Goal: Task Accomplishment & Management: Manage account settings

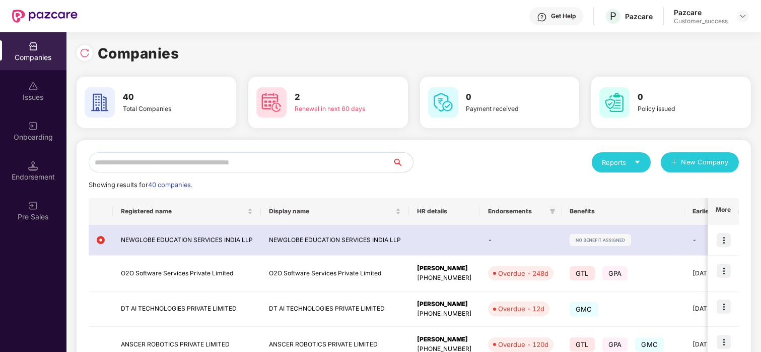
click at [140, 166] on input "text" at bounding box center [241, 162] width 304 height 20
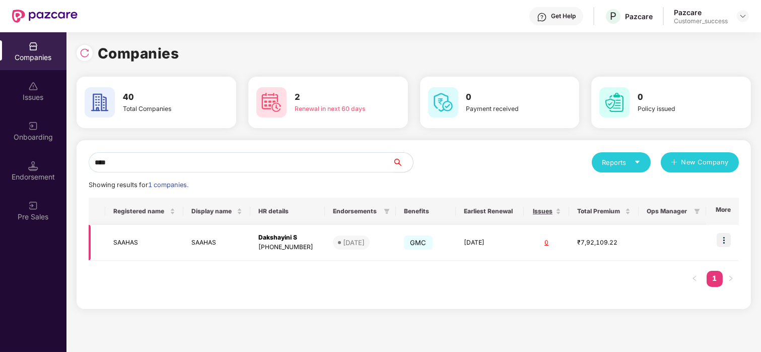
type input "****"
click at [732, 245] on td at bounding box center [722, 243] width 33 height 36
click at [731, 245] on img at bounding box center [724, 240] width 14 height 14
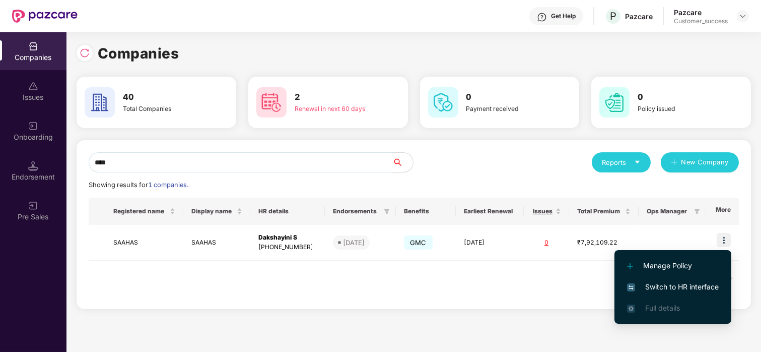
click at [670, 285] on span "Switch to HR interface" at bounding box center [673, 286] width 92 height 11
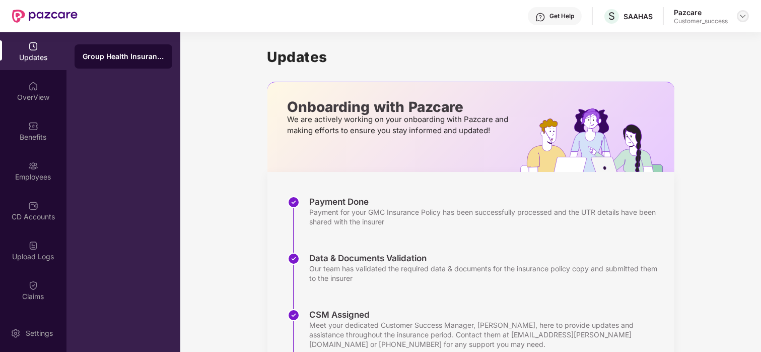
click at [743, 15] on img at bounding box center [743, 16] width 8 height 8
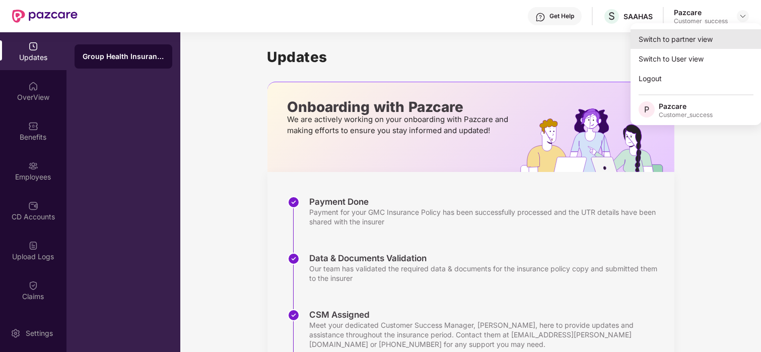
click at [696, 39] on div "Switch to partner view" at bounding box center [696, 39] width 131 height 20
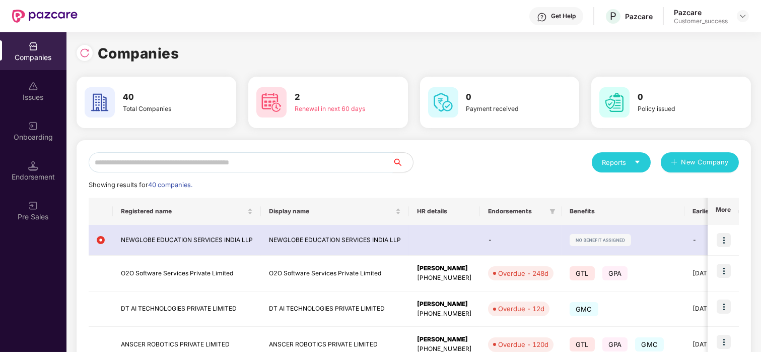
click at [311, 160] on input "text" at bounding box center [241, 162] width 304 height 20
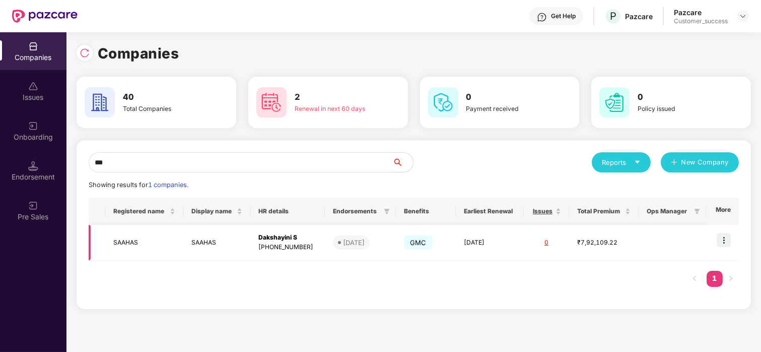
type input "***"
click at [94, 245] on td at bounding box center [97, 243] width 17 height 36
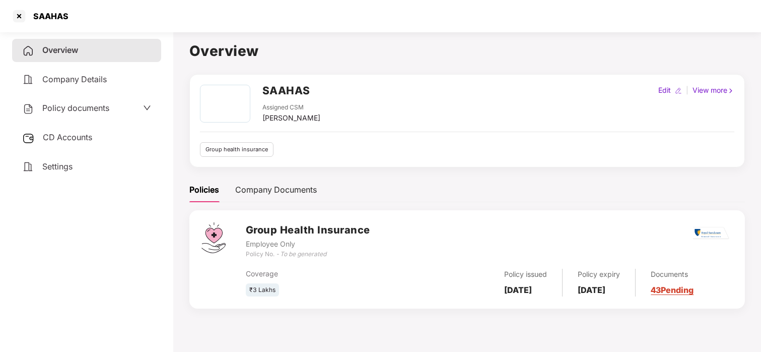
click at [98, 103] on span "Policy documents" at bounding box center [75, 108] width 67 height 10
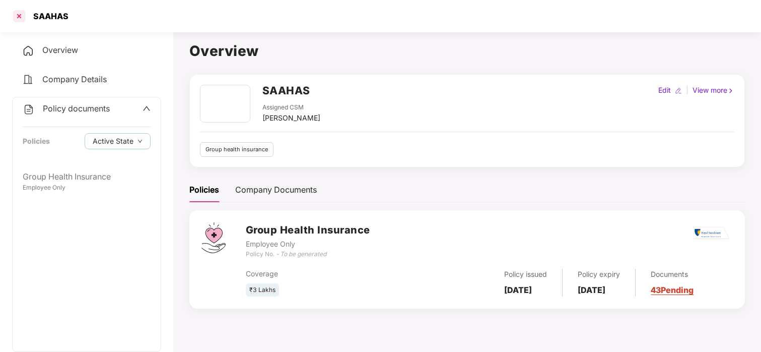
click at [22, 13] on div at bounding box center [19, 16] width 16 height 16
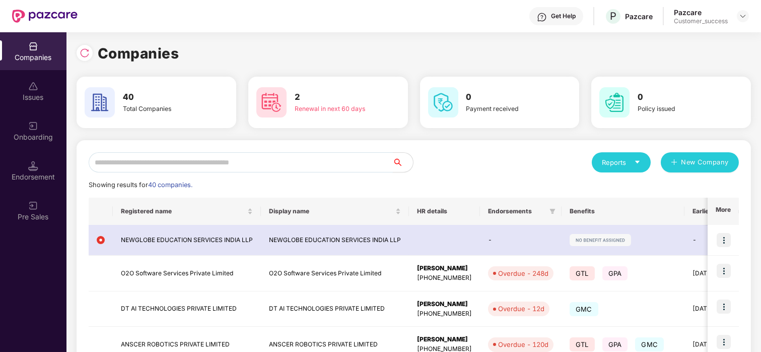
click at [210, 163] on input "text" at bounding box center [241, 162] width 304 height 20
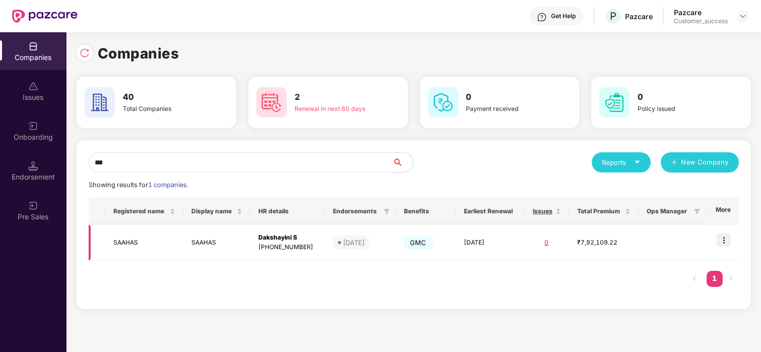
type input "***"
click at [723, 239] on img at bounding box center [724, 240] width 14 height 14
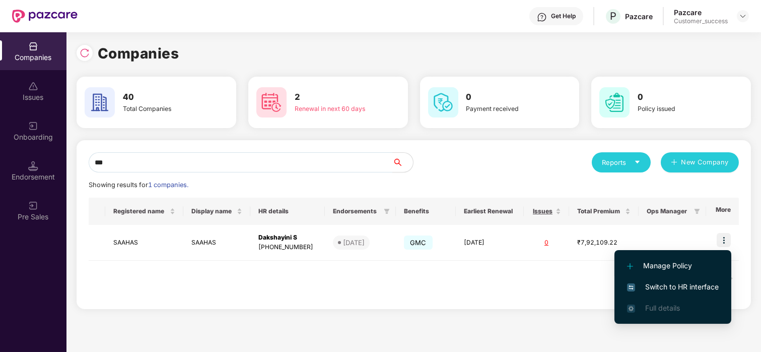
click at [660, 268] on span "Manage Policy" at bounding box center [673, 265] width 92 height 11
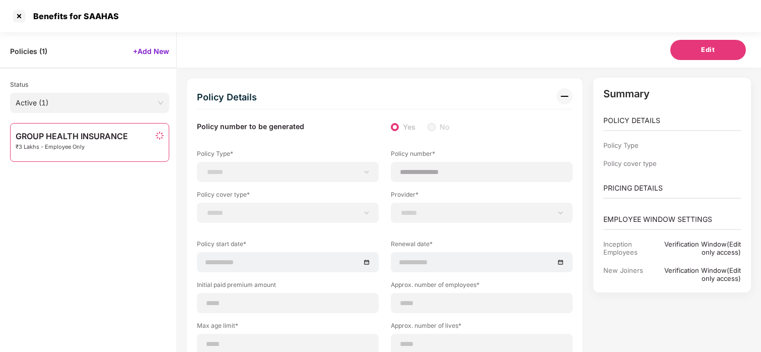
select select "**********"
select select "*"
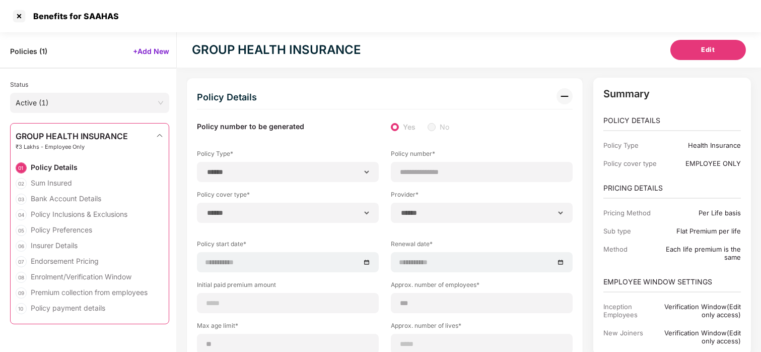
select select "**********"
type input "**********"
type input "***"
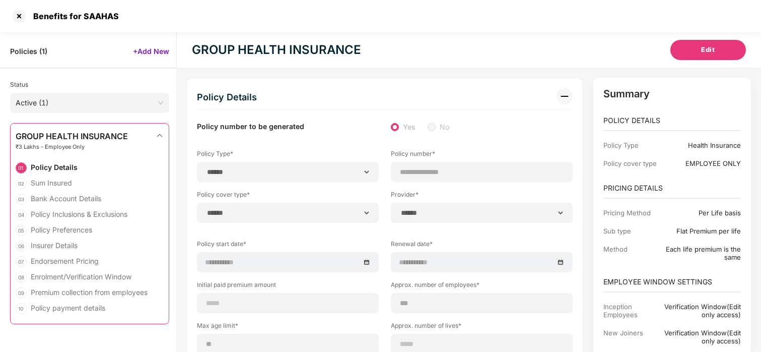
type input "**"
type input "*"
type input "**"
select select "*****"
type input "******"
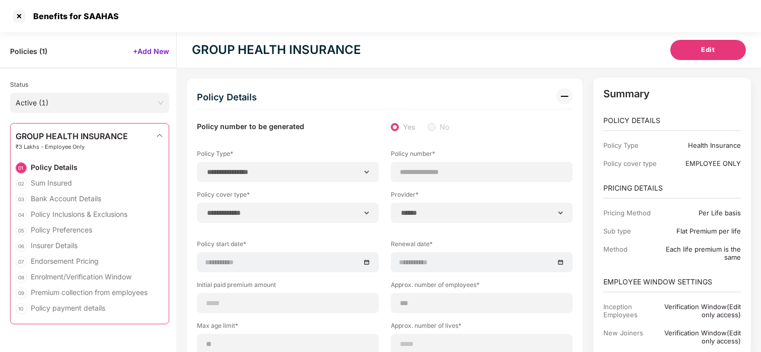
type input "**********"
select select "******"
type input "********"
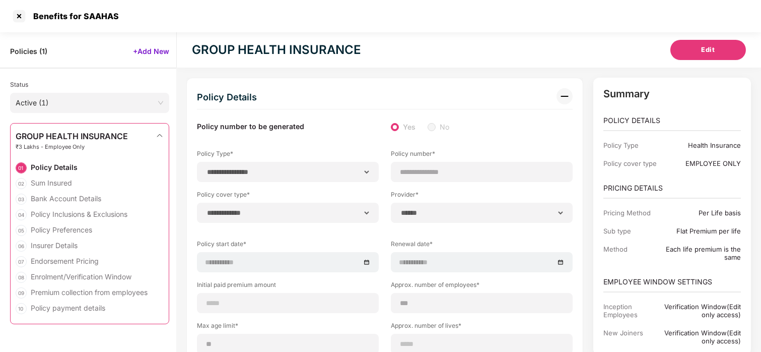
select select "********"
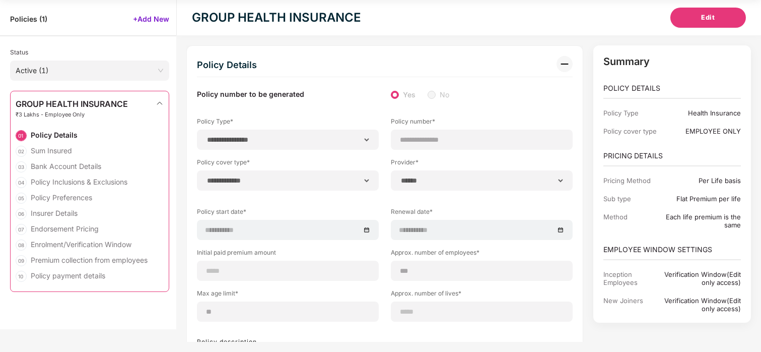
select select "********"
click at [48, 242] on div "Enrolment/Verification Window" at bounding box center [81, 244] width 101 height 10
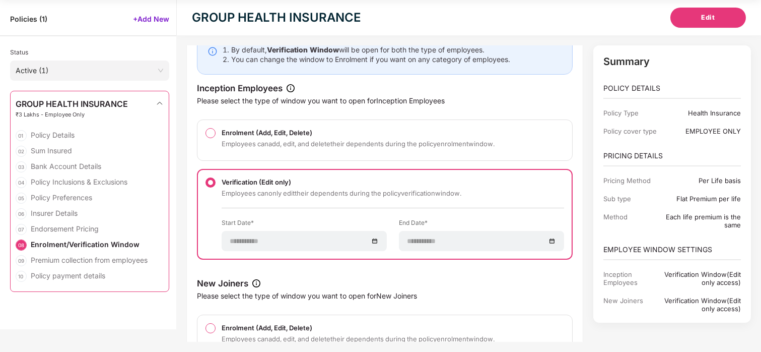
scroll to position [0, 0]
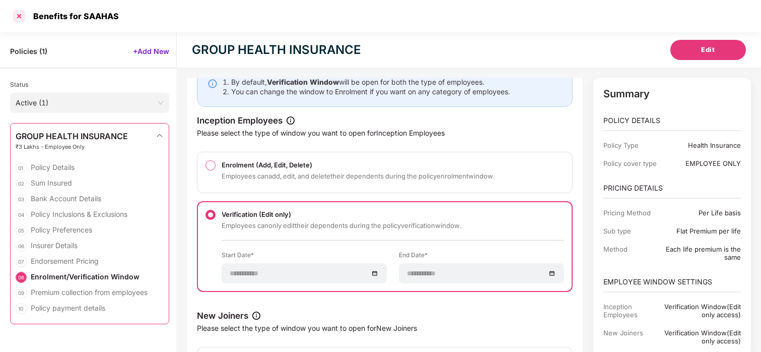
click at [18, 17] on div at bounding box center [19, 16] width 16 height 16
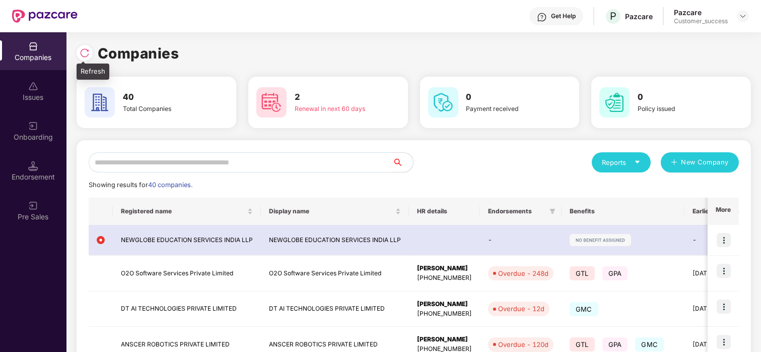
click at [86, 51] on img at bounding box center [85, 53] width 10 height 10
click at [130, 153] on input "text" at bounding box center [241, 162] width 304 height 20
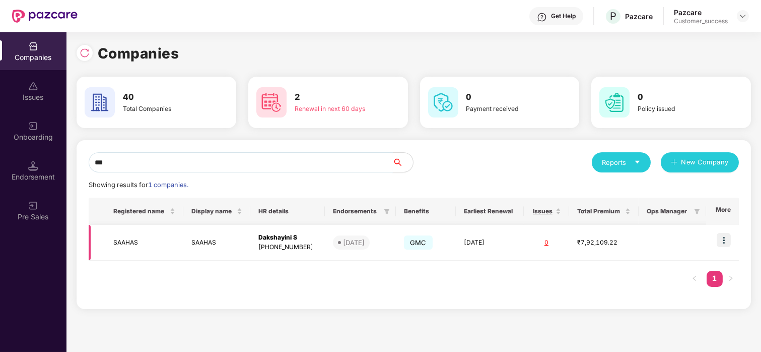
type input "***"
click at [729, 236] on img at bounding box center [724, 240] width 14 height 14
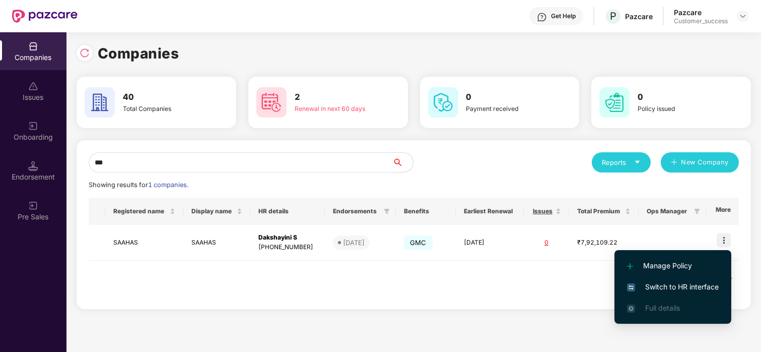
click at [652, 288] on span "Switch to HR interface" at bounding box center [673, 286] width 92 height 11
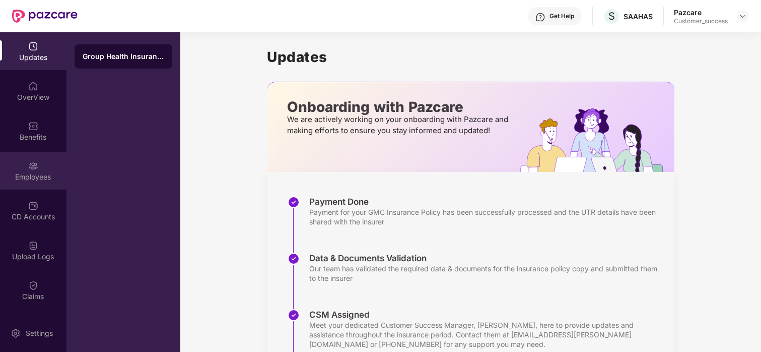
click at [35, 171] on div "Employees" at bounding box center [33, 171] width 67 height 38
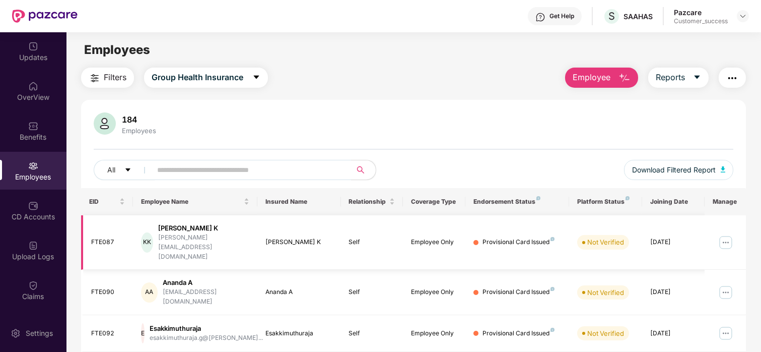
click at [723, 236] on img at bounding box center [726, 242] width 16 height 16
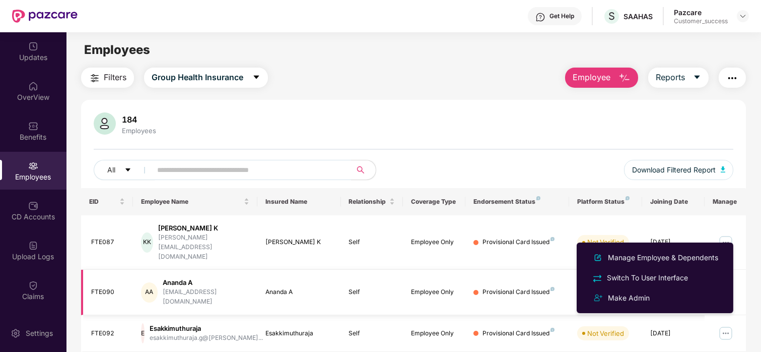
click at [529, 287] on div "Provisional Card Issued" at bounding box center [519, 292] width 72 height 10
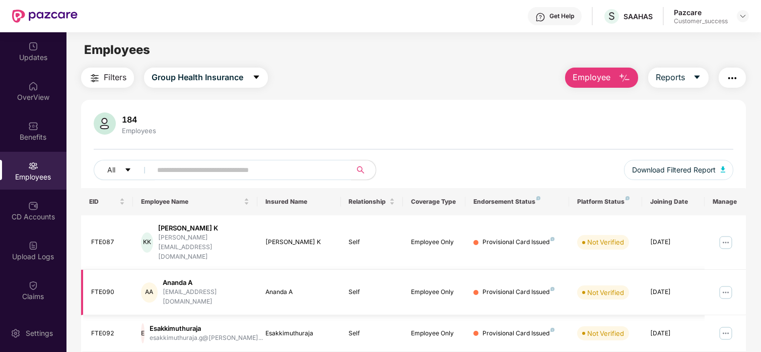
scroll to position [29, 0]
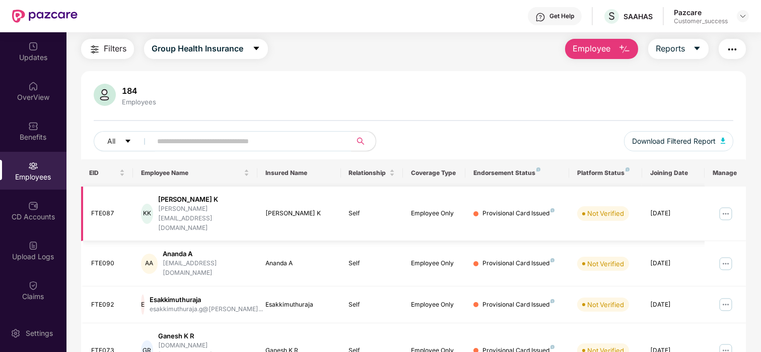
click at [591, 220] on td "Not Verified" at bounding box center [605, 213] width 73 height 55
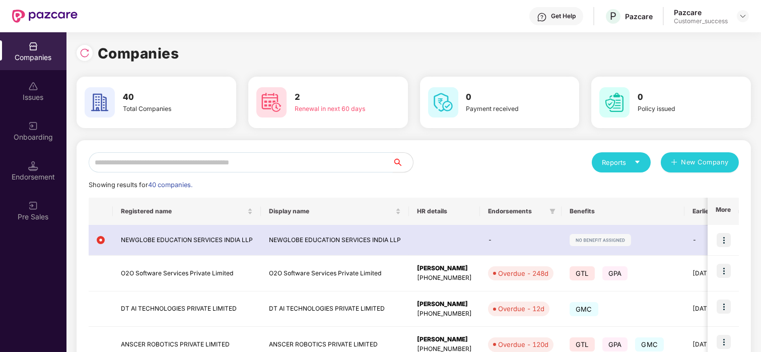
click at [161, 157] on input "text" at bounding box center [241, 162] width 304 height 20
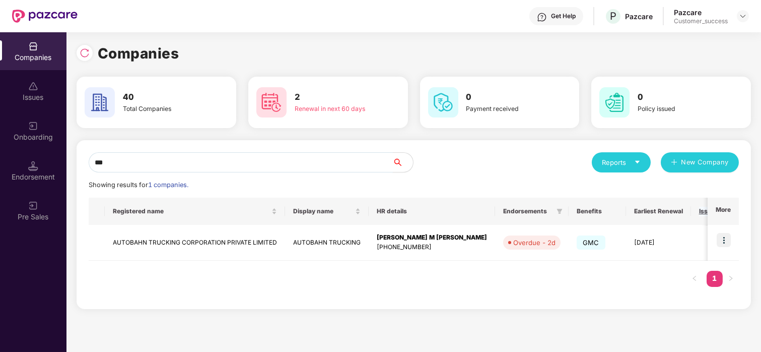
type input "***"
click at [725, 238] on img at bounding box center [724, 240] width 14 height 14
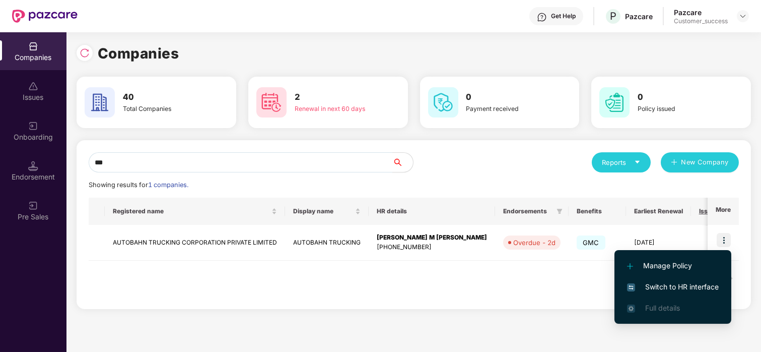
click at [646, 278] on li "Switch to HR interface" at bounding box center [673, 286] width 117 height 21
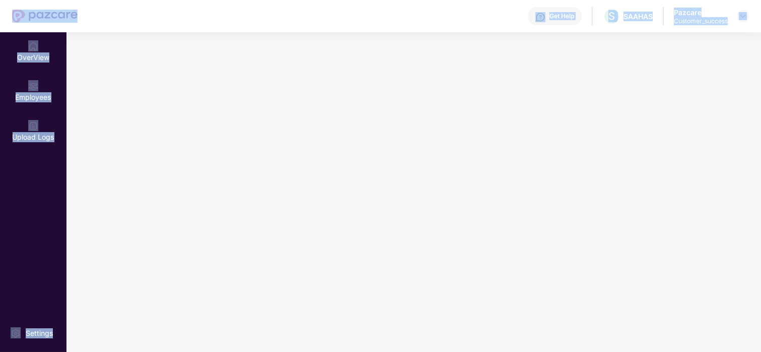
click at [646, 278] on main at bounding box center [414, 191] width 695 height 319
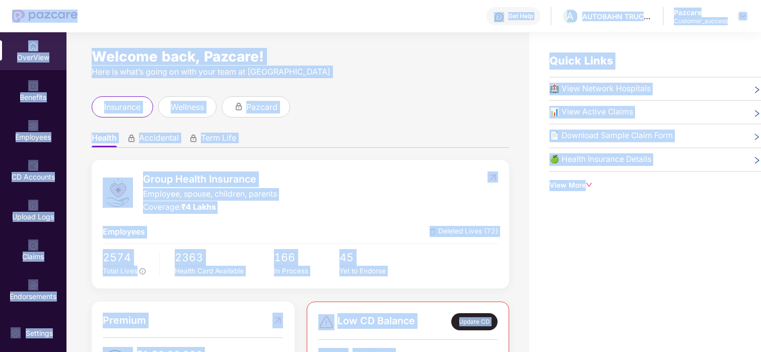
click at [28, 281] on img at bounding box center [33, 285] width 10 height 10
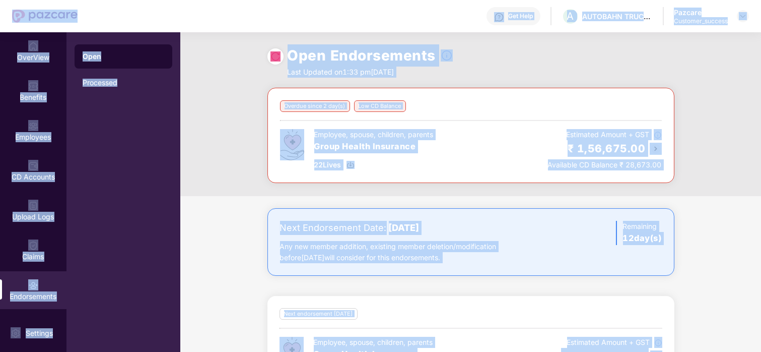
click at [264, 198] on div "Overdue since 2 day(s) Low CD Balance Employee, spouse, children, parents Group…" at bounding box center [470, 273] width 581 height 370
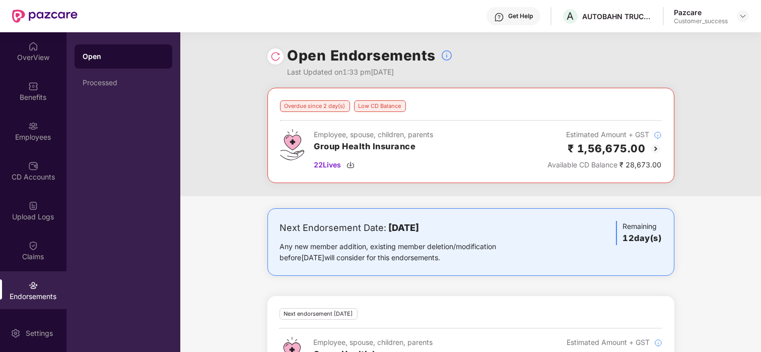
scroll to position [106, 0]
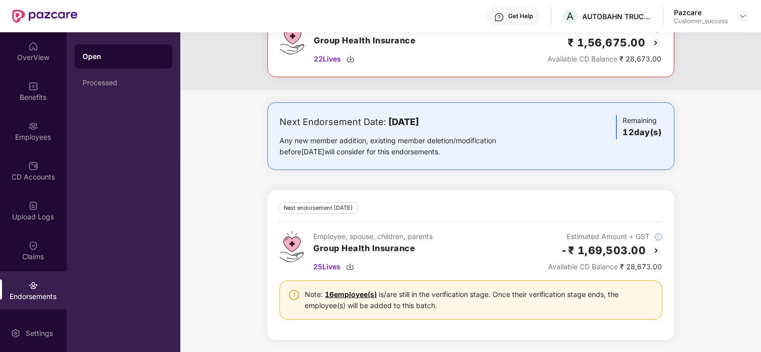
click at [655, 247] on img at bounding box center [657, 250] width 12 height 12
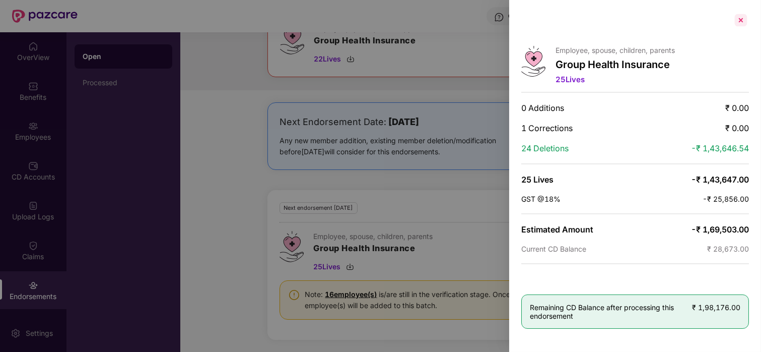
click at [744, 14] on div at bounding box center [741, 20] width 16 height 16
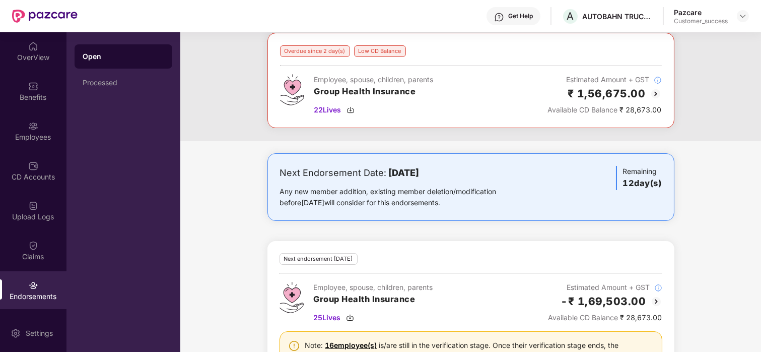
scroll to position [52, 0]
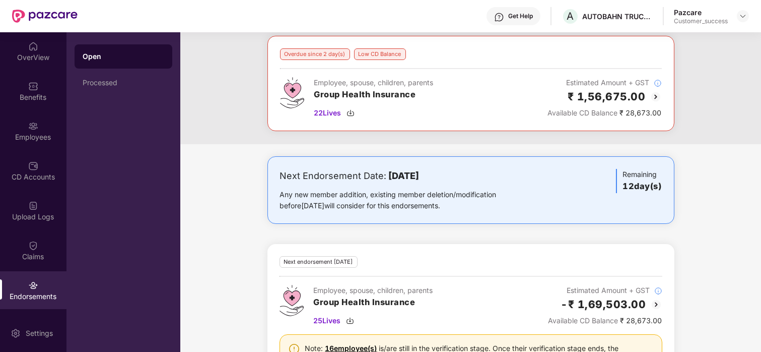
click at [652, 97] on img at bounding box center [656, 97] width 12 height 12
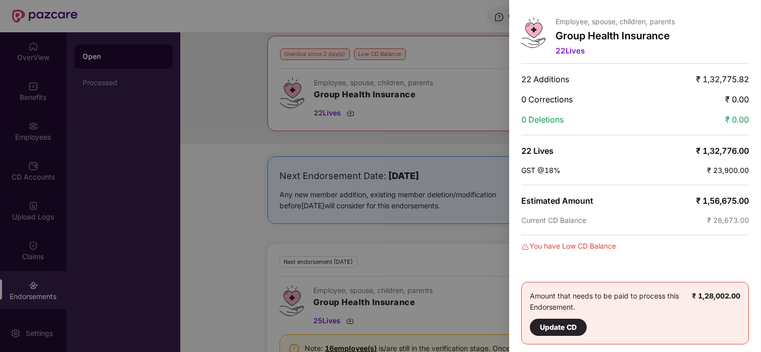
scroll to position [0, 0]
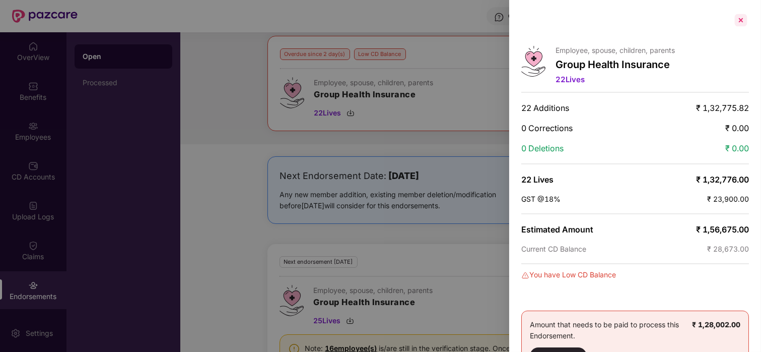
click at [741, 19] on div at bounding box center [741, 20] width 16 height 16
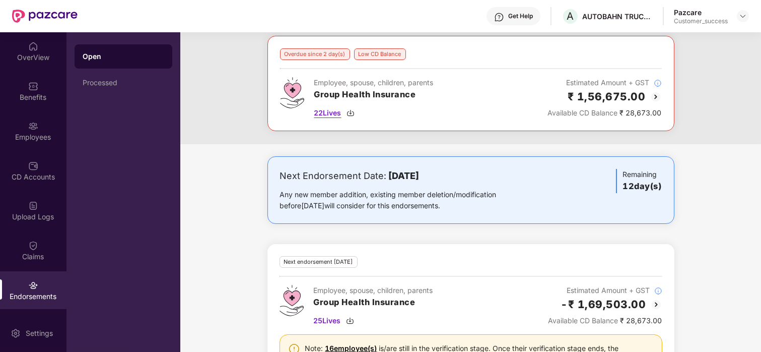
click at [345, 112] on div "22 Lives" at bounding box center [373, 112] width 119 height 11
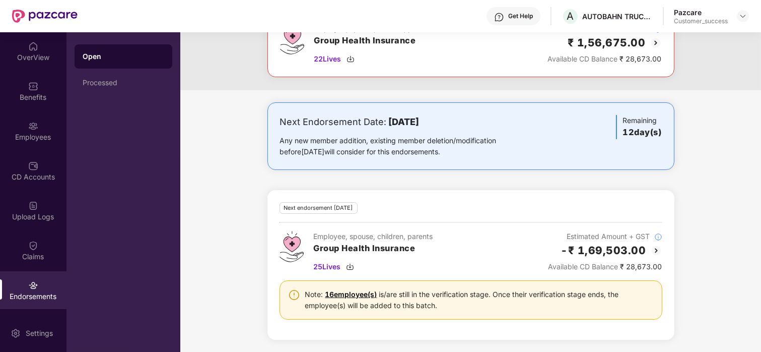
click at [653, 247] on img at bounding box center [657, 250] width 12 height 12
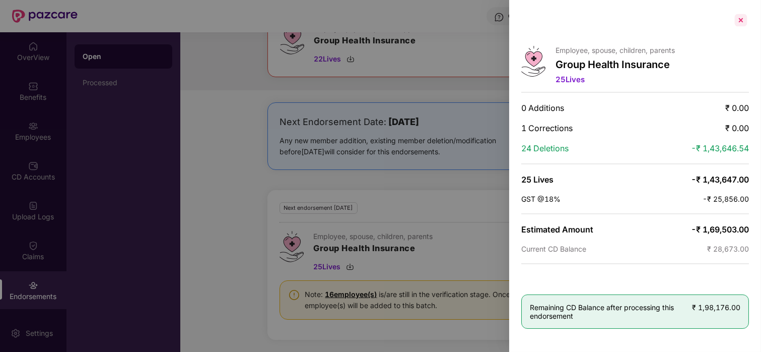
click at [747, 20] on div at bounding box center [741, 20] width 16 height 16
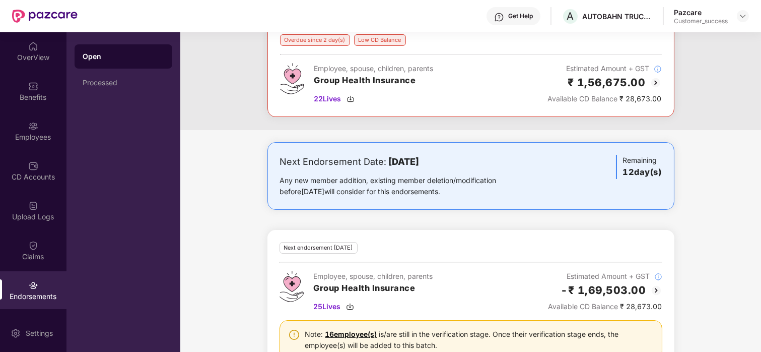
scroll to position [0, 0]
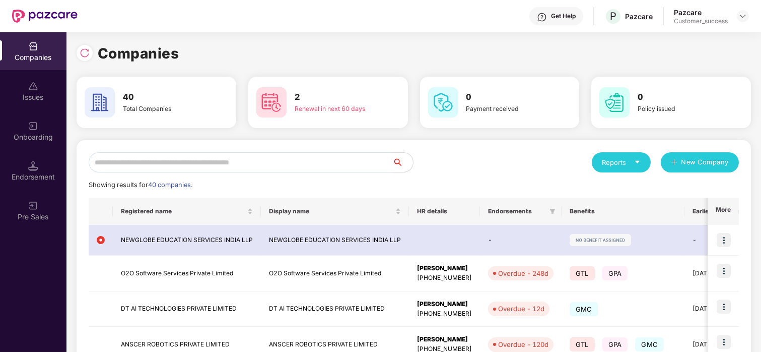
click at [119, 170] on input "text" at bounding box center [241, 162] width 304 height 20
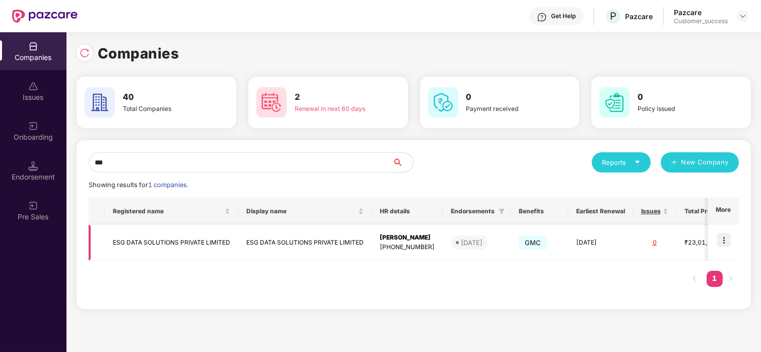
type input "***"
click at [116, 232] on td "ESG DATA SOLUTIONS PRIVATE LIMITED" at bounding box center [172, 243] width 134 height 36
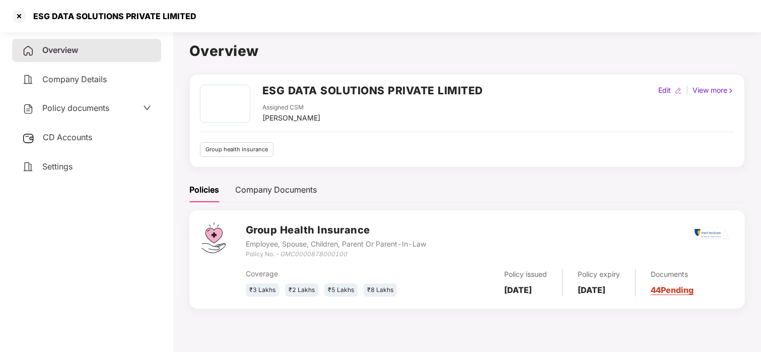
click at [94, 114] on div "Policy documents" at bounding box center [65, 108] width 87 height 13
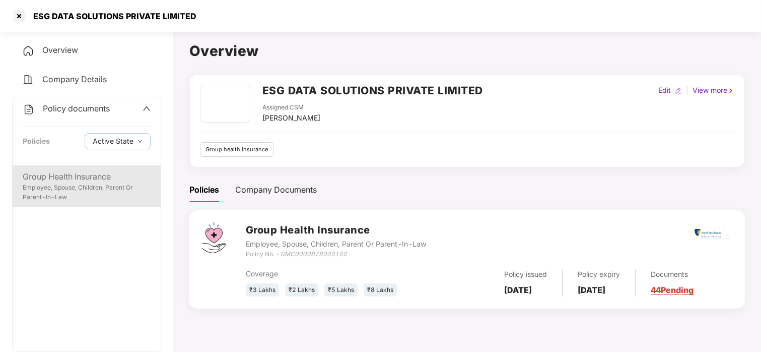
click at [83, 170] on div "Group Health Insurance" at bounding box center [87, 176] width 128 height 13
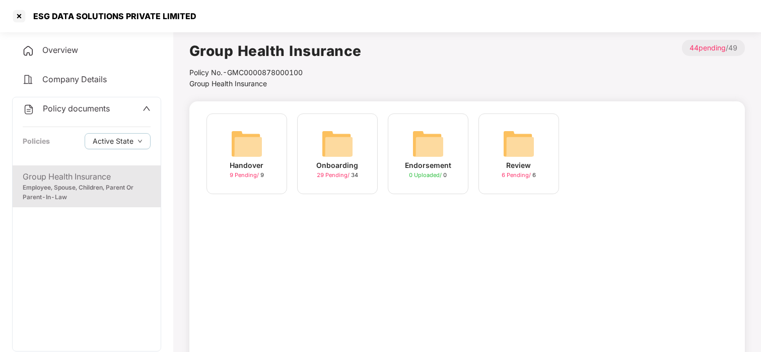
click at [332, 141] on img at bounding box center [337, 143] width 32 height 32
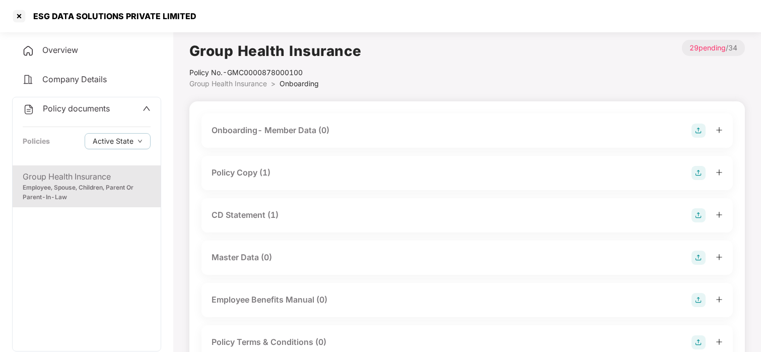
click at [246, 176] on div "Policy Copy (1)" at bounding box center [241, 172] width 59 height 13
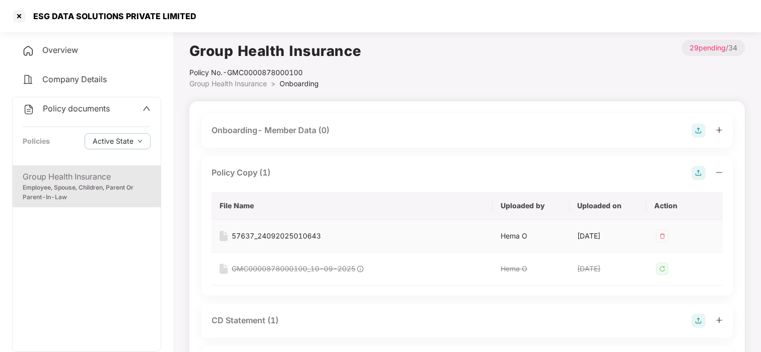
click at [259, 230] on div "57637_24092025010643" at bounding box center [276, 235] width 89 height 11
click at [20, 19] on div at bounding box center [19, 16] width 16 height 16
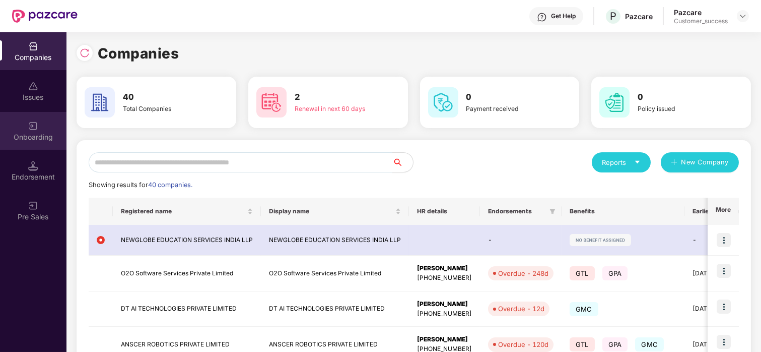
click at [30, 132] on div "Onboarding" at bounding box center [33, 137] width 67 height 10
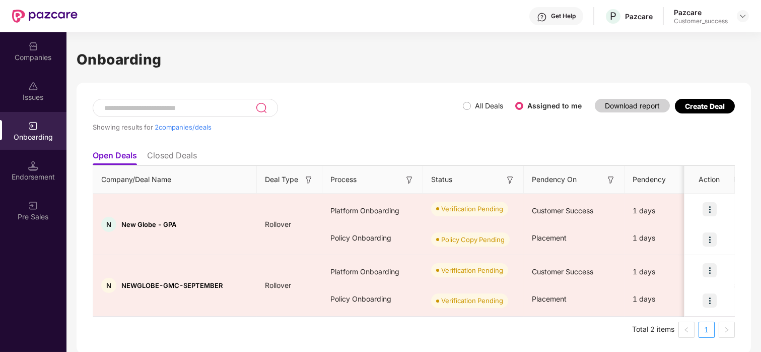
scroll to position [2, 0]
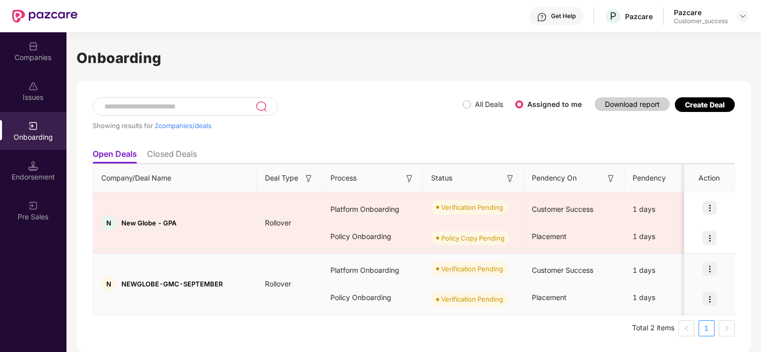
click at [700, 267] on div at bounding box center [710, 268] width 50 height 30
click at [709, 266] on img at bounding box center [710, 269] width 14 height 14
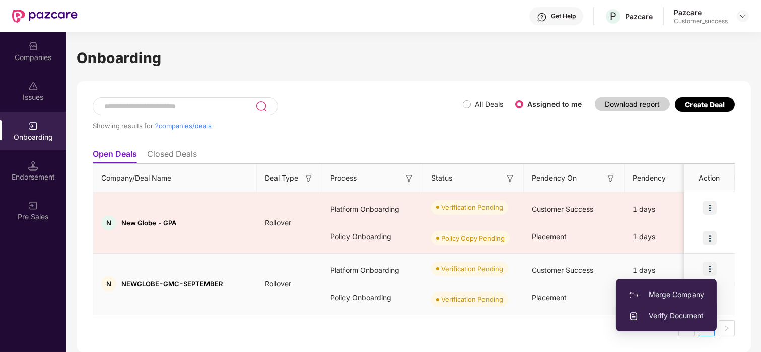
click at [647, 310] on span "Verify Document" at bounding box center [667, 315] width 76 height 11
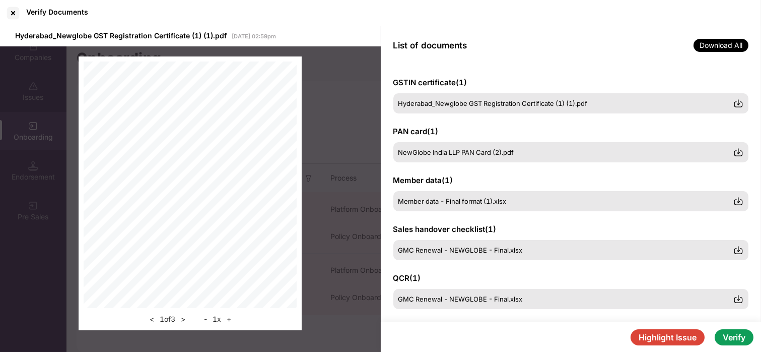
click at [477, 192] on div "Member data - Final format (1).xlsx" at bounding box center [572, 201] width 356 height 20
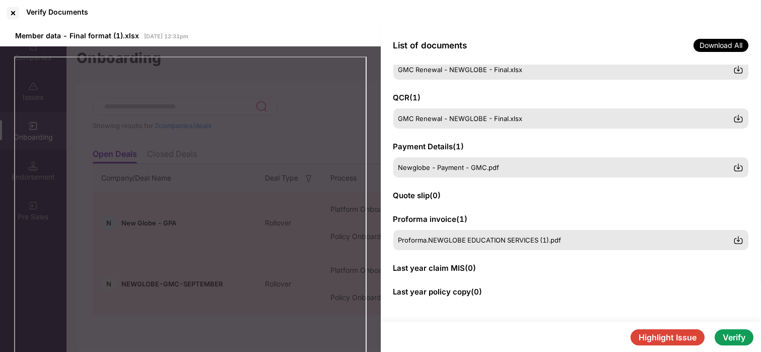
scroll to position [180, 0]
click at [730, 335] on button "Verify" at bounding box center [734, 337] width 39 height 16
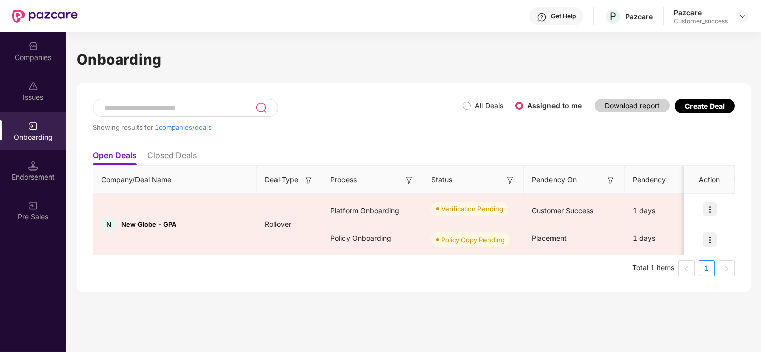
scroll to position [0, 0]
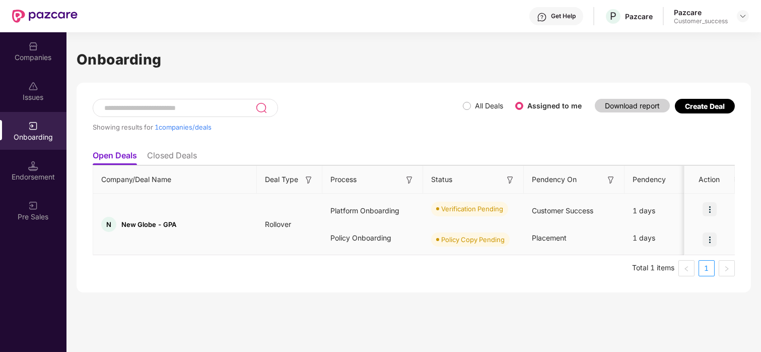
click at [710, 207] on img at bounding box center [710, 209] width 14 height 14
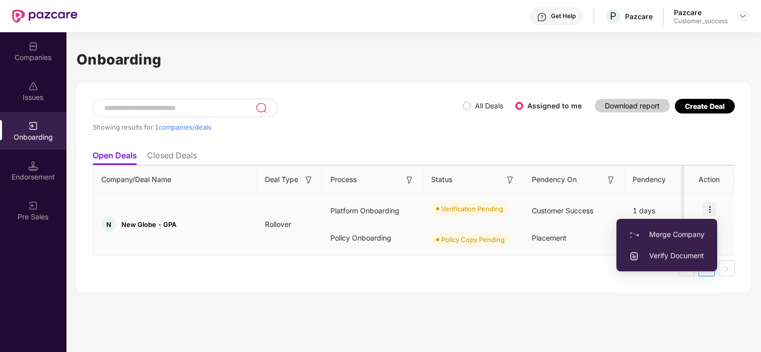
click at [648, 252] on span "Verify Document" at bounding box center [667, 255] width 76 height 11
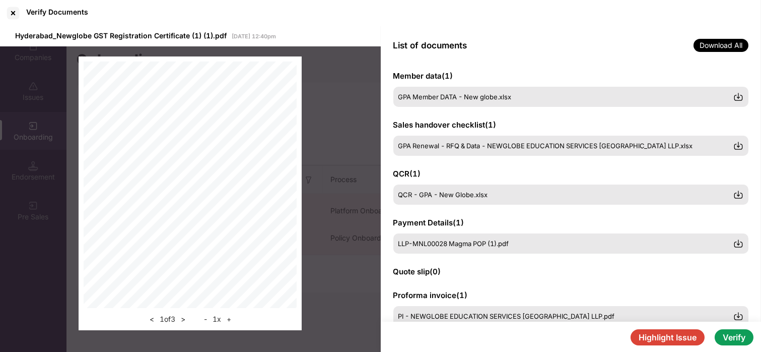
scroll to position [180, 0]
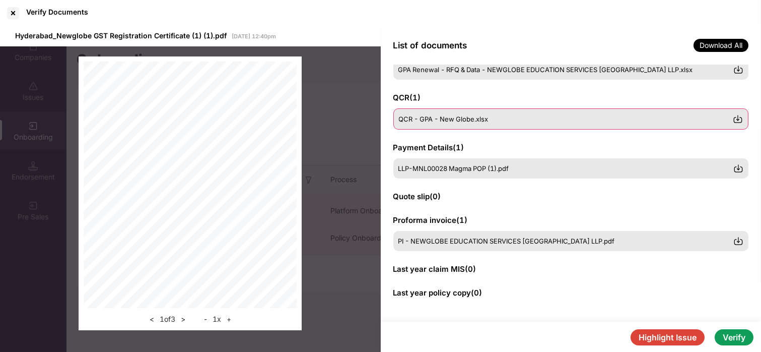
click at [455, 125] on div "QCR - GPA - New Globe.xlsx" at bounding box center [572, 118] width 356 height 21
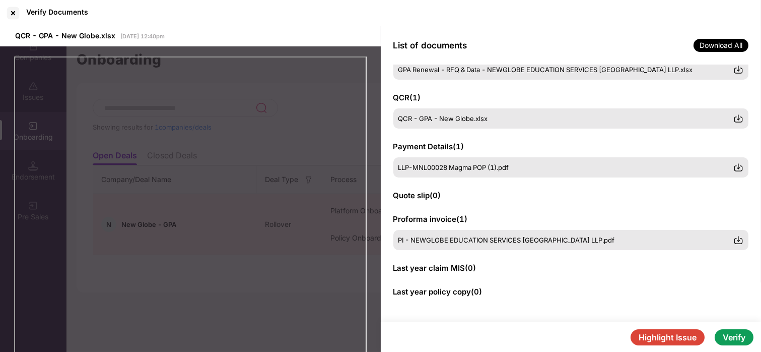
click at [737, 333] on button "Verify" at bounding box center [734, 337] width 39 height 16
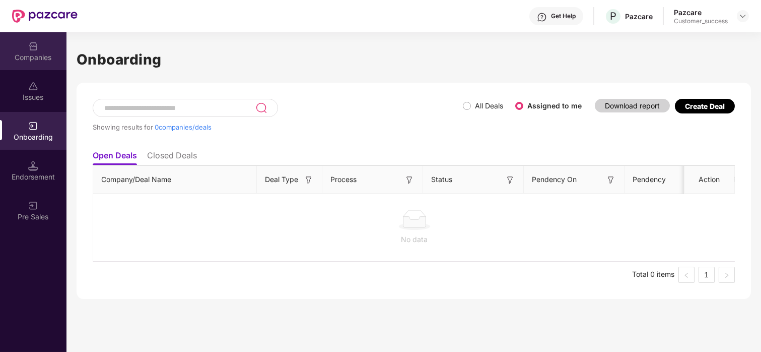
click at [43, 61] on div "Companies" at bounding box center [33, 57] width 67 height 10
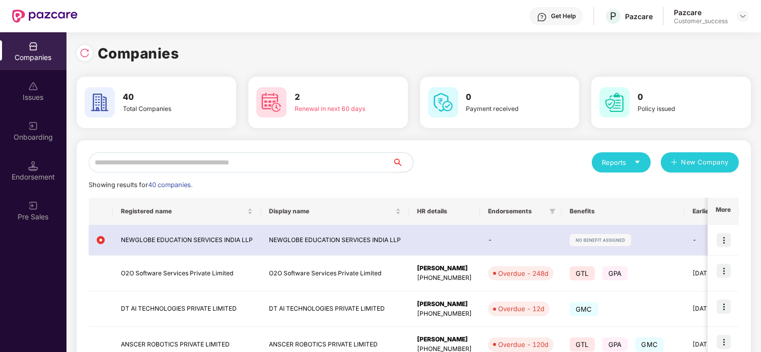
click at [144, 156] on input "text" at bounding box center [241, 162] width 304 height 20
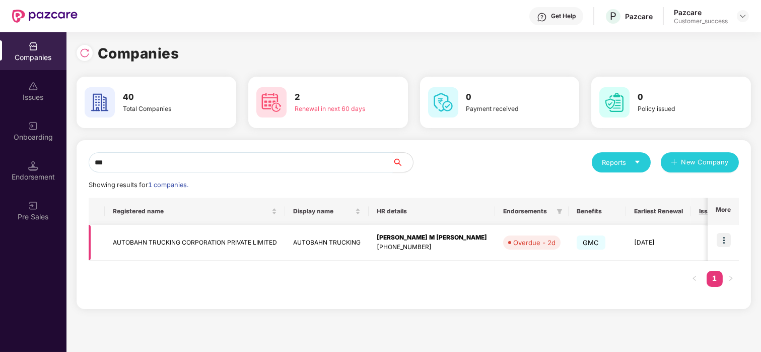
type input "***"
click at [722, 237] on img at bounding box center [724, 240] width 14 height 14
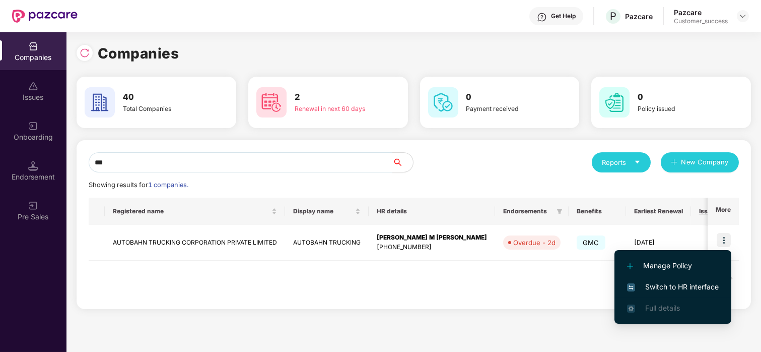
click at [624, 277] on li "Switch to HR interface" at bounding box center [673, 286] width 117 height 21
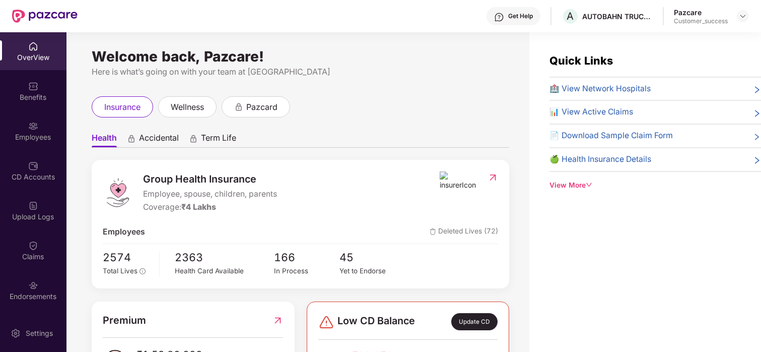
click at [19, 220] on div "Upload Logs" at bounding box center [33, 217] width 67 height 10
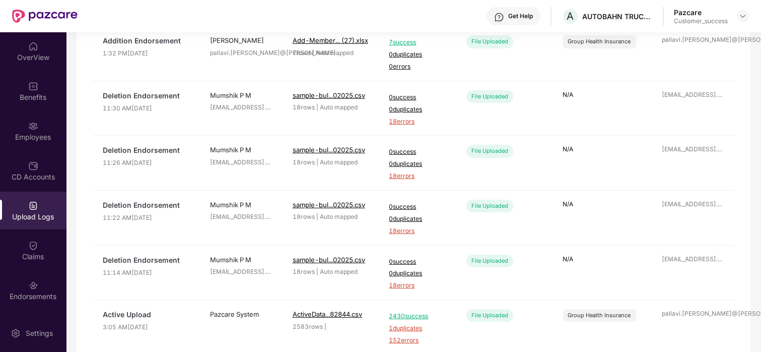
scroll to position [0, 0]
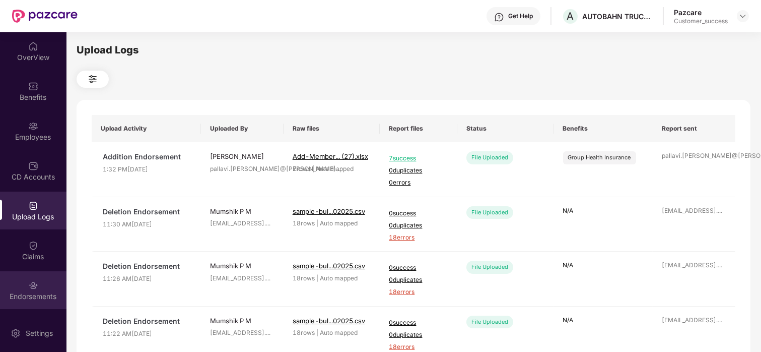
click at [29, 293] on div "Endorsements" at bounding box center [33, 296] width 67 height 10
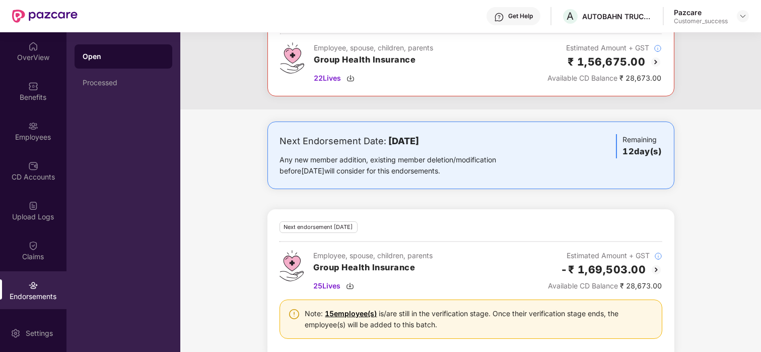
scroll to position [106, 0]
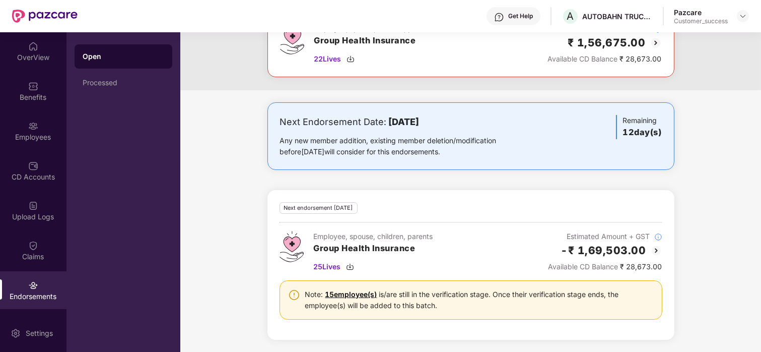
click at [652, 250] on img at bounding box center [657, 250] width 12 height 12
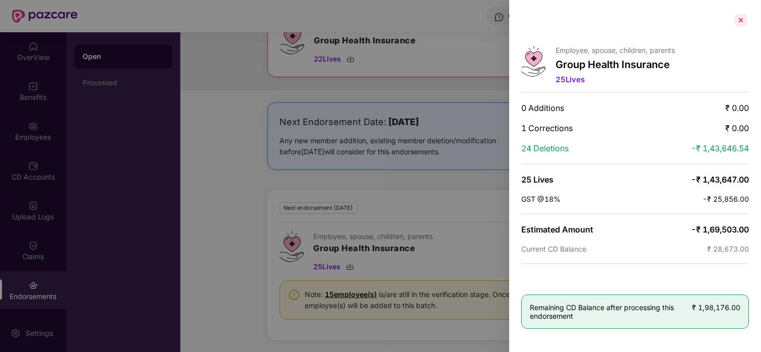
click at [738, 14] on div at bounding box center [741, 20] width 16 height 16
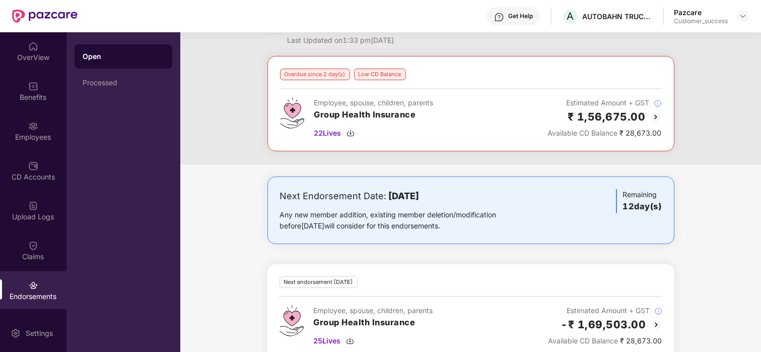
scroll to position [30, 0]
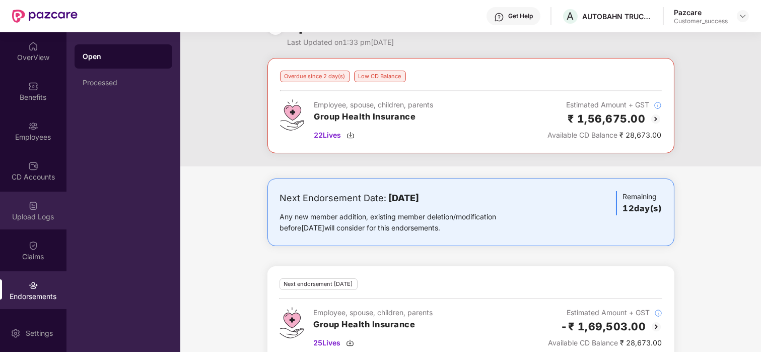
click at [17, 192] on div "Upload Logs" at bounding box center [33, 210] width 67 height 38
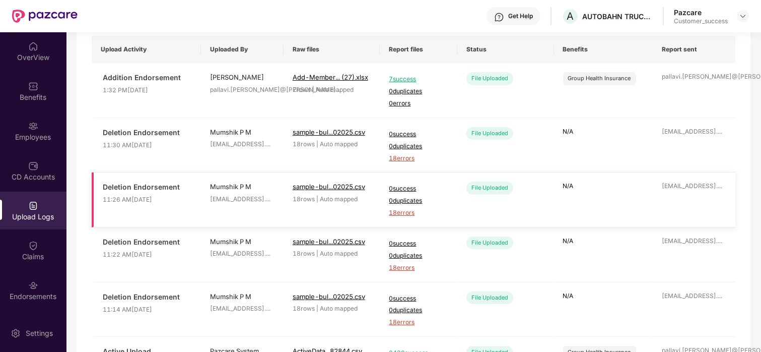
scroll to position [77, 0]
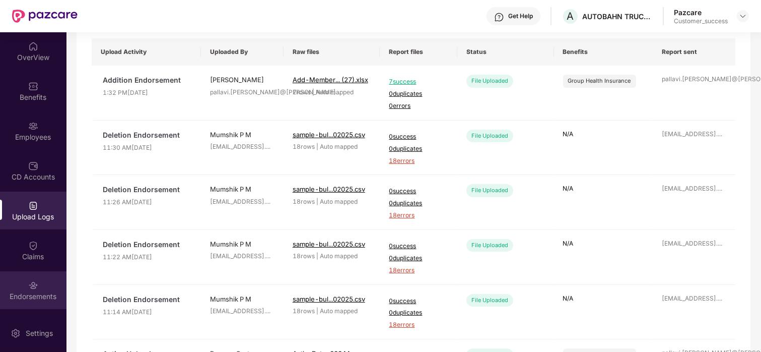
click at [34, 298] on div "Endorsements" at bounding box center [33, 296] width 67 height 10
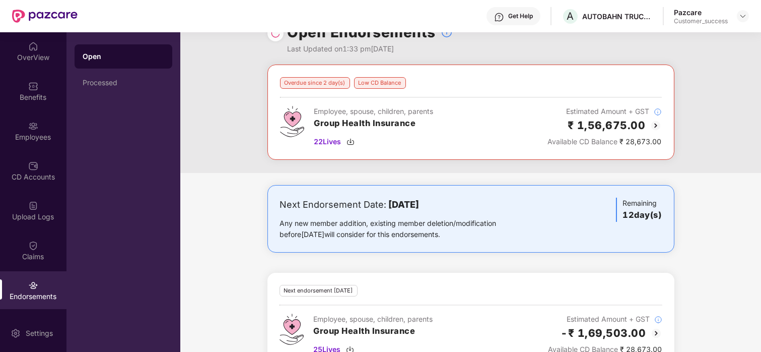
scroll to position [26, 0]
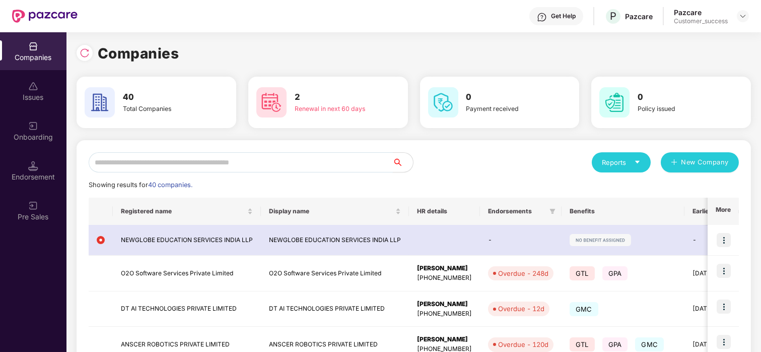
click at [131, 163] on input "text" at bounding box center [241, 162] width 304 height 20
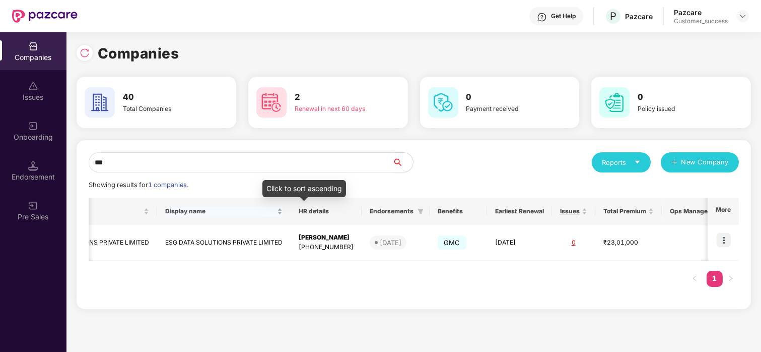
scroll to position [0, 82]
type input "***"
click at [724, 239] on img at bounding box center [724, 240] width 14 height 14
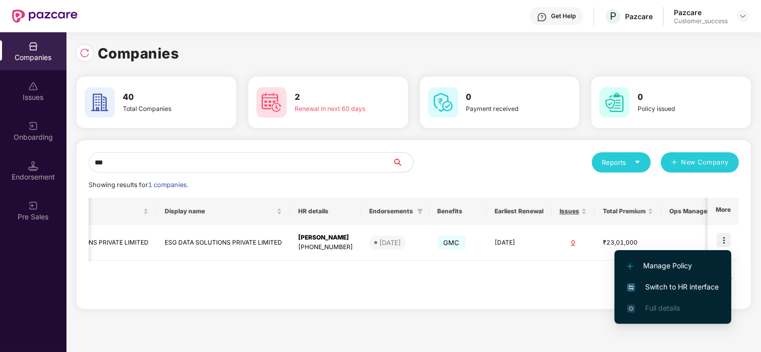
click at [659, 288] on span "Switch to HR interface" at bounding box center [673, 286] width 92 height 11
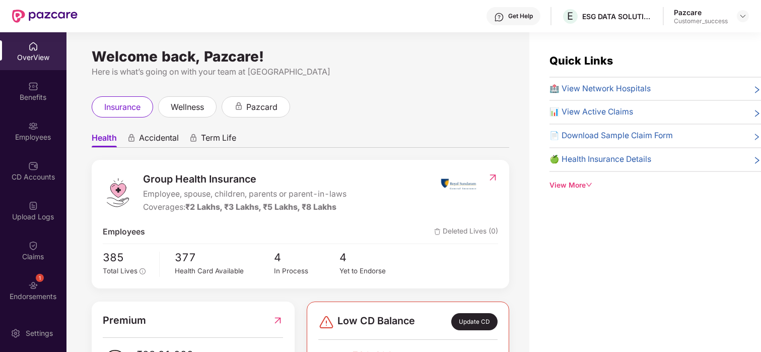
click at [41, 134] on div "Employees" at bounding box center [33, 137] width 67 height 10
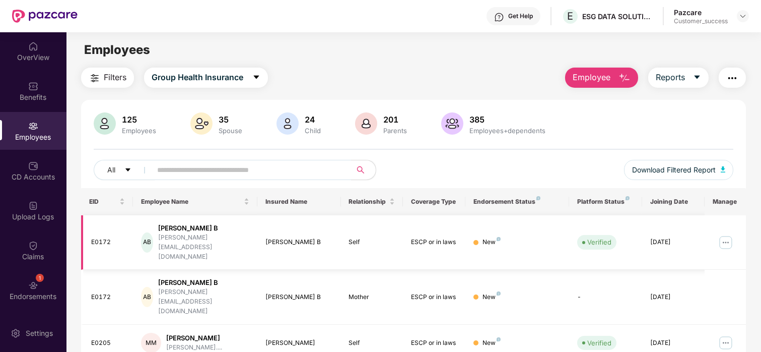
click at [725, 234] on img at bounding box center [726, 242] width 16 height 16
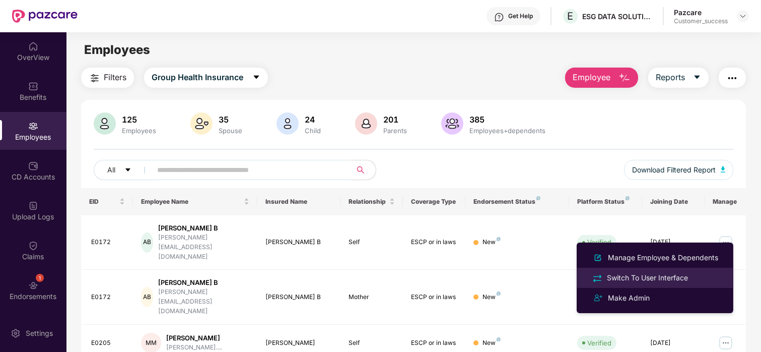
click at [672, 275] on div "Switch To User Interface" at bounding box center [647, 277] width 85 height 11
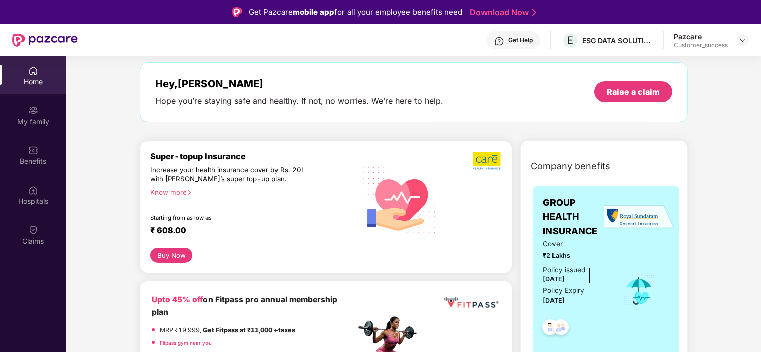
scroll to position [0, 0]
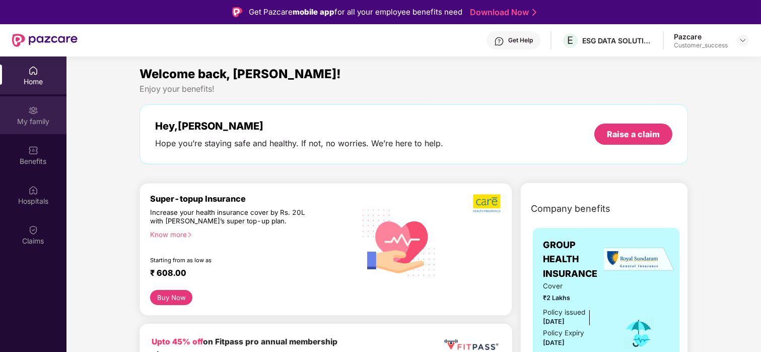
click at [14, 103] on div "My family" at bounding box center [33, 115] width 67 height 38
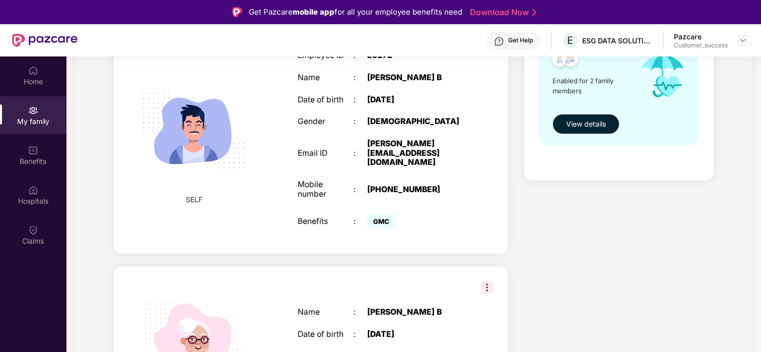
scroll to position [184, 0]
click at [484, 282] on img at bounding box center [487, 288] width 12 height 12
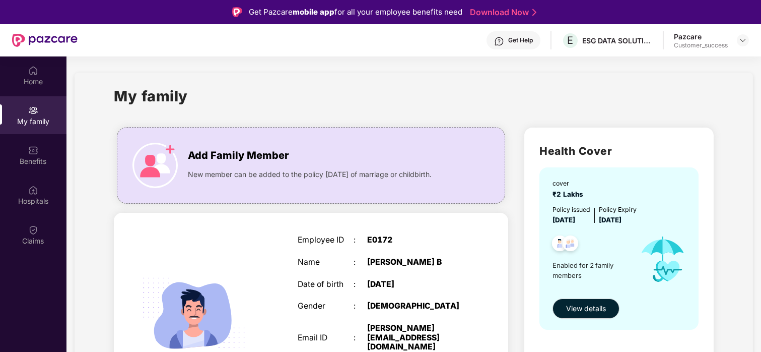
click at [497, 82] on div "My family Add Family Member New member can be added to the policy [DATE] of mar…" at bounding box center [414, 358] width 679 height 571
click at [21, 69] on div "Home" at bounding box center [33, 75] width 67 height 38
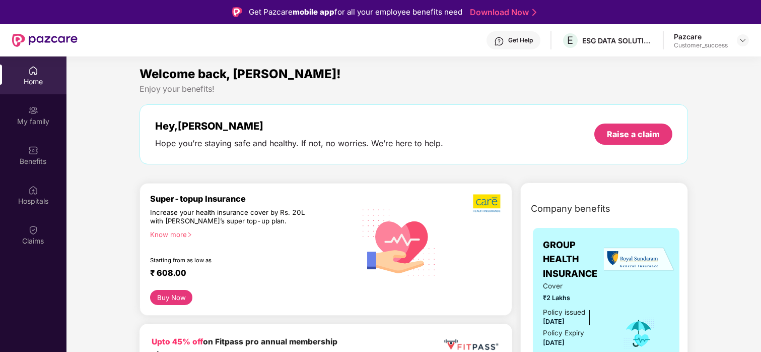
click at [318, 186] on div "Super-topup Insurance Increase your health insurance cover by Rs. 20L with [PER…" at bounding box center [326, 249] width 373 height 133
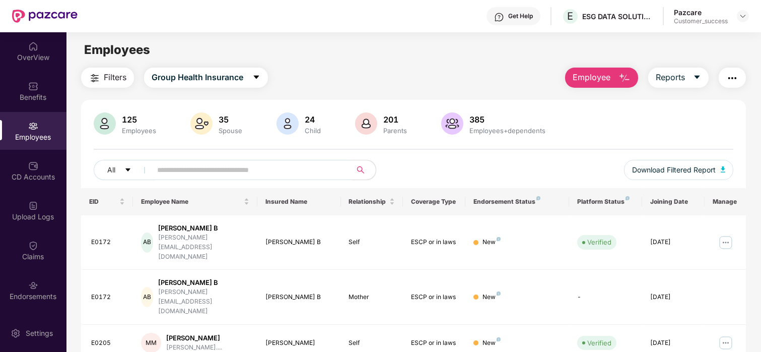
click at [187, 176] on input "text" at bounding box center [247, 169] width 181 height 15
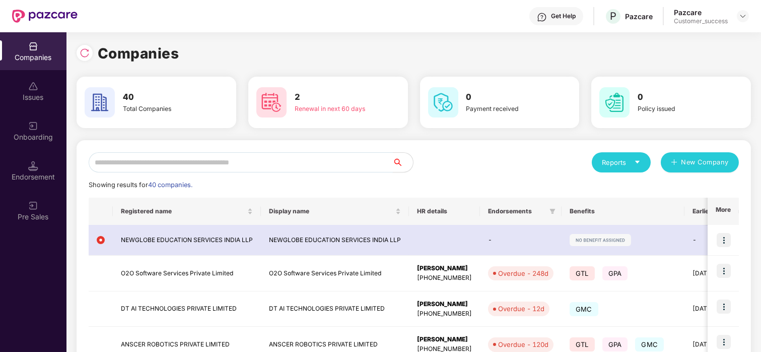
click at [212, 157] on input "text" at bounding box center [241, 162] width 304 height 20
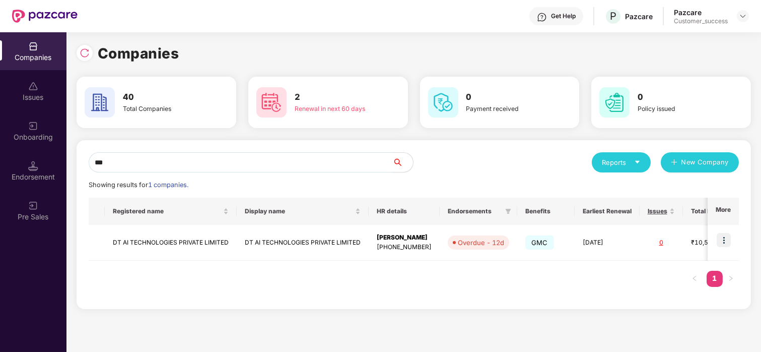
type input "***"
click at [719, 240] on img at bounding box center [724, 240] width 14 height 14
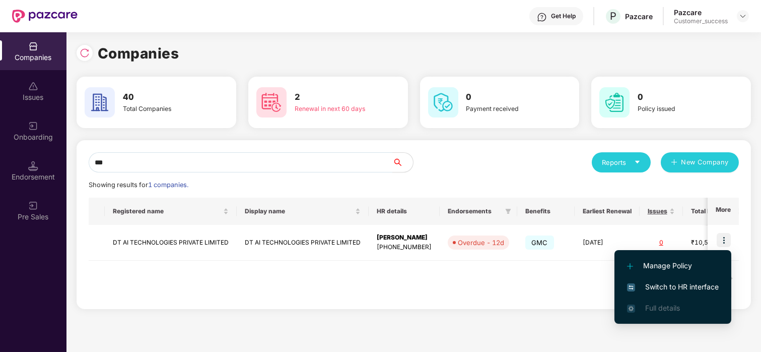
click at [683, 283] on span "Switch to HR interface" at bounding box center [673, 286] width 92 height 11
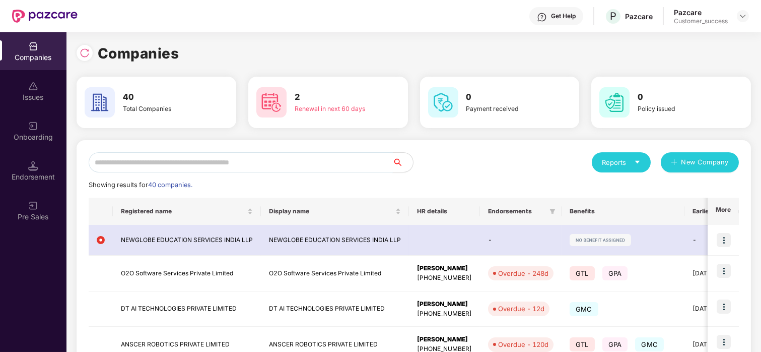
click at [149, 166] on input "text" at bounding box center [241, 162] width 304 height 20
type input "*"
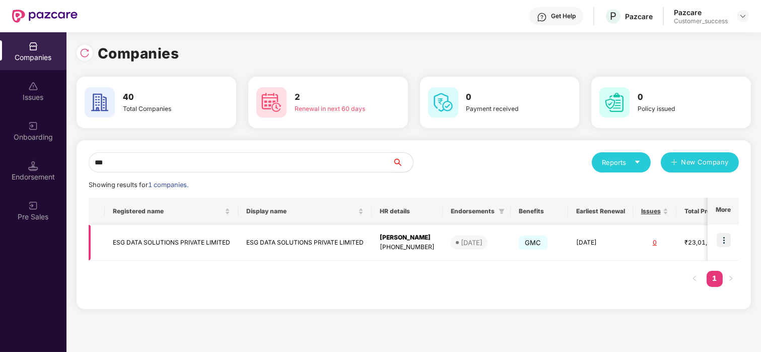
type input "***"
click at [722, 240] on img at bounding box center [724, 240] width 14 height 14
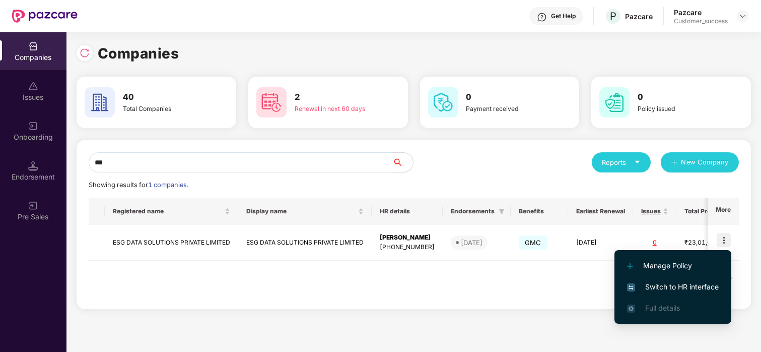
click at [670, 294] on li "Switch to HR interface" at bounding box center [673, 286] width 117 height 21
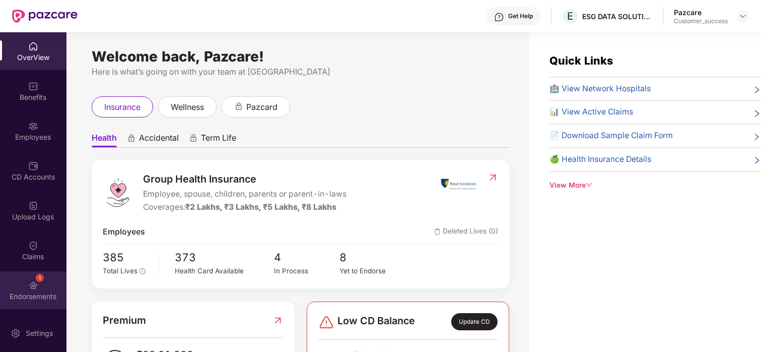
click at [34, 287] on img at bounding box center [33, 285] width 10 height 10
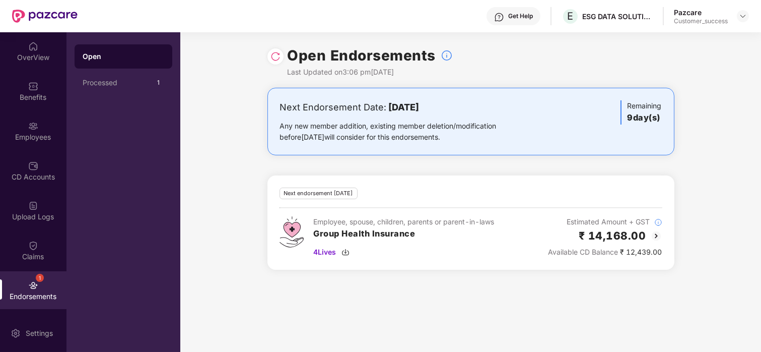
click at [659, 234] on img at bounding box center [657, 236] width 12 height 12
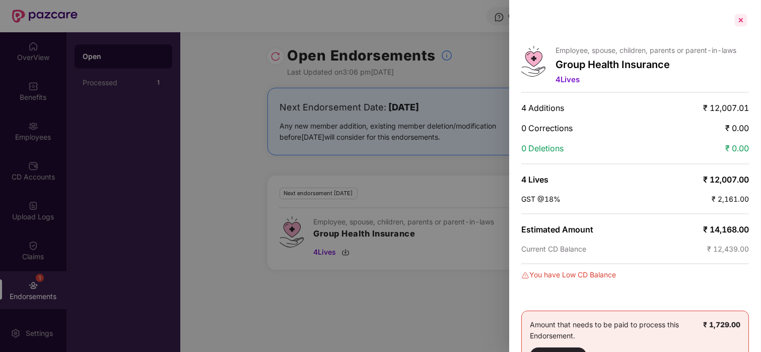
click at [744, 20] on div at bounding box center [741, 20] width 16 height 16
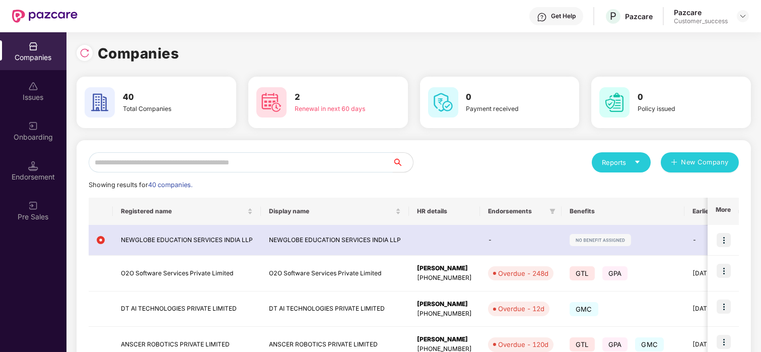
click at [290, 163] on input "text" at bounding box center [241, 162] width 304 height 20
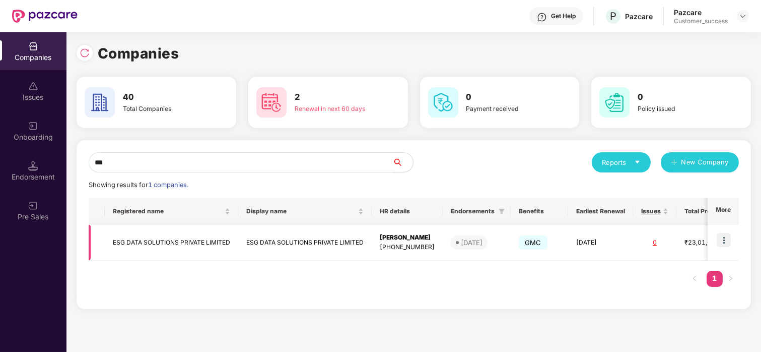
type input "***"
click at [208, 252] on td "ESG DATA SOLUTIONS PRIVATE LIMITED" at bounding box center [172, 243] width 134 height 36
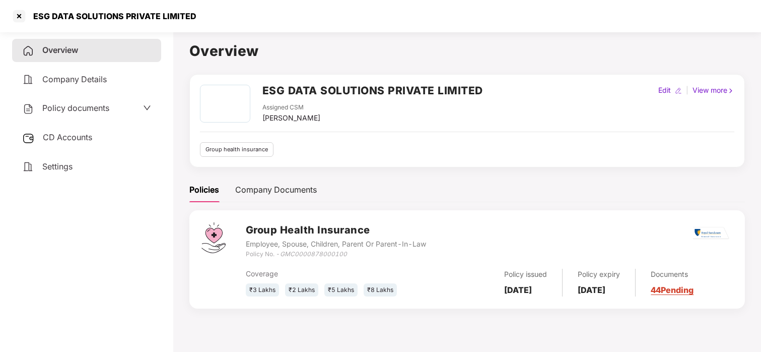
click at [65, 108] on span "Policy documents" at bounding box center [75, 108] width 67 height 10
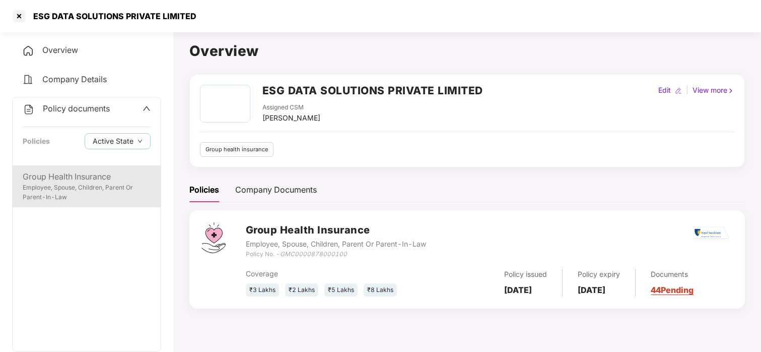
click at [49, 179] on div "Group Health Insurance" at bounding box center [87, 176] width 128 height 13
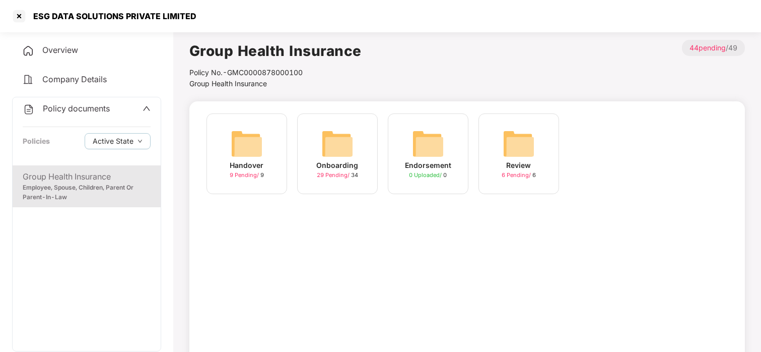
click at [327, 134] on img at bounding box center [337, 143] width 32 height 32
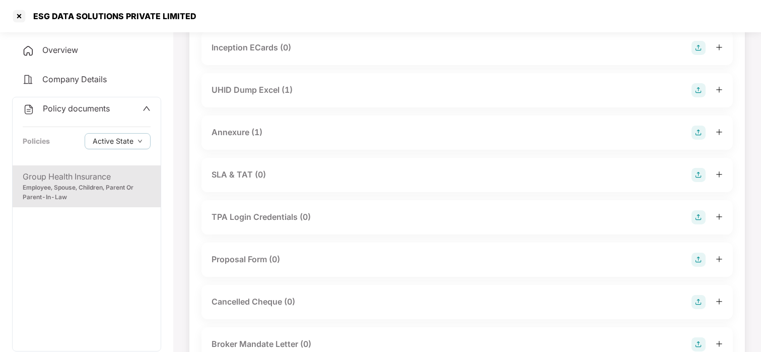
scroll to position [467, 0]
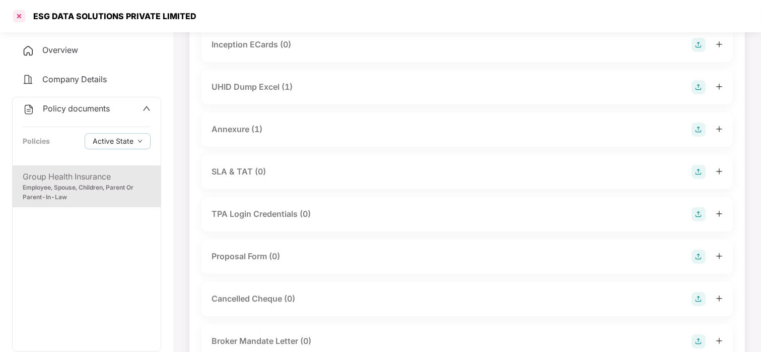
click at [23, 16] on div at bounding box center [19, 16] width 16 height 16
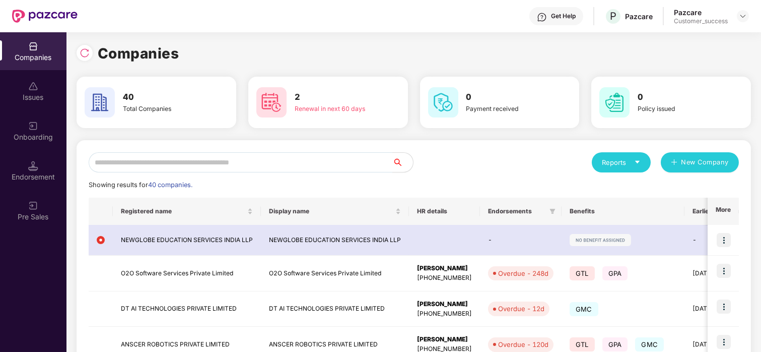
scroll to position [0, 0]
click at [240, 161] on input "text" at bounding box center [241, 162] width 304 height 20
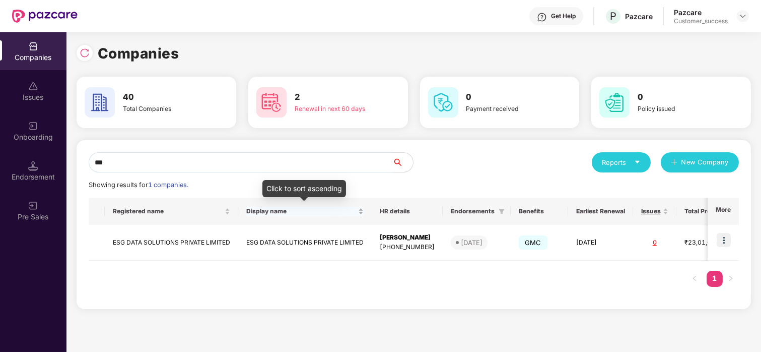
scroll to position [0, 97]
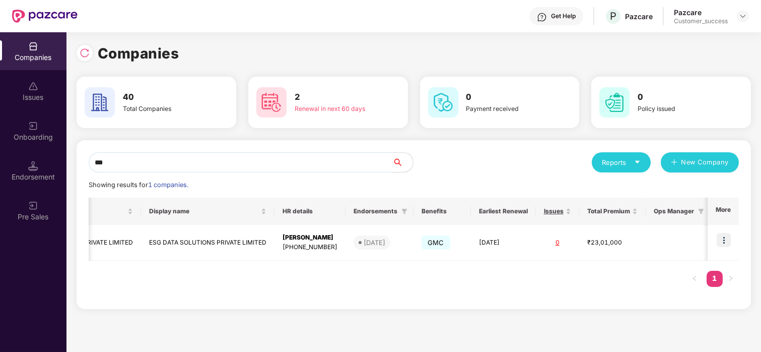
type input "***"
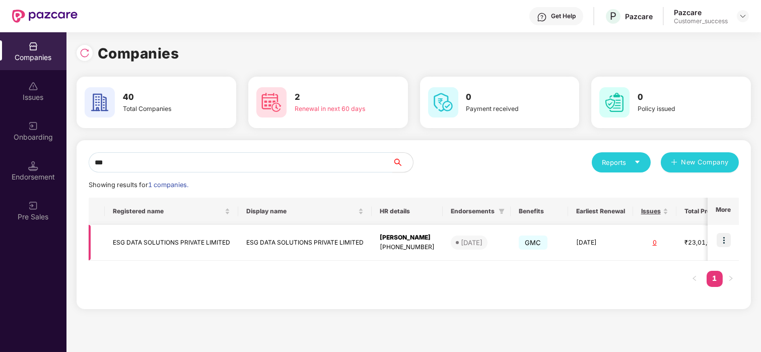
click at [177, 244] on td "ESG DATA SOLUTIONS PRIVATE LIMITED" at bounding box center [172, 243] width 134 height 36
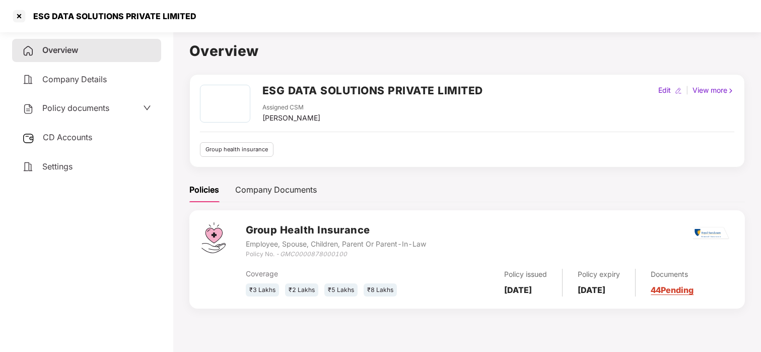
click at [92, 115] on div "Policy documents" at bounding box center [86, 108] width 149 height 23
click at [22, 18] on div at bounding box center [19, 16] width 16 height 16
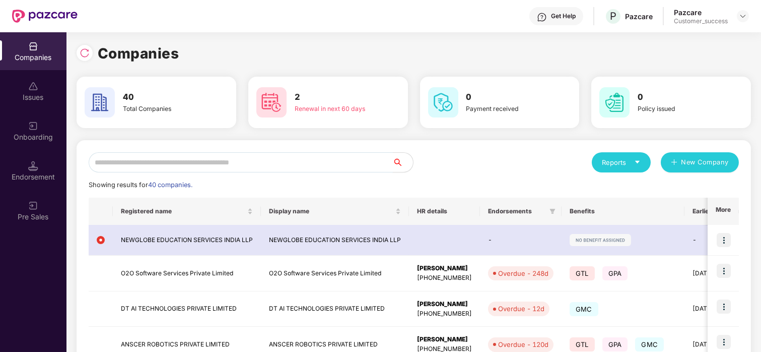
click at [214, 167] on input "text" at bounding box center [241, 162] width 304 height 20
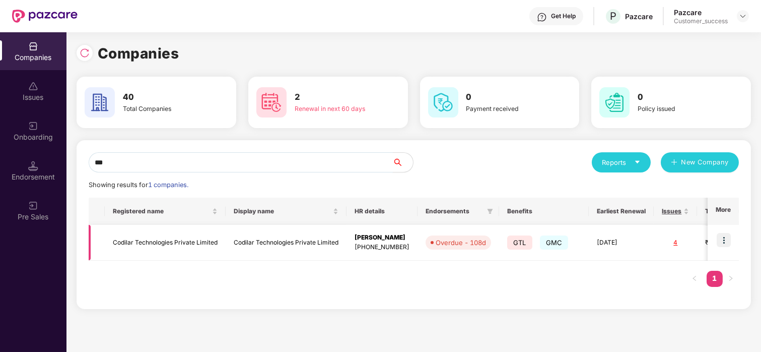
type input "***"
click at [730, 235] on img at bounding box center [724, 240] width 14 height 14
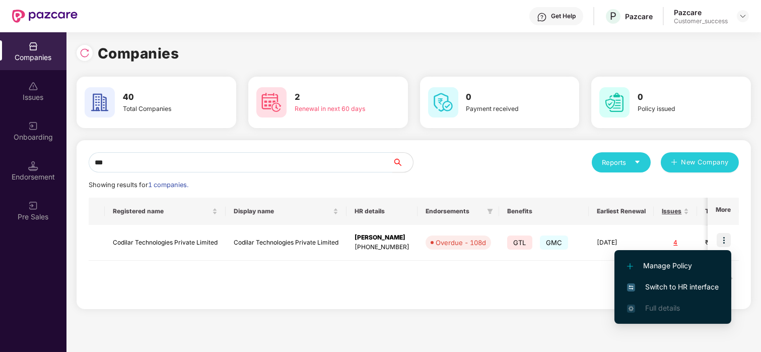
click at [682, 283] on span "Switch to HR interface" at bounding box center [673, 286] width 92 height 11
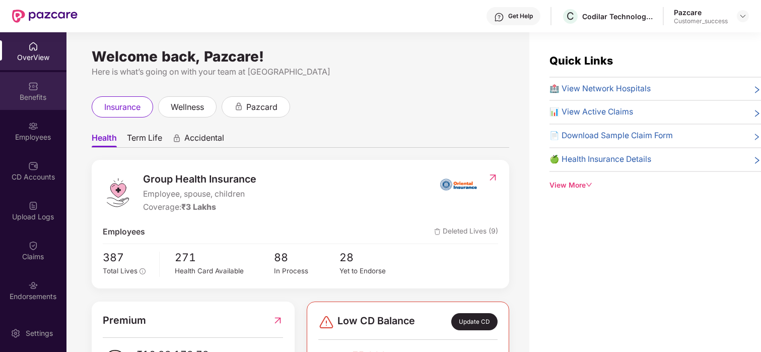
click at [35, 94] on div "Benefits" at bounding box center [33, 97] width 67 height 10
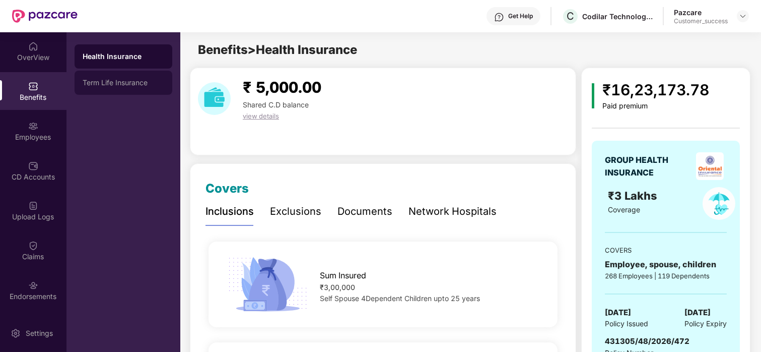
click at [150, 81] on div "Term Life Insurance" at bounding box center [124, 83] width 82 height 8
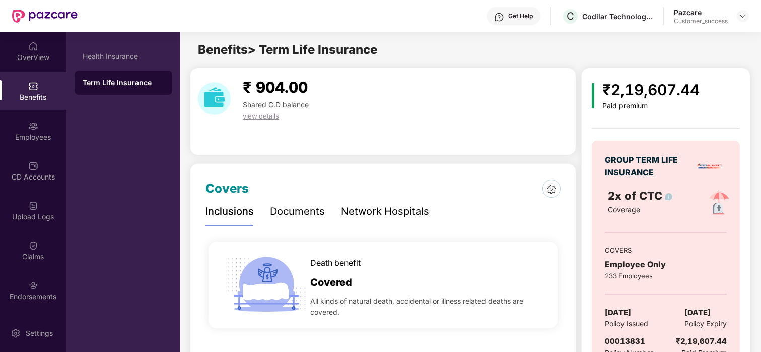
scroll to position [11, 0]
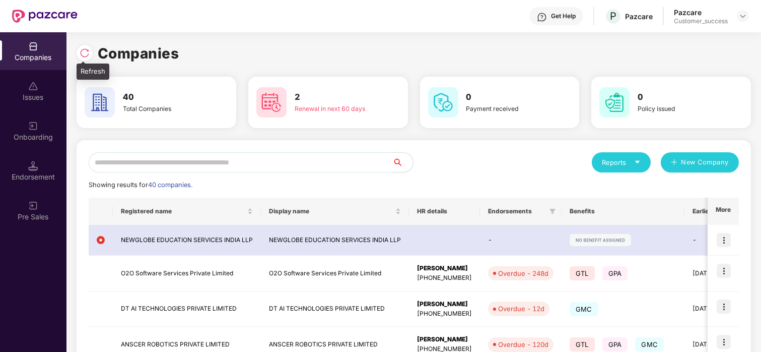
click at [92, 49] on div at bounding box center [87, 51] width 21 height 19
click at [88, 50] on img at bounding box center [85, 53] width 10 height 10
click at [149, 88] on div "40 Total Companies" at bounding box center [157, 102] width 152 height 35
click at [86, 53] on img at bounding box center [85, 53] width 10 height 10
click at [149, 159] on input "text" at bounding box center [241, 162] width 304 height 20
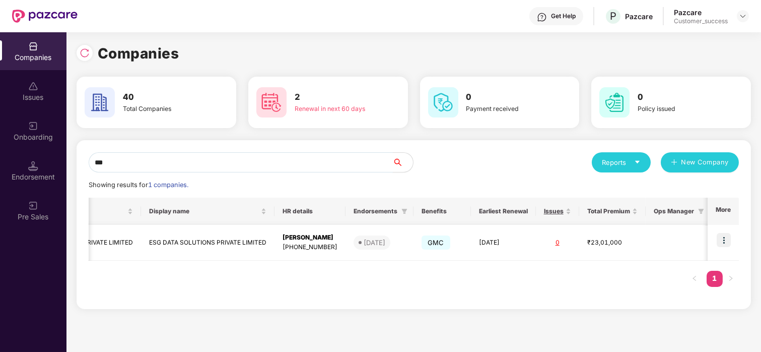
scroll to position [0, 0]
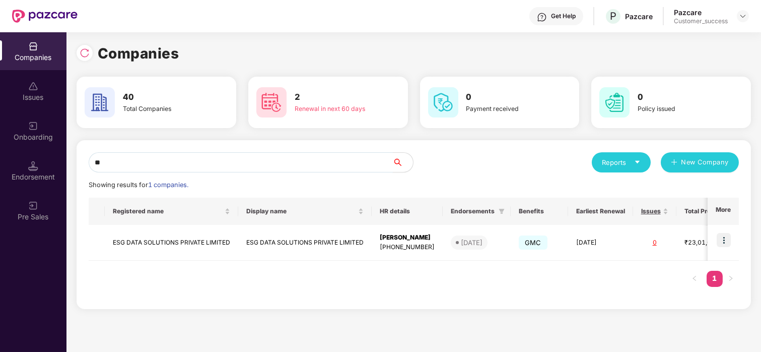
type input "*"
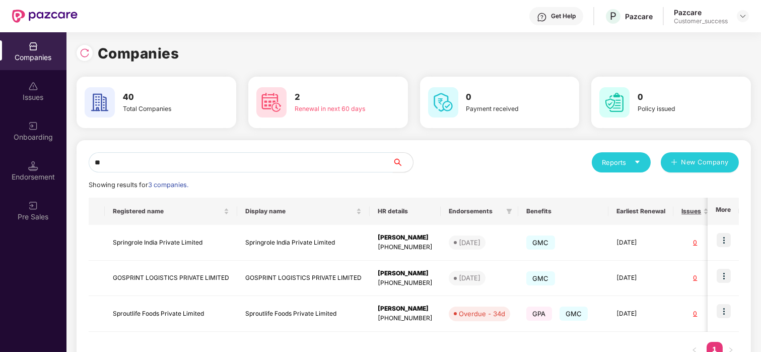
type input "*"
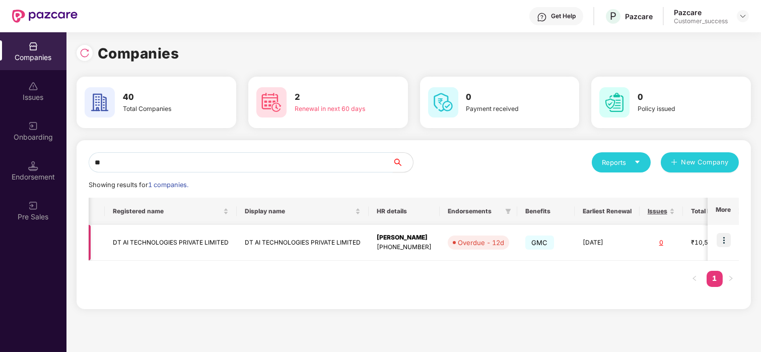
scroll to position [0, 109]
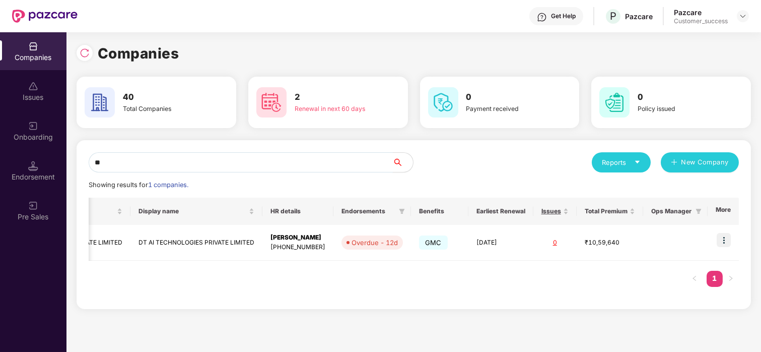
type input "**"
click at [723, 236] on img at bounding box center [724, 240] width 14 height 14
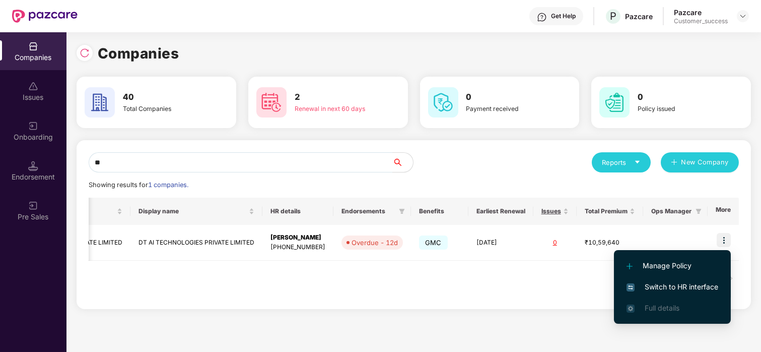
click at [650, 286] on span "Switch to HR interface" at bounding box center [673, 286] width 92 height 11
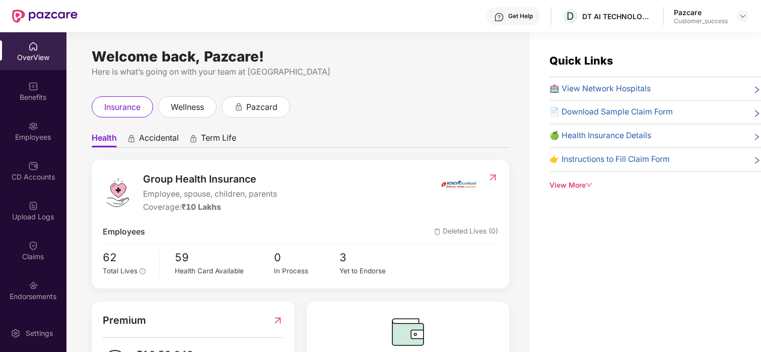
click at [37, 118] on div "Employees" at bounding box center [33, 131] width 67 height 38
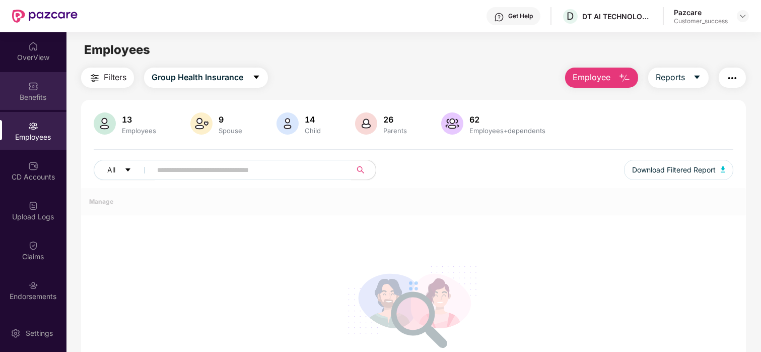
click at [35, 96] on div "Benefits" at bounding box center [33, 97] width 67 height 10
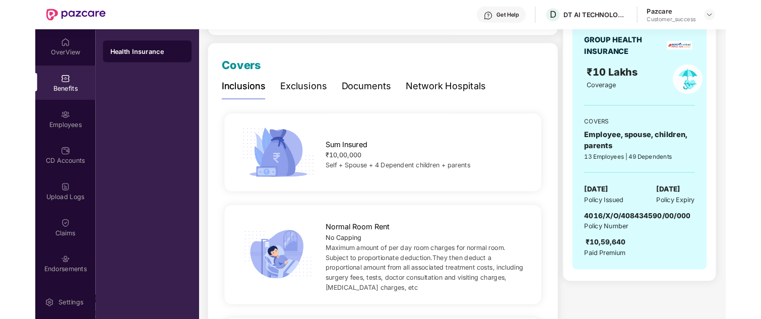
scroll to position [115, 0]
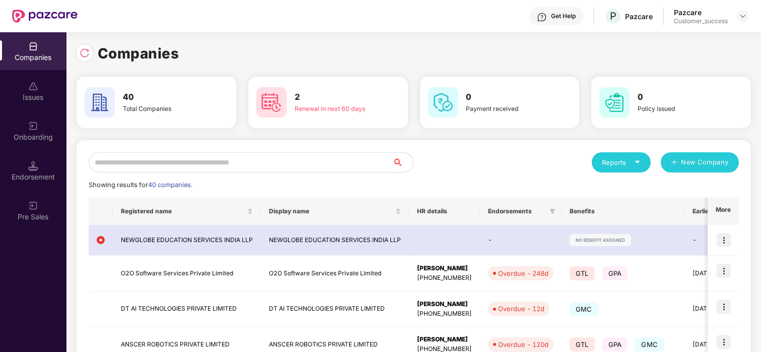
click at [126, 161] on input "text" at bounding box center [241, 162] width 304 height 20
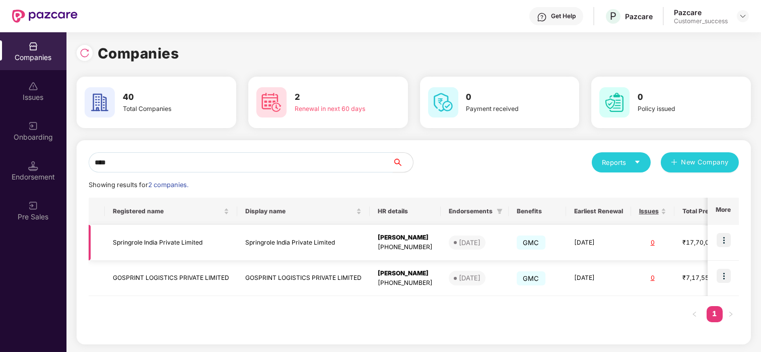
type input "****"
click at [725, 239] on img at bounding box center [724, 240] width 14 height 14
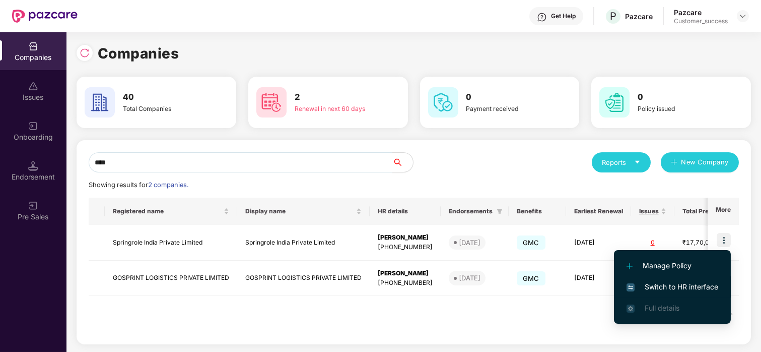
click at [681, 281] on span "Switch to HR interface" at bounding box center [673, 286] width 92 height 11
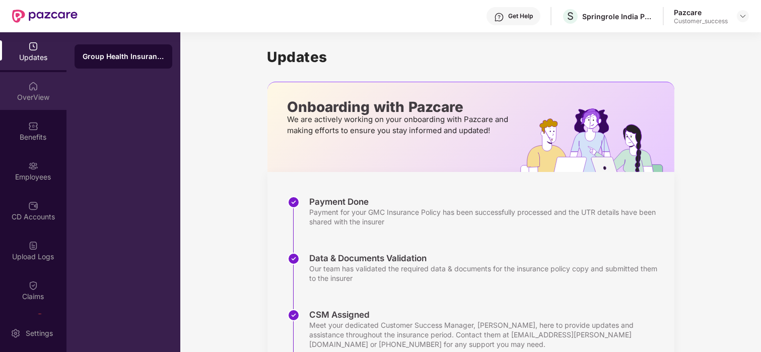
click at [37, 88] on div "OverView" at bounding box center [33, 91] width 67 height 38
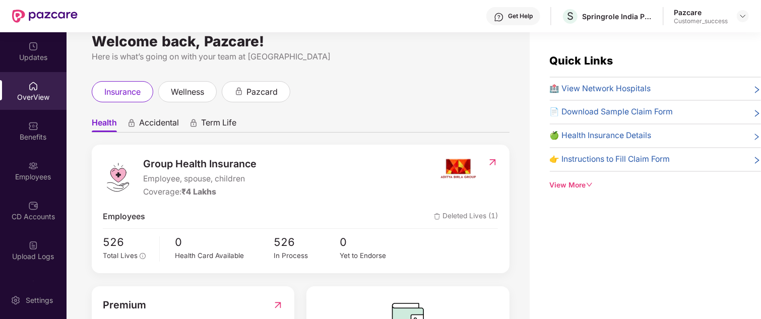
scroll to position [0, 0]
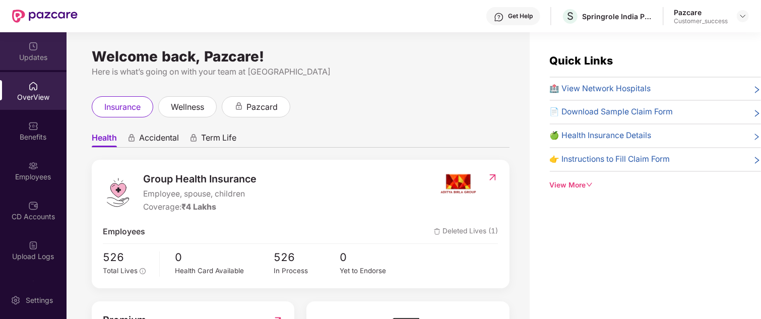
click at [35, 45] on img at bounding box center [33, 46] width 10 height 10
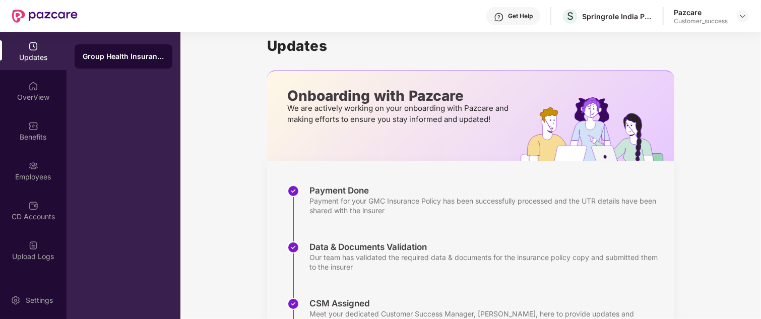
scroll to position [10, 0]
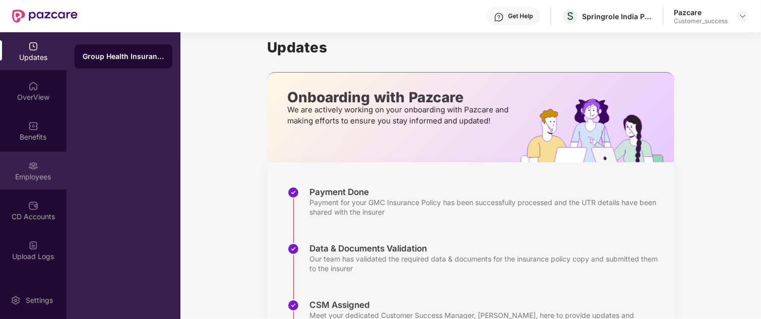
click at [21, 165] on div "Employees" at bounding box center [33, 171] width 67 height 38
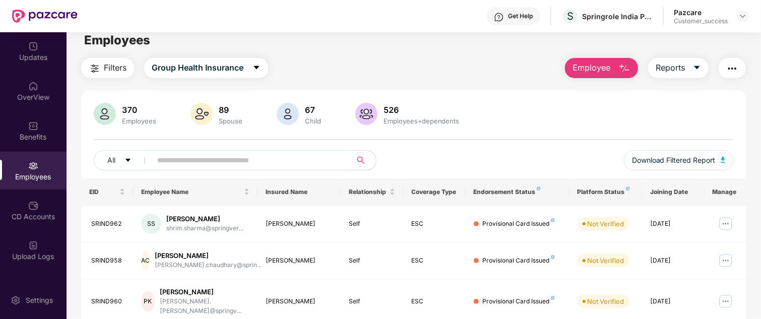
click at [222, 160] on input "text" at bounding box center [247, 160] width 181 height 15
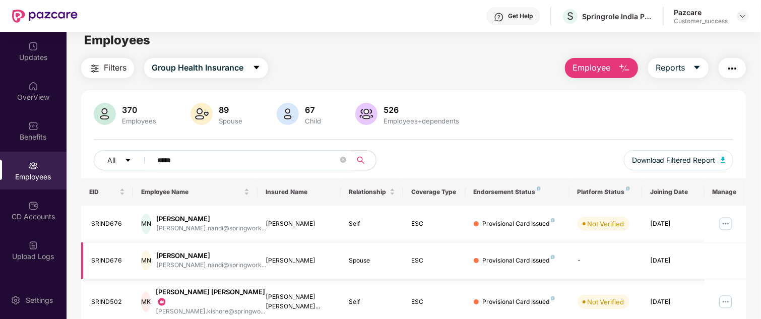
scroll to position [51, 0]
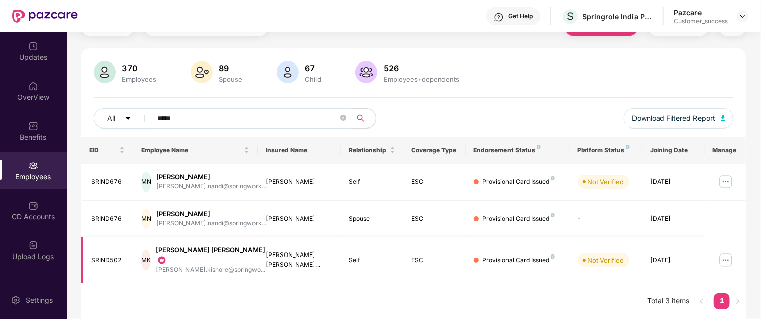
type input "*****"
click at [724, 259] on img at bounding box center [726, 260] width 16 height 16
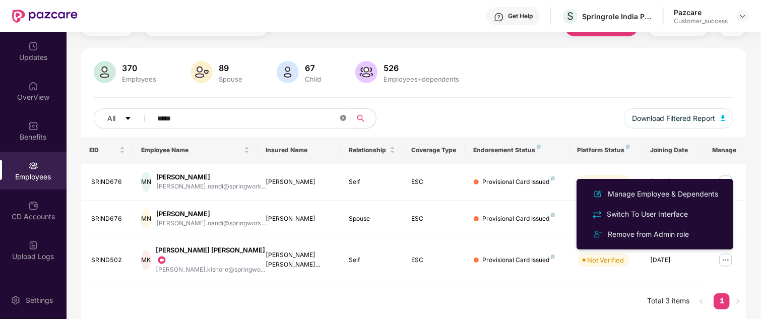
click at [342, 120] on icon "close-circle" at bounding box center [343, 118] width 6 height 6
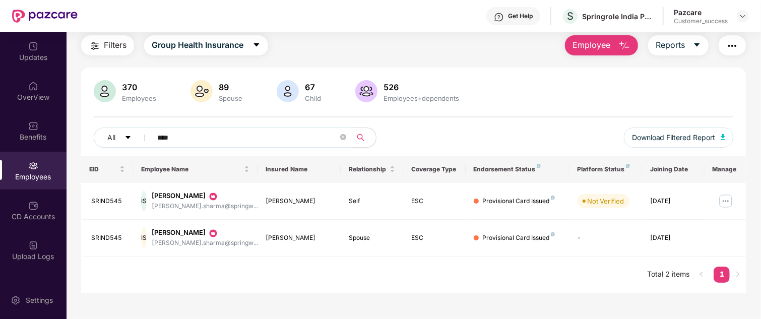
scroll to position [32, 0]
type input "****"
click at [726, 202] on img at bounding box center [726, 201] width 16 height 16
click at [23, 60] on div "Updates" at bounding box center [33, 57] width 67 height 10
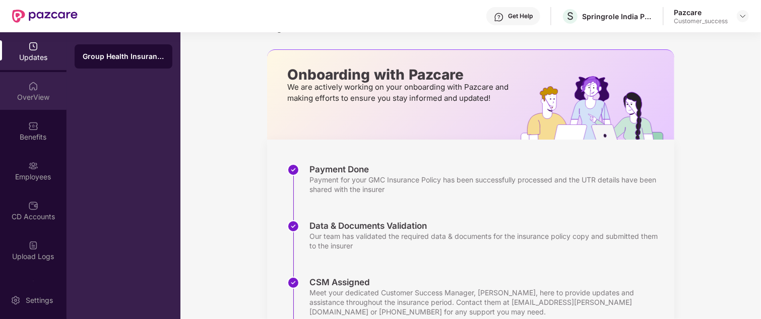
click at [35, 83] on img at bounding box center [33, 86] width 10 height 10
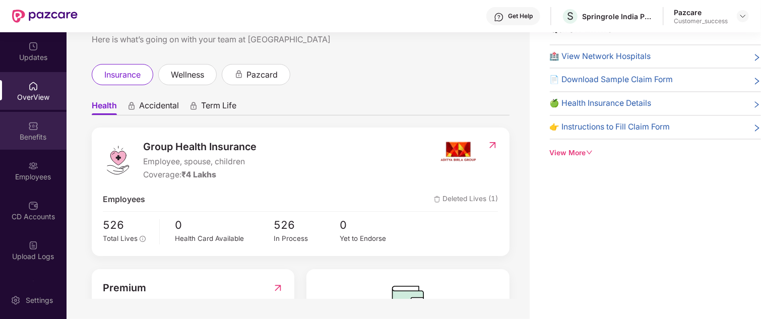
click at [31, 140] on div "Benefits" at bounding box center [33, 137] width 67 height 10
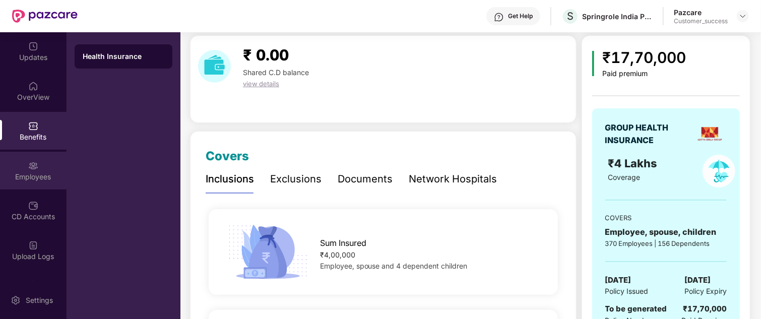
click at [42, 159] on div "Employees" at bounding box center [33, 171] width 67 height 38
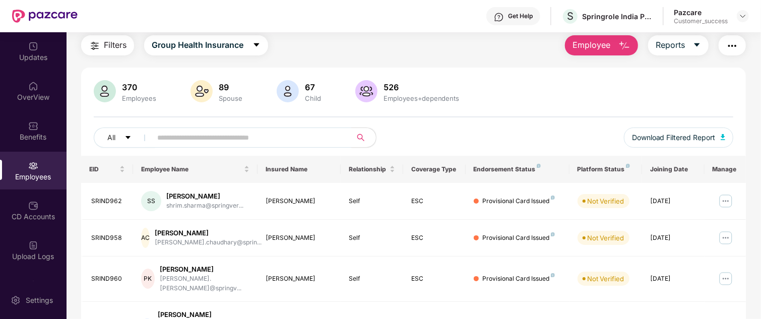
click at [617, 41] on button "Employee" at bounding box center [601, 45] width 73 height 20
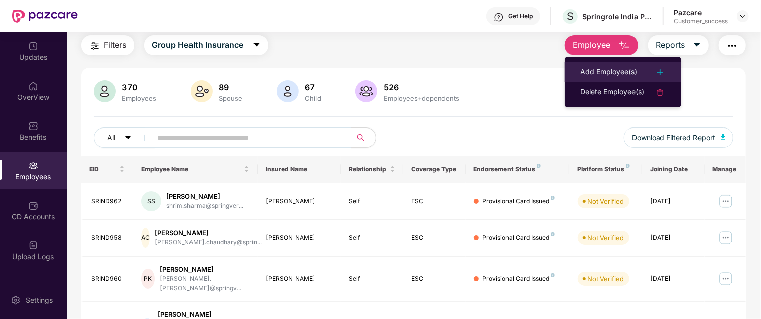
click at [622, 72] on div "Add Employee(s)" at bounding box center [608, 72] width 57 height 12
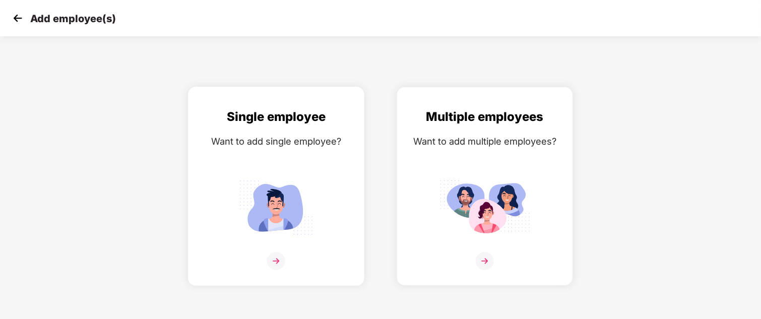
click at [294, 155] on div "Single employee Want to add single employee?" at bounding box center [276, 194] width 155 height 175
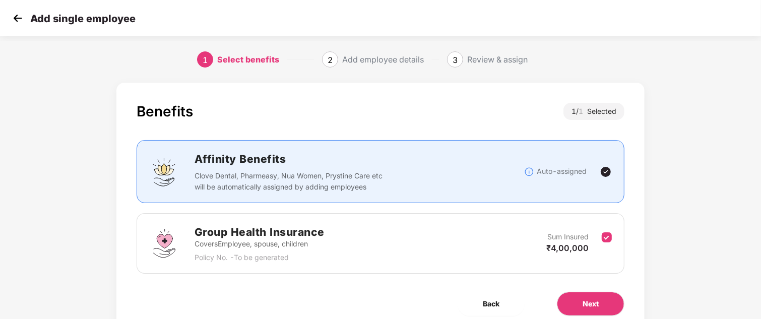
scroll to position [42, 0]
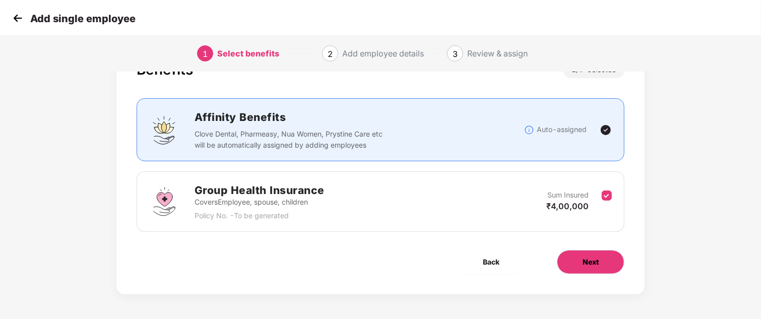
click at [591, 267] on button "Next" at bounding box center [591, 262] width 68 height 24
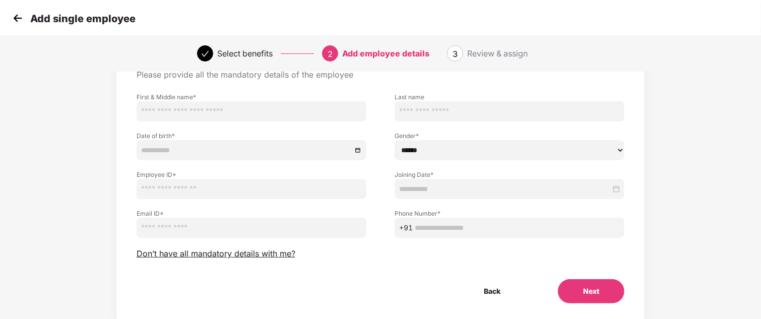
scroll to position [53, 0]
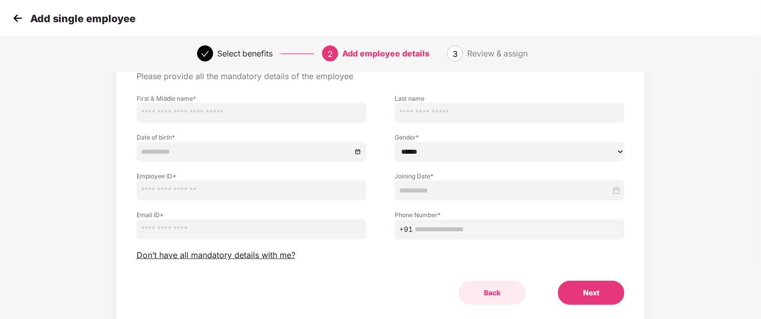
click at [479, 287] on button "Back" at bounding box center [492, 293] width 67 height 24
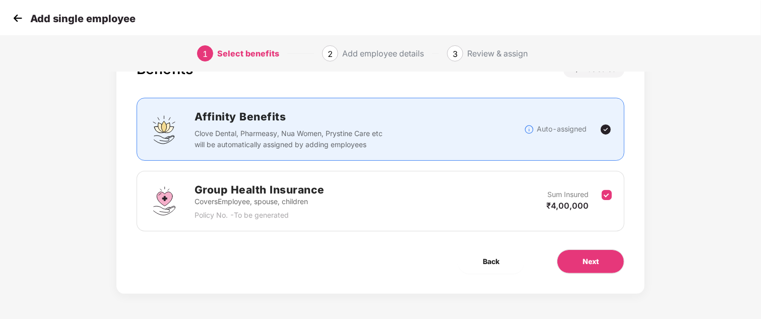
scroll to position [42, 0]
click at [479, 266] on button "Back" at bounding box center [491, 262] width 67 height 24
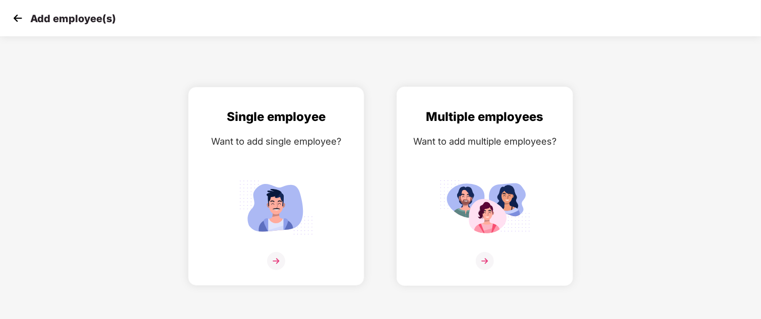
click at [408, 227] on div "Multiple employees Want to add multiple employees?" at bounding box center [484, 194] width 155 height 175
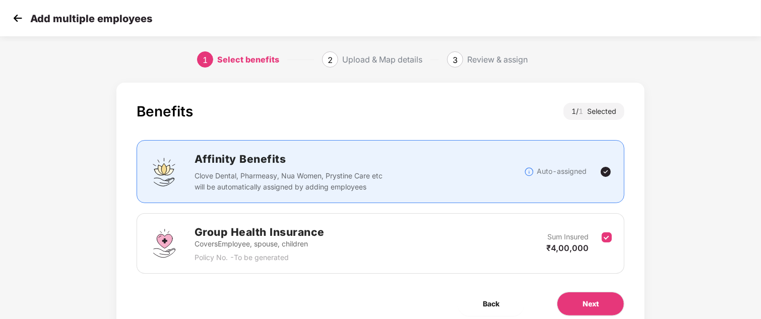
scroll to position [42, 0]
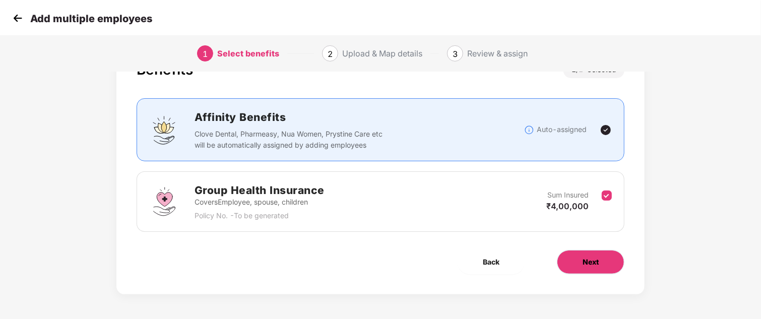
click at [591, 256] on span "Next" at bounding box center [591, 261] width 16 height 11
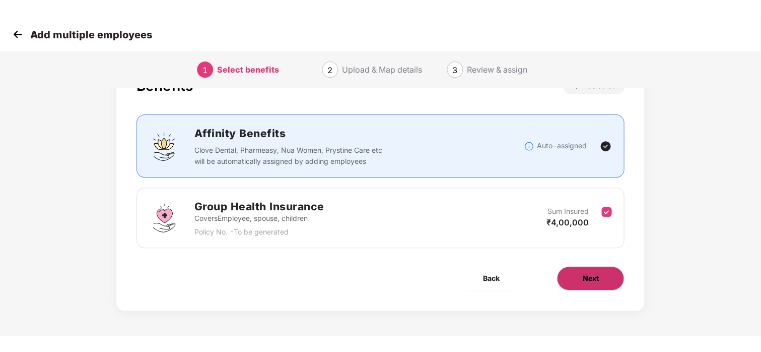
scroll to position [0, 0]
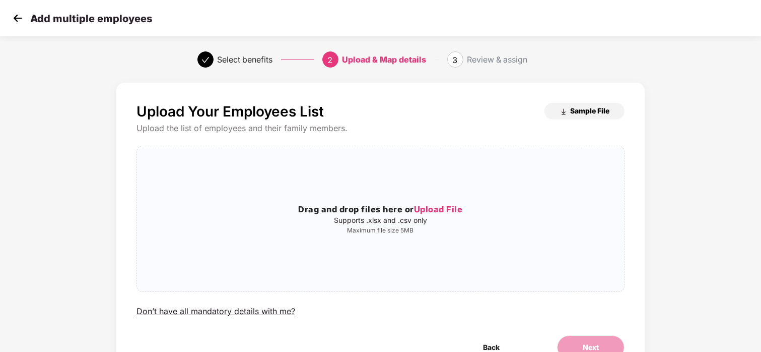
click at [576, 111] on span "Sample File" at bounding box center [589, 111] width 39 height 10
click at [14, 19] on img at bounding box center [17, 18] width 15 height 15
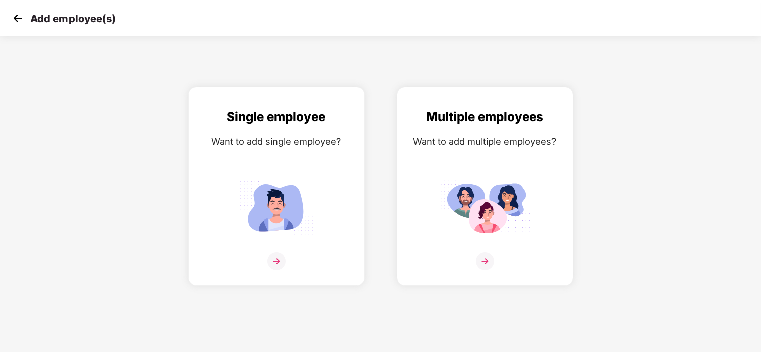
click at [30, 16] on p "Add employee(s)" at bounding box center [73, 19] width 86 height 12
click at [20, 18] on img at bounding box center [17, 18] width 15 height 15
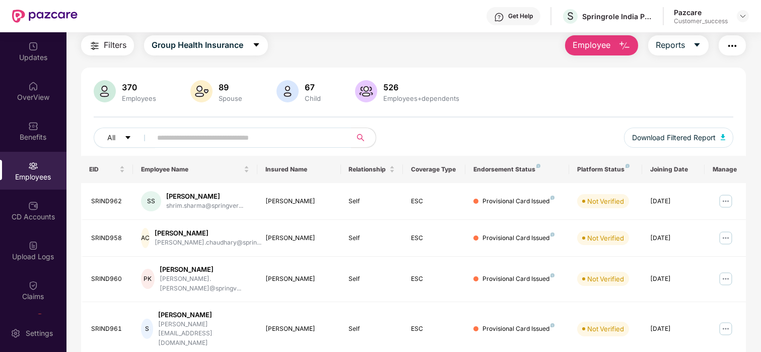
scroll to position [34, 0]
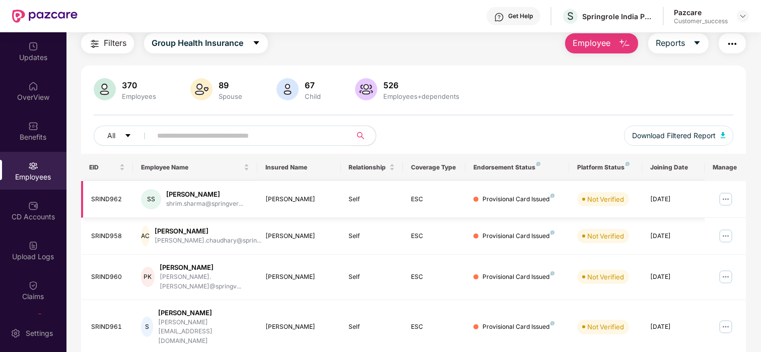
click at [720, 199] on img at bounding box center [726, 199] width 16 height 16
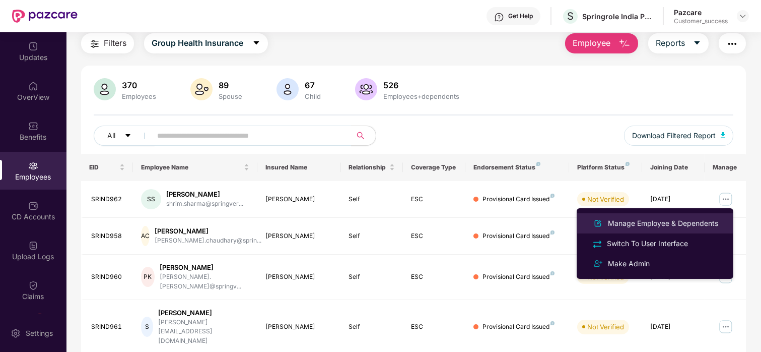
click at [674, 216] on li "Manage Employee & Dependents" at bounding box center [655, 223] width 157 height 20
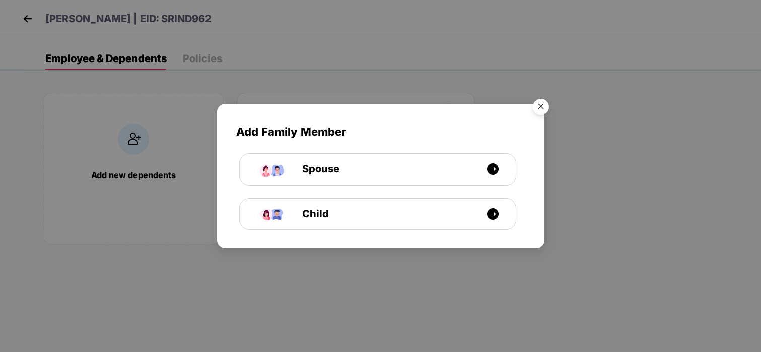
click at [543, 106] on img "Close" at bounding box center [541, 108] width 28 height 28
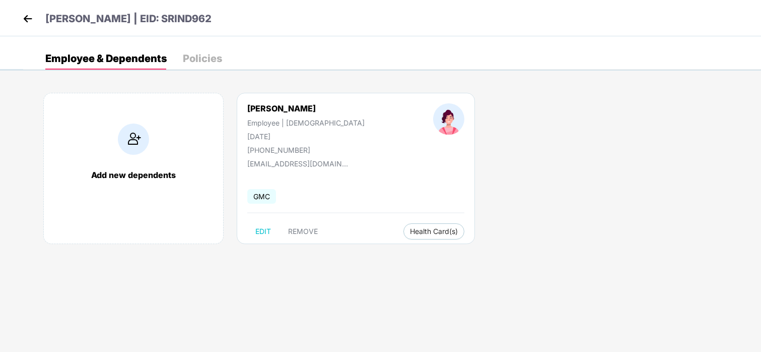
click at [138, 137] on img at bounding box center [133, 138] width 31 height 31
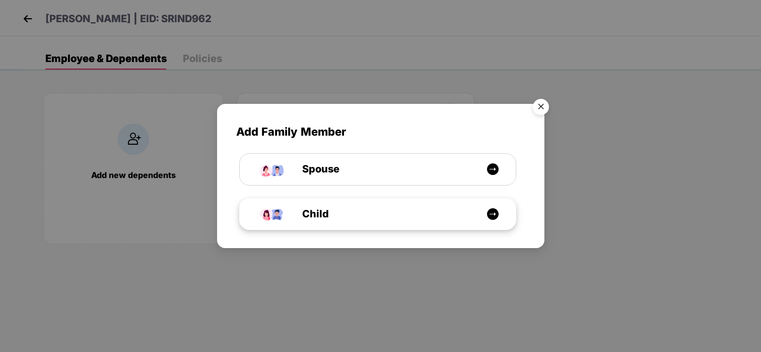
click at [317, 200] on div "Child" at bounding box center [378, 214] width 276 height 31
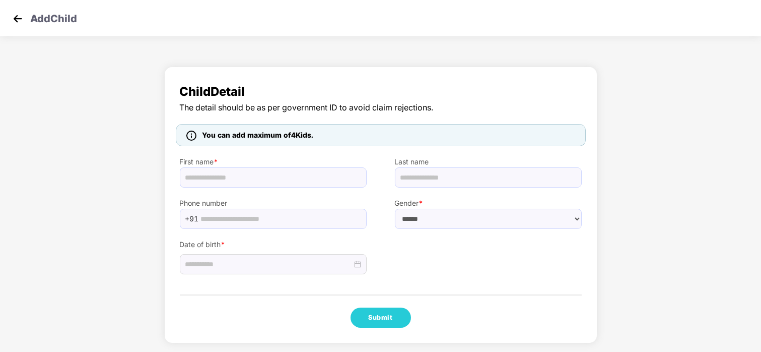
click at [12, 22] on img at bounding box center [17, 18] width 15 height 15
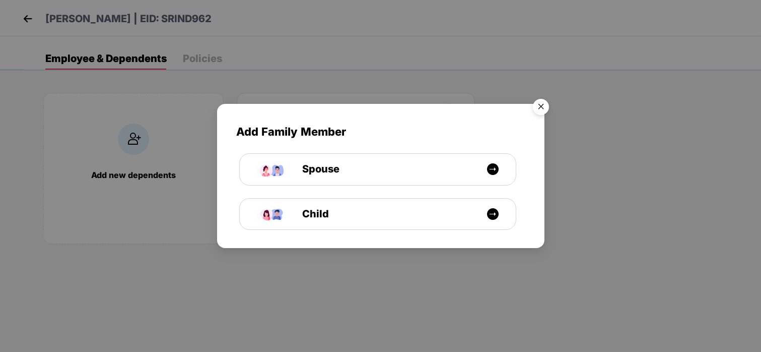
click at [544, 109] on img "Close" at bounding box center [541, 108] width 28 height 28
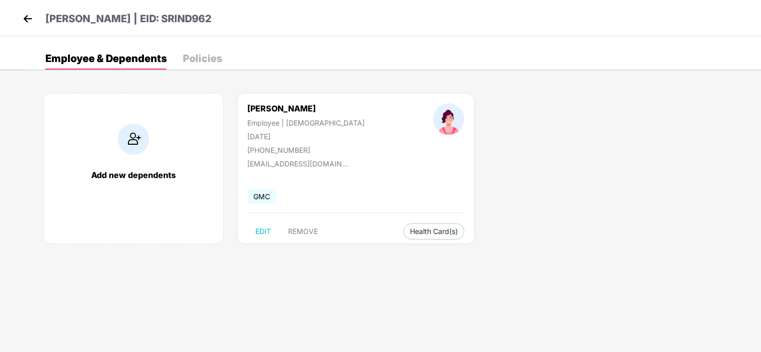
click at [25, 20] on img at bounding box center [27, 18] width 15 height 15
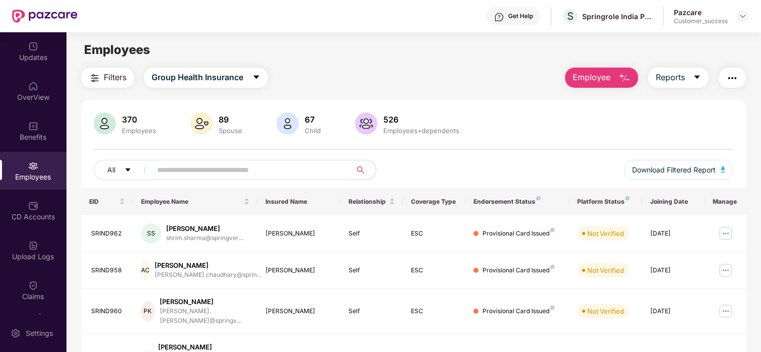
click at [607, 84] on button "Employee" at bounding box center [601, 78] width 73 height 20
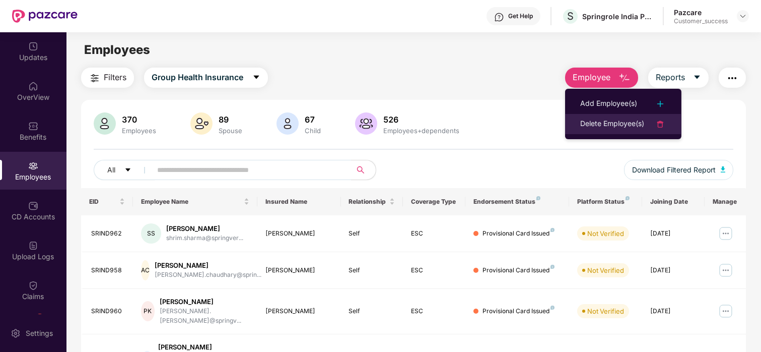
click at [596, 124] on div "Delete Employee(s)" at bounding box center [612, 124] width 64 height 12
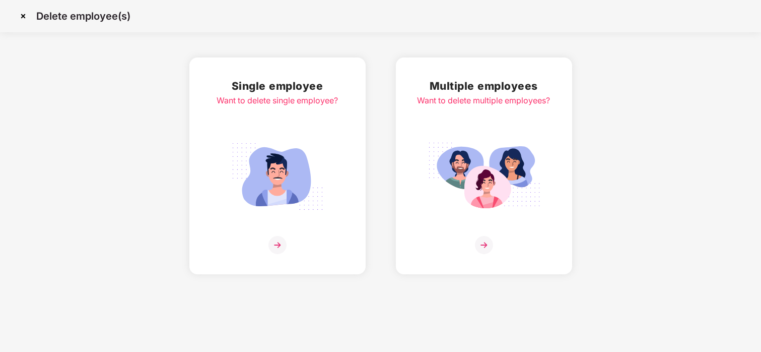
click at [270, 182] on img at bounding box center [277, 176] width 113 height 79
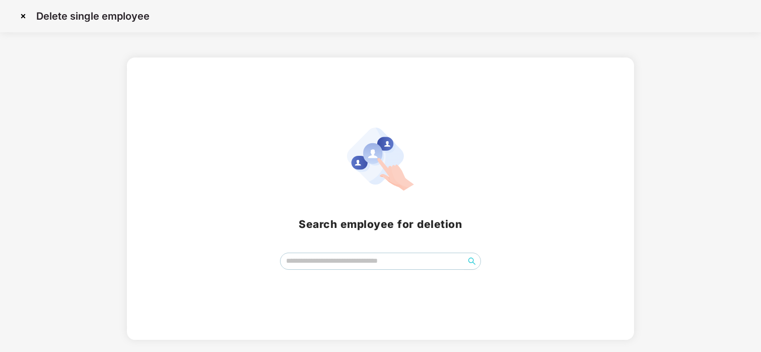
click at [27, 18] on img at bounding box center [23, 16] width 16 height 16
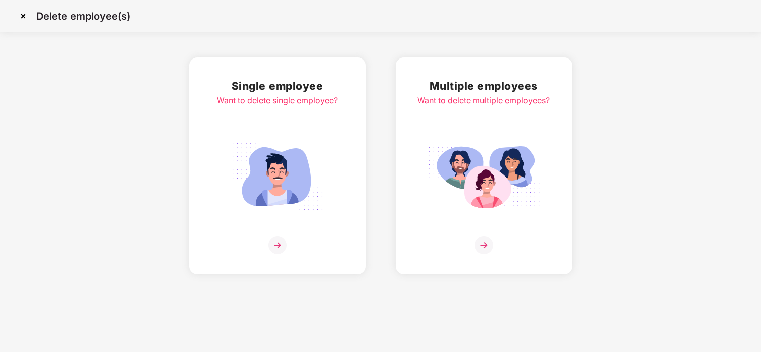
click at [459, 140] on img at bounding box center [484, 176] width 113 height 79
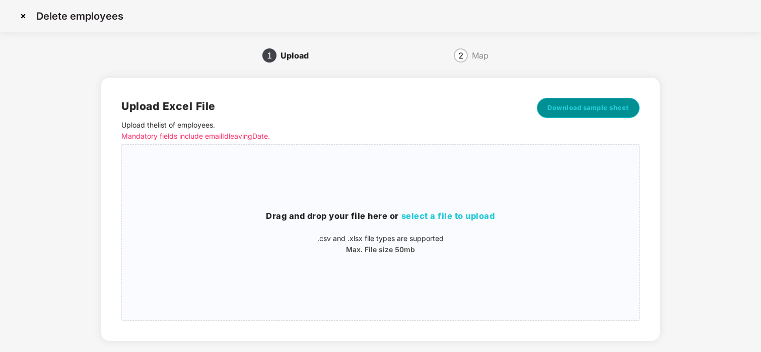
click at [568, 104] on span "Download sample sheet" at bounding box center [589, 108] width 82 height 10
click at [20, 15] on img at bounding box center [23, 16] width 16 height 16
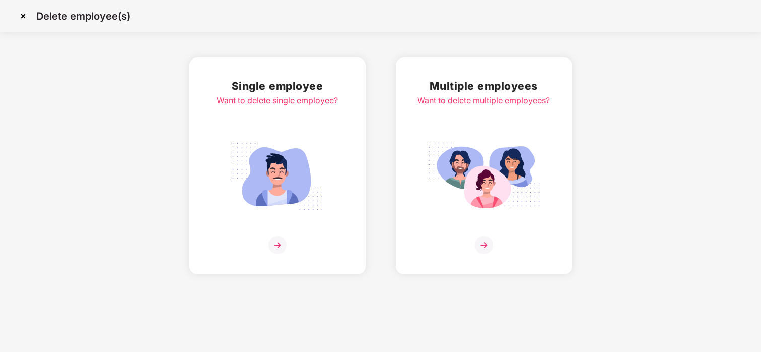
click at [20, 15] on img at bounding box center [23, 16] width 16 height 16
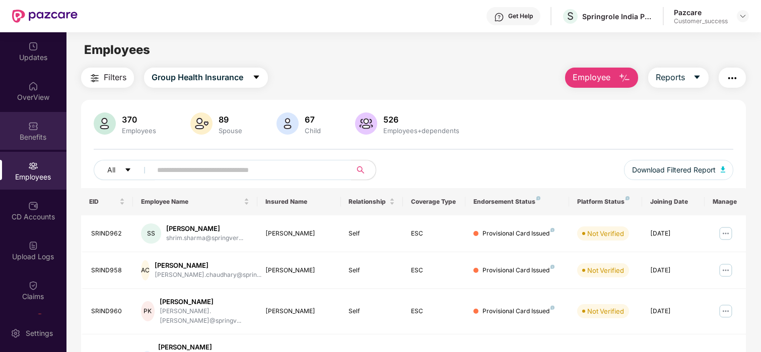
click at [25, 139] on div "Benefits" at bounding box center [33, 137] width 67 height 10
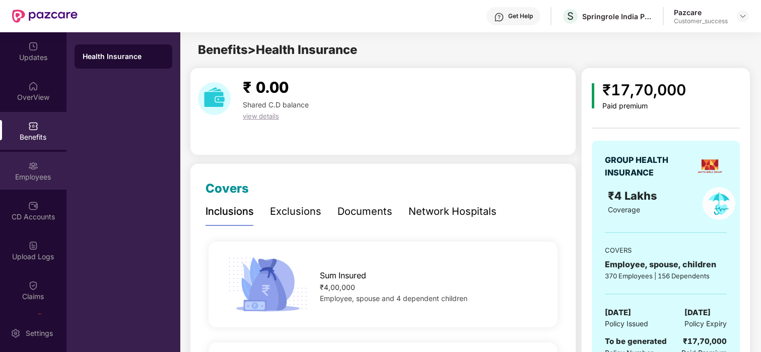
click at [10, 166] on div "Employees" at bounding box center [33, 171] width 67 height 38
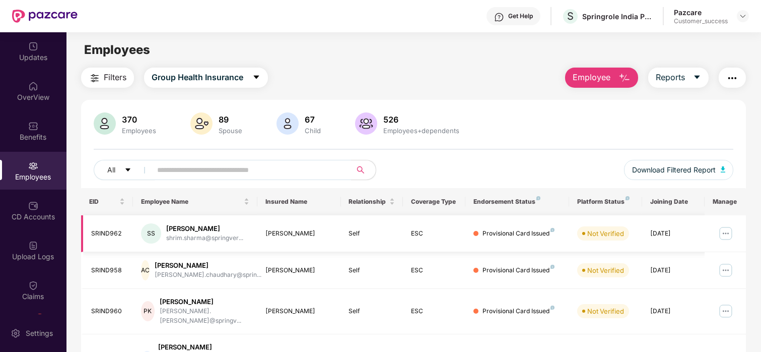
click at [650, 244] on td "[DATE]" at bounding box center [673, 233] width 62 height 37
click at [20, 117] on div "Benefits" at bounding box center [33, 131] width 67 height 38
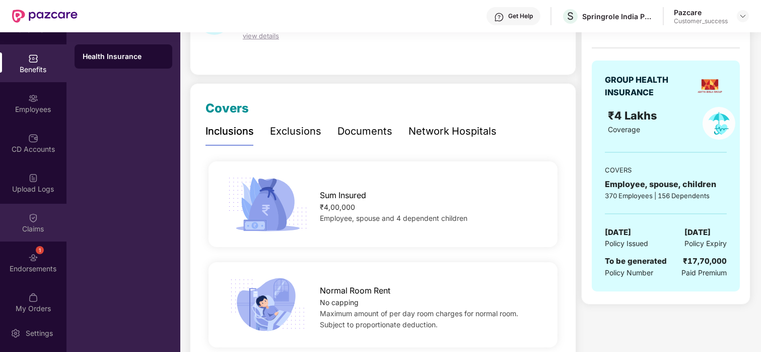
scroll to position [67, 0]
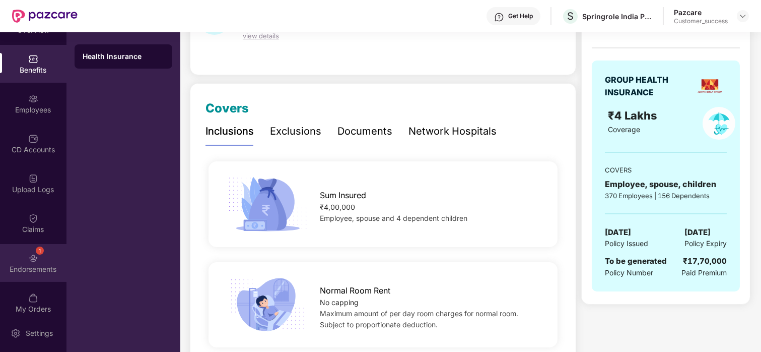
click at [37, 259] on div "1 Endorsements" at bounding box center [33, 263] width 67 height 38
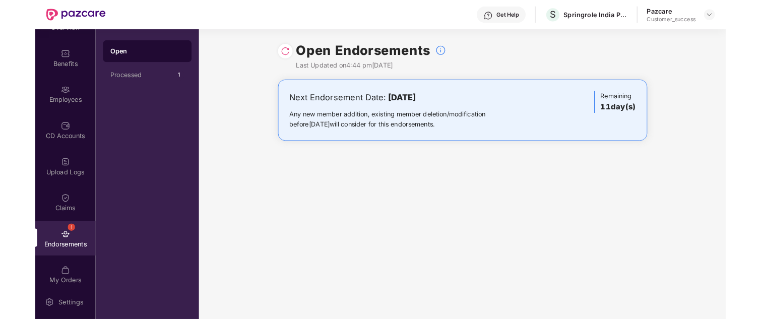
scroll to position [68, 0]
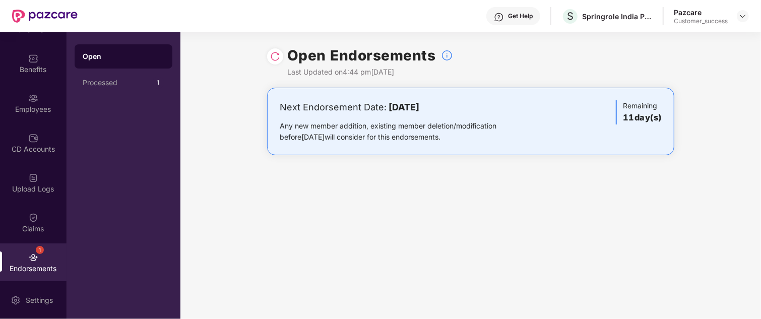
click at [38, 255] on div "1 Endorsements" at bounding box center [33, 262] width 67 height 38
click at [143, 80] on div "Processed" at bounding box center [118, 83] width 70 height 8
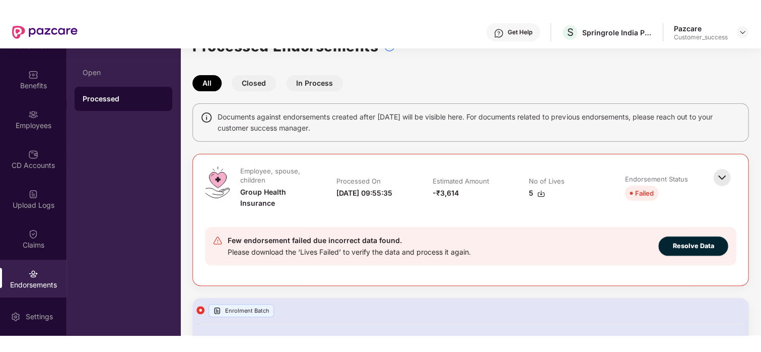
scroll to position [0, 0]
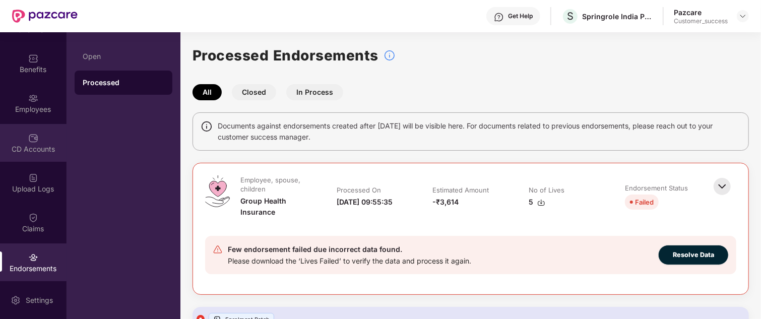
click at [35, 149] on div "CD Accounts" at bounding box center [33, 149] width 67 height 10
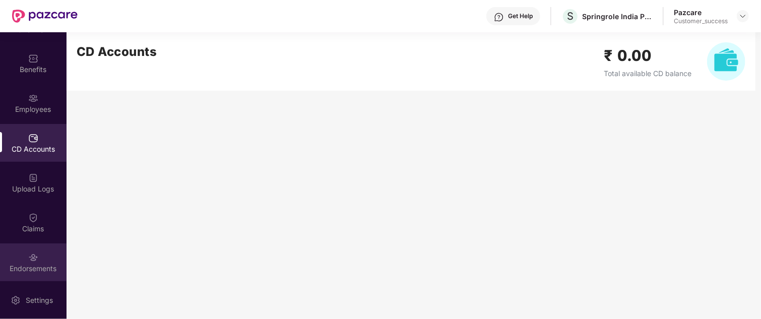
click at [30, 266] on div "Endorsements" at bounding box center [33, 269] width 67 height 10
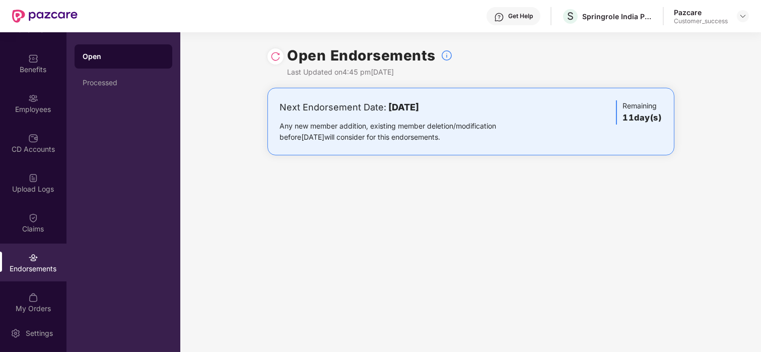
scroll to position [67, 0]
click at [54, 139] on div "CD Accounts" at bounding box center [33, 143] width 67 height 38
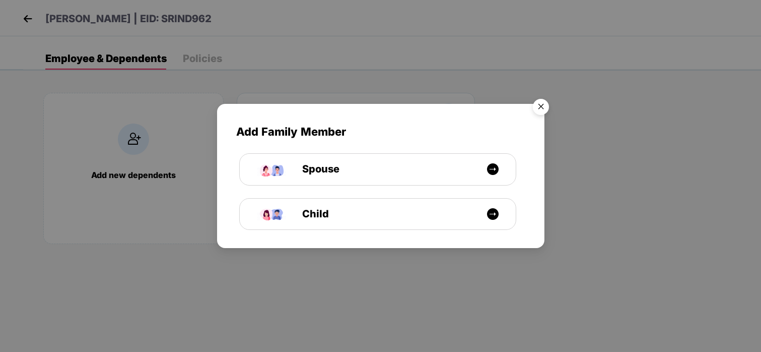
click at [552, 102] on img "Close" at bounding box center [541, 108] width 28 height 28
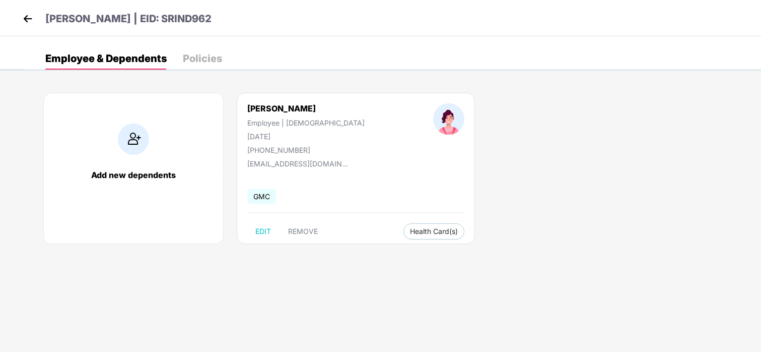
click at [24, 24] on img at bounding box center [27, 18] width 15 height 15
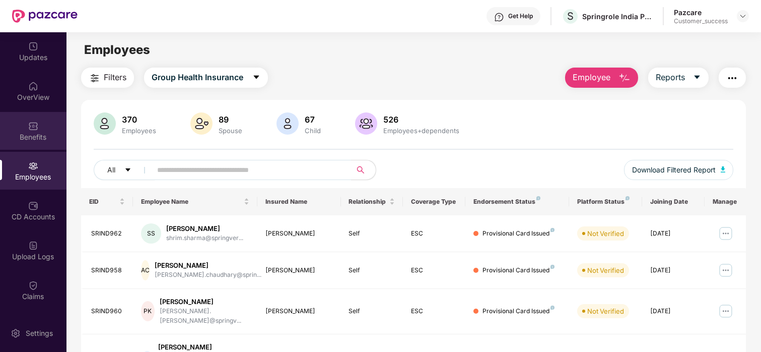
click at [17, 124] on div "Benefits" at bounding box center [33, 131] width 67 height 38
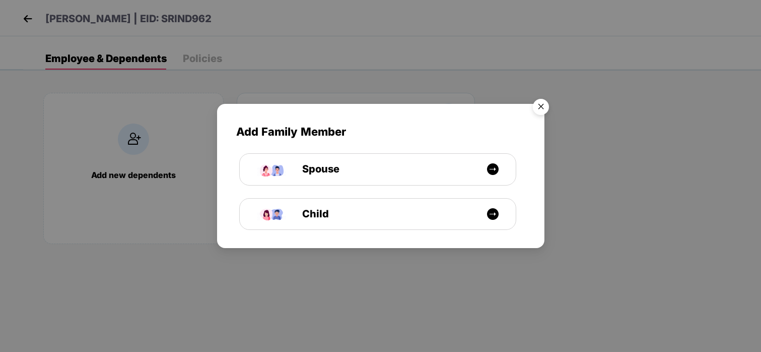
click at [544, 105] on img "Close" at bounding box center [541, 108] width 28 height 28
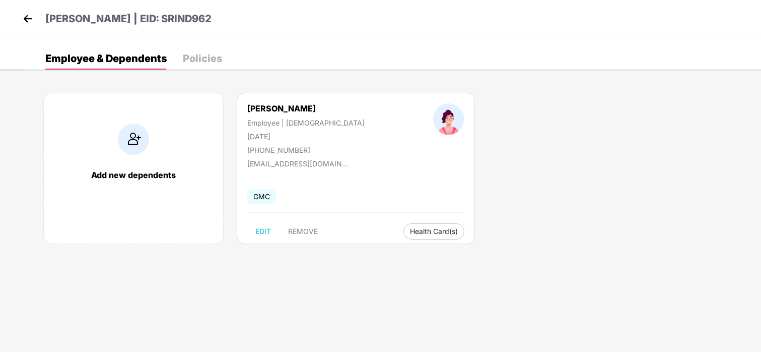
click at [22, 20] on img at bounding box center [27, 18] width 15 height 15
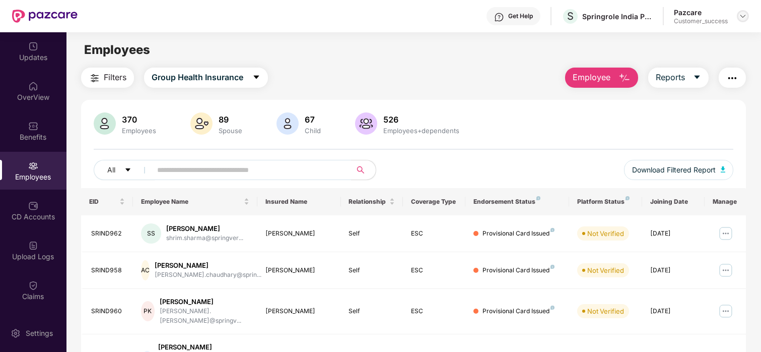
click at [743, 20] on div at bounding box center [743, 16] width 12 height 12
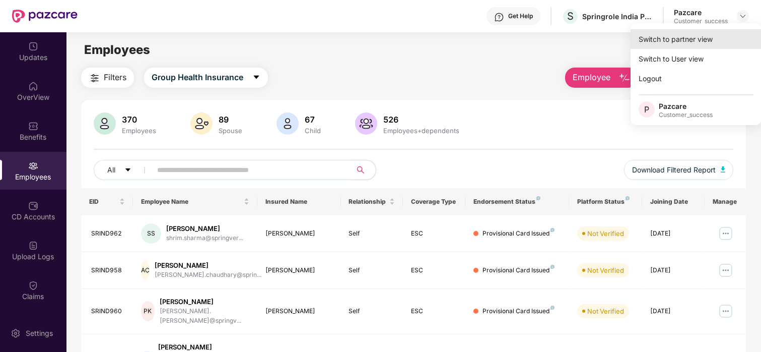
click at [695, 44] on div "Switch to partner view" at bounding box center [696, 39] width 131 height 20
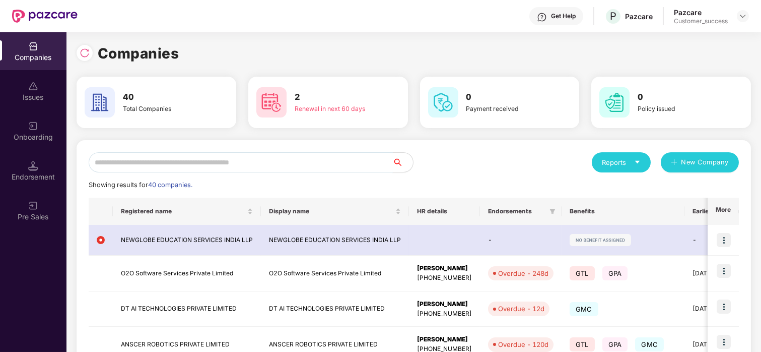
click at [179, 165] on input "text" at bounding box center [241, 162] width 304 height 20
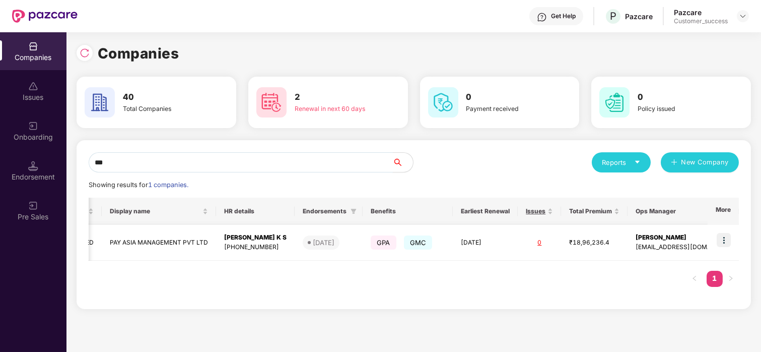
scroll to position [0, 148]
type input "***"
click at [197, 230] on td "PAY ASIA MANAGEMENT PVT LTD" at bounding box center [153, 243] width 114 height 36
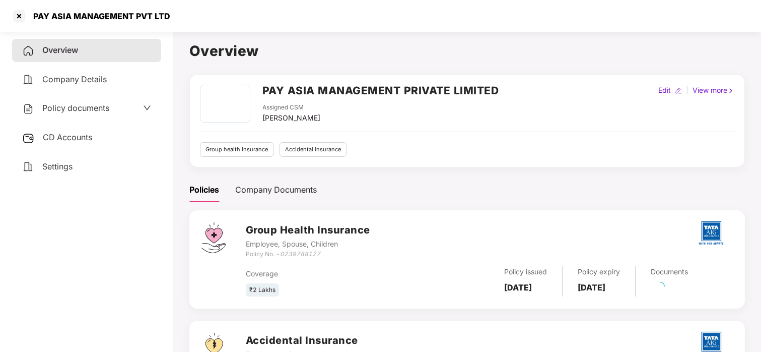
click at [70, 103] on span "Policy documents" at bounding box center [75, 108] width 67 height 10
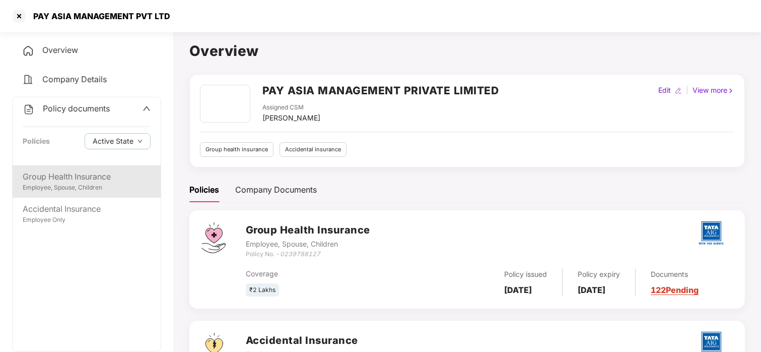
click at [60, 176] on div "Group Health Insurance" at bounding box center [87, 176] width 128 height 13
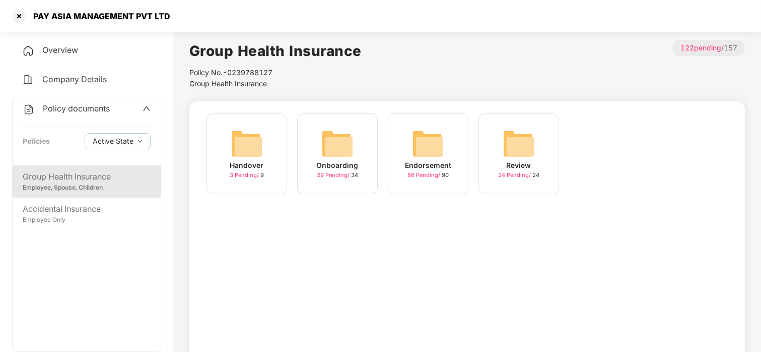
click at [441, 161] on div "Endorsement" at bounding box center [428, 165] width 46 height 11
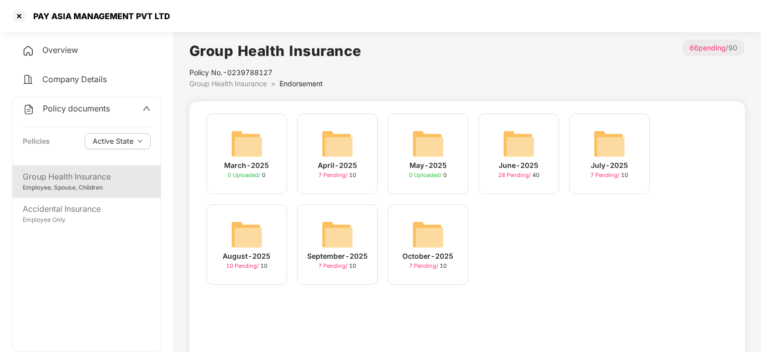
click at [444, 257] on div "October-2025" at bounding box center [428, 255] width 51 height 11
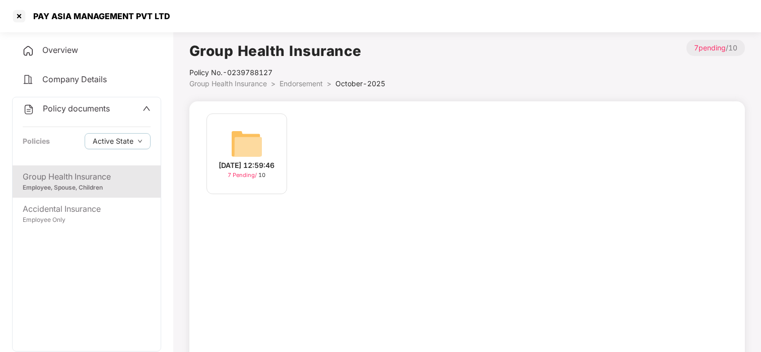
click at [237, 165] on div "06-Oct-2025 12:59:46" at bounding box center [247, 165] width 56 height 11
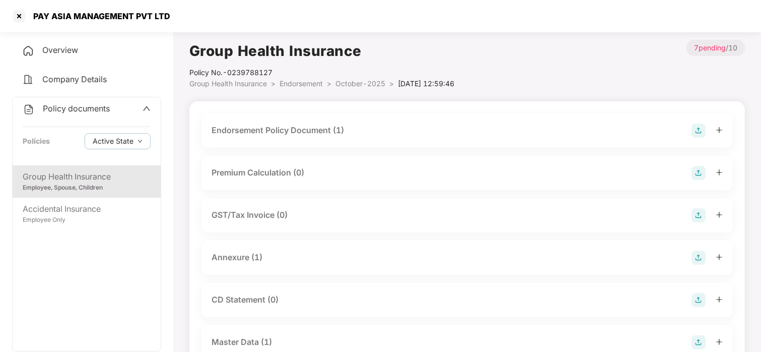
scroll to position [28, 0]
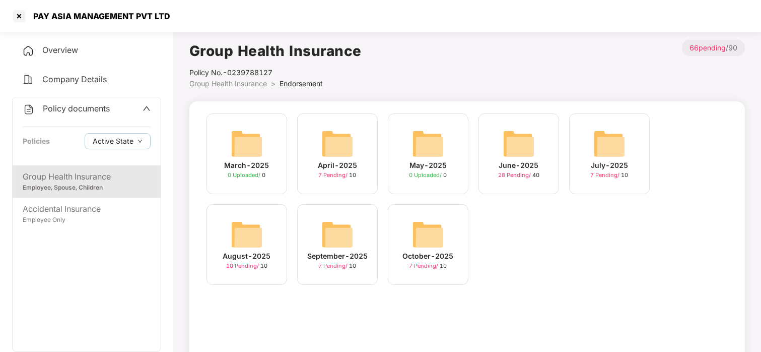
click at [334, 244] on img at bounding box center [337, 234] width 32 height 32
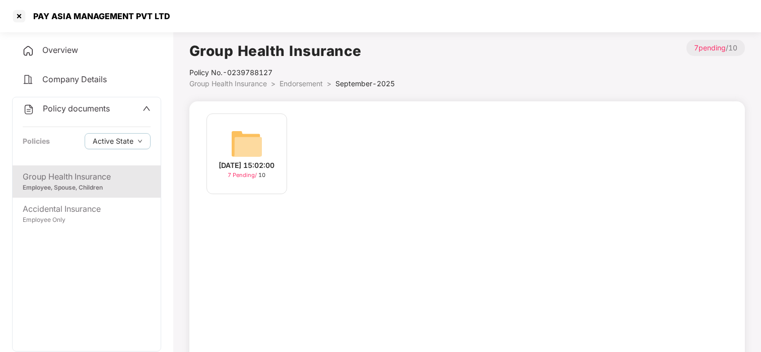
click at [244, 138] on img at bounding box center [247, 143] width 32 height 32
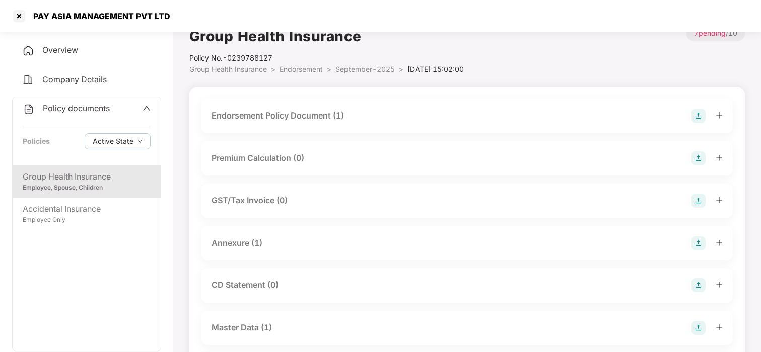
scroll to position [17, 0]
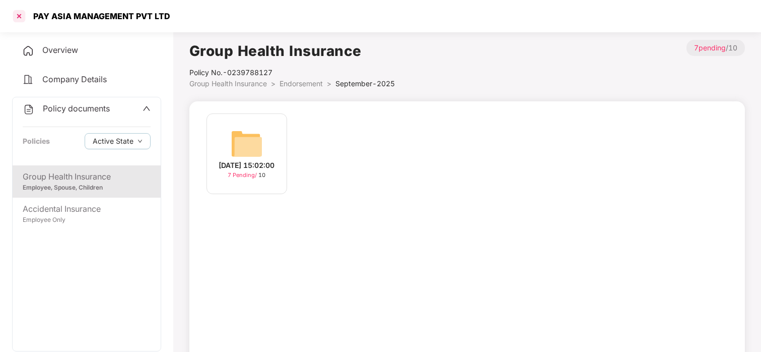
click at [22, 15] on div at bounding box center [19, 16] width 16 height 16
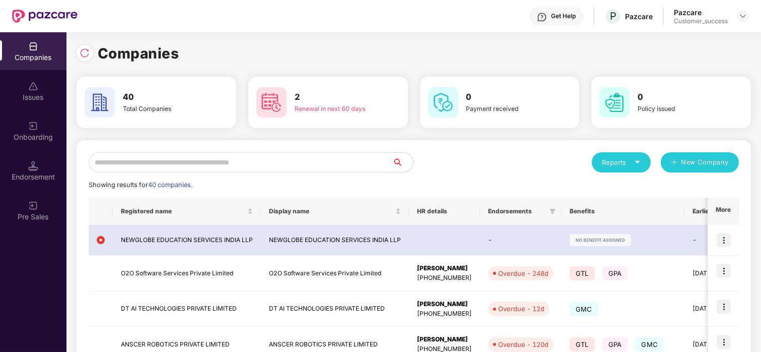
click at [209, 162] on input "text" at bounding box center [241, 162] width 304 height 20
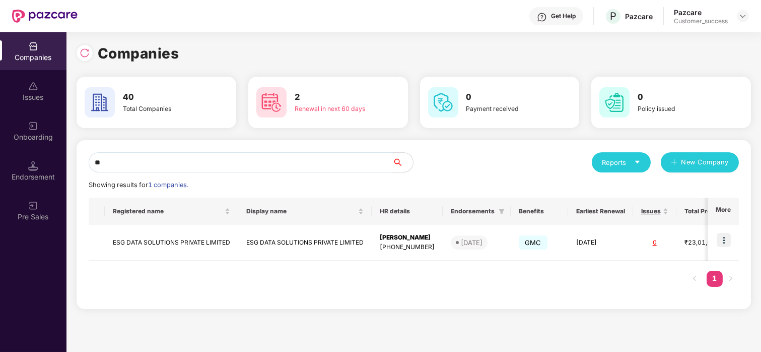
type input "*"
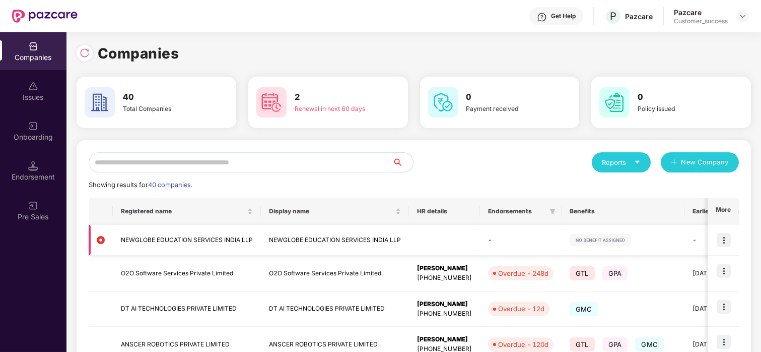
scroll to position [0, 273]
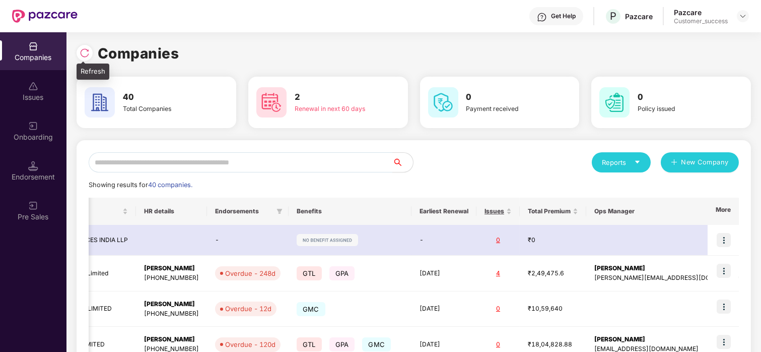
click at [81, 46] on div at bounding box center [85, 53] width 16 height 16
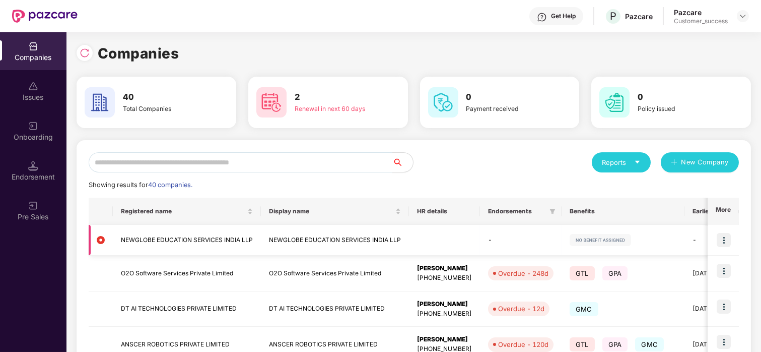
scroll to position [19, 0]
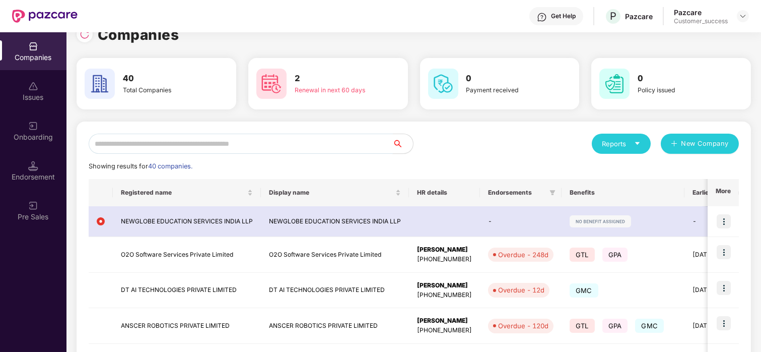
click at [211, 144] on input "text" at bounding box center [241, 144] width 304 height 20
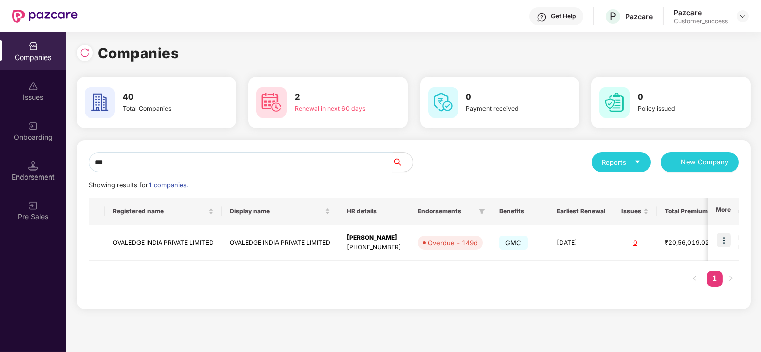
scroll to position [0, 0]
type input "****"
click at [721, 246] on img at bounding box center [724, 240] width 14 height 14
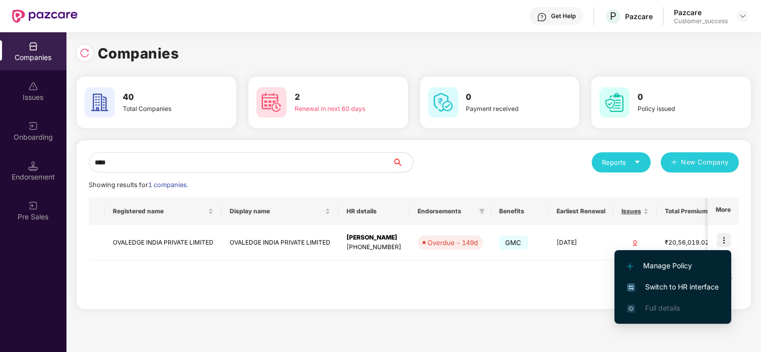
click at [667, 289] on span "Switch to HR interface" at bounding box center [673, 286] width 92 height 11
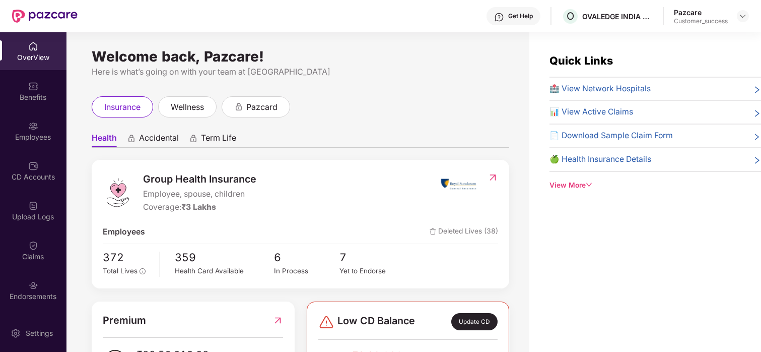
click at [29, 118] on div "Employees" at bounding box center [33, 131] width 67 height 38
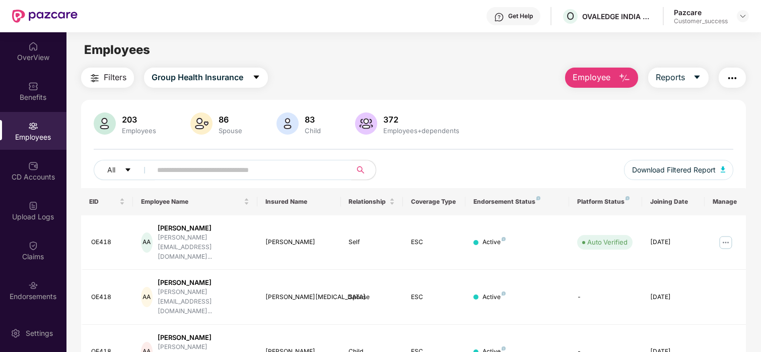
click at [169, 165] on input "text" at bounding box center [247, 169] width 181 height 15
paste input "*********"
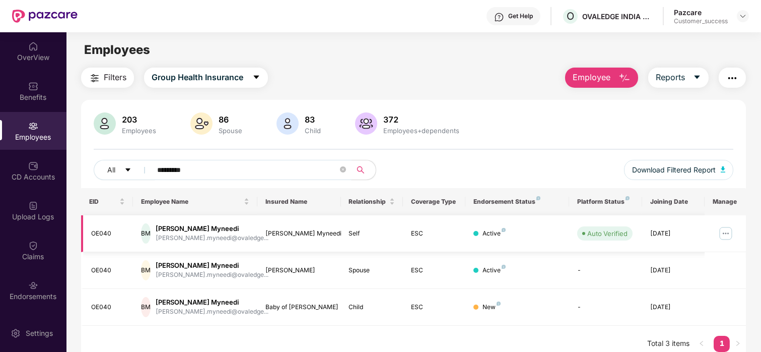
type input "*********"
click at [726, 231] on img at bounding box center [726, 233] width 16 height 16
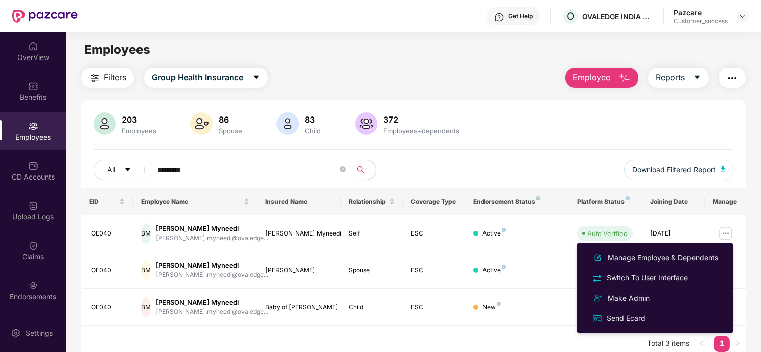
click at [673, 244] on ul "Manage Employee & Dependents Switch To User Interface Make Admin Send Ecard" at bounding box center [655, 287] width 157 height 91
click at [659, 255] on div "Manage Employee & Dependents" at bounding box center [663, 257] width 114 height 11
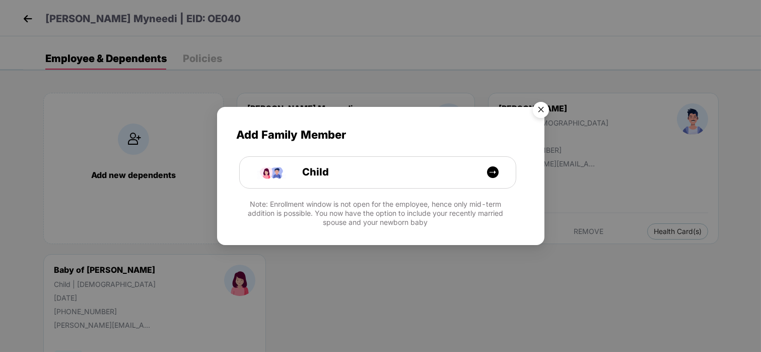
click at [542, 109] on img "Close" at bounding box center [541, 111] width 28 height 28
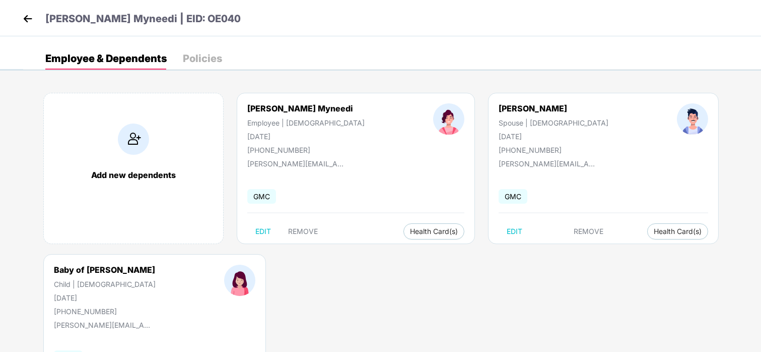
click at [26, 21] on img at bounding box center [27, 18] width 15 height 15
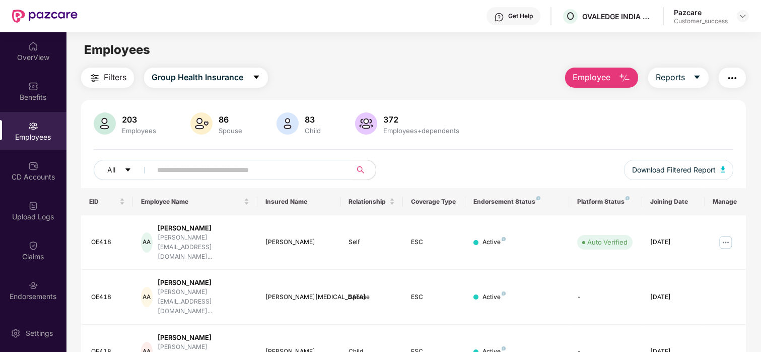
click at [208, 165] on input "text" at bounding box center [247, 169] width 181 height 15
paste input "*********"
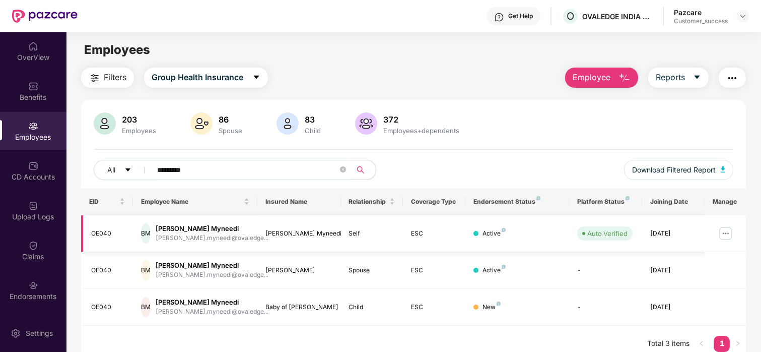
type input "*********"
click at [119, 240] on td "OE040" at bounding box center [107, 233] width 52 height 37
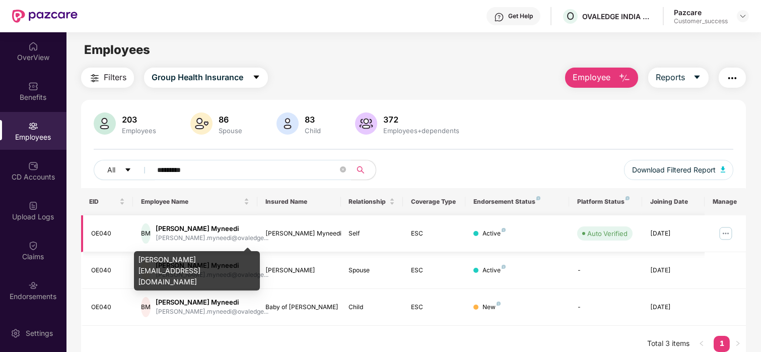
click at [170, 235] on div "bhanu.myneedi@ovaledge..." at bounding box center [212, 238] width 113 height 10
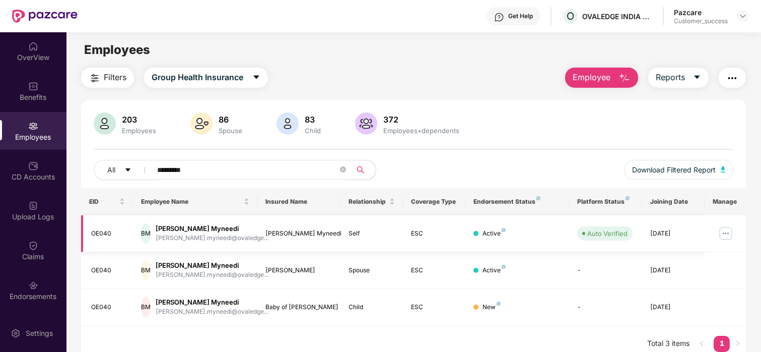
click at [718, 237] on img at bounding box center [726, 233] width 16 height 16
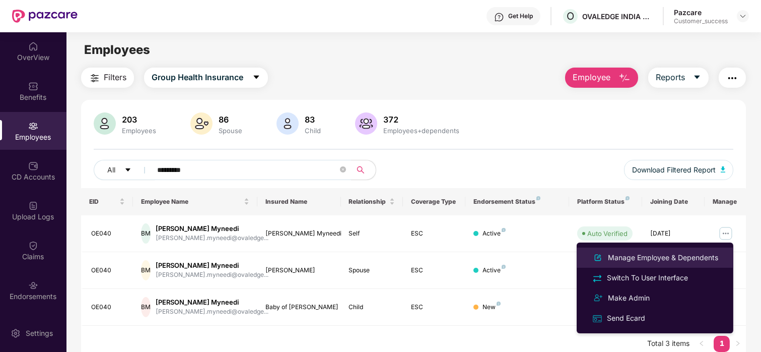
click at [680, 254] on div "Manage Employee & Dependents" at bounding box center [663, 257] width 114 height 11
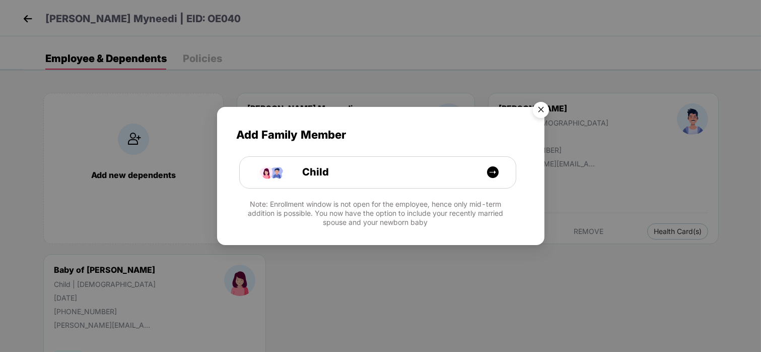
click at [537, 109] on img "Close" at bounding box center [541, 111] width 28 height 28
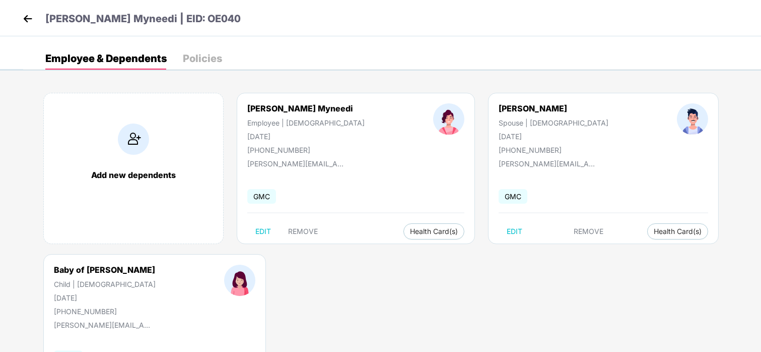
click at [192, 11] on p "Bhanusree Myneedi | EID: OE040" at bounding box center [143, 19] width 196 height 16
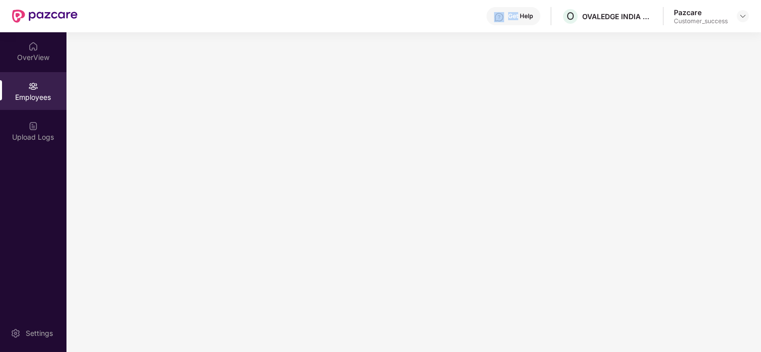
click at [192, 11] on div "Get Help O OVALEDGE INDIA PRIVATE LIMITED Pazcare Customer_success" at bounding box center [414, 16] width 672 height 32
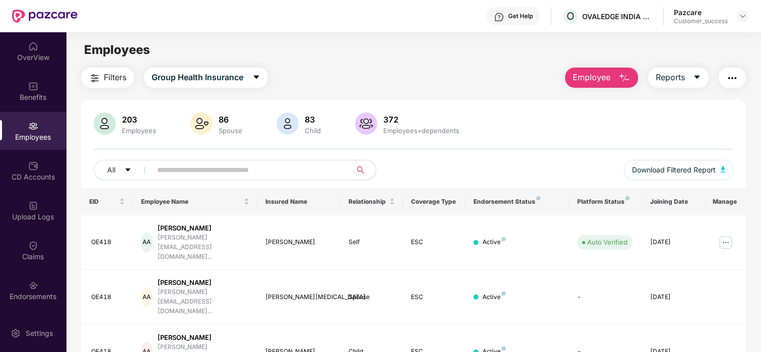
click at [200, 164] on input "text" at bounding box center [247, 169] width 181 height 15
paste input "*********"
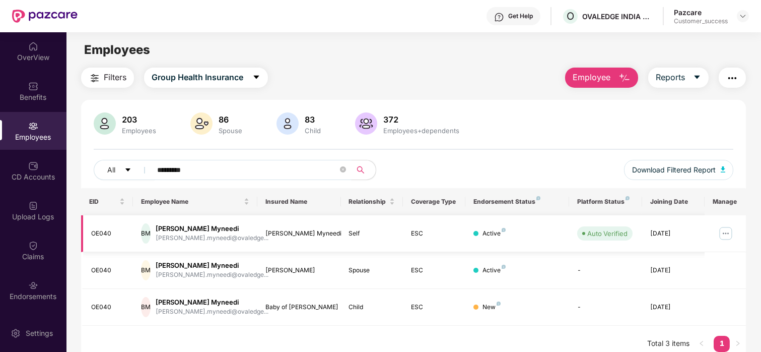
type input "*********"
click at [728, 233] on img at bounding box center [726, 233] width 16 height 16
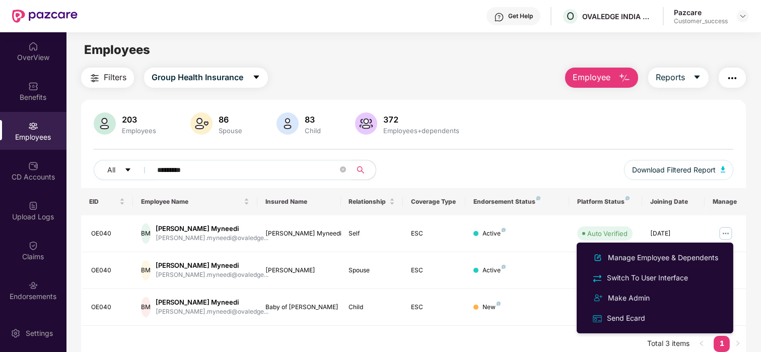
click at [696, 244] on ul "Manage Employee & Dependents Switch To User Interface Make Admin Send Ecard" at bounding box center [655, 287] width 157 height 91
click at [689, 250] on li "Manage Employee & Dependents" at bounding box center [655, 257] width 157 height 20
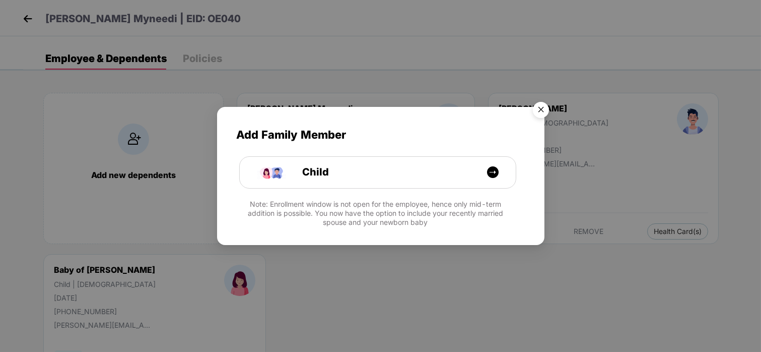
click at [536, 109] on img "Close" at bounding box center [541, 111] width 28 height 28
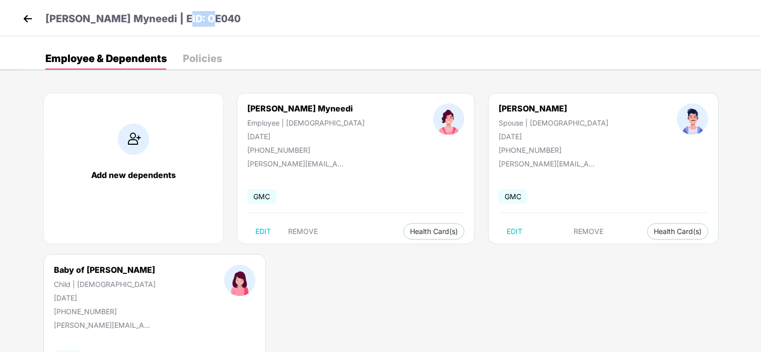
drag, startPoint x: 219, startPoint y: 21, endPoint x: 181, endPoint y: 20, distance: 38.3
click at [181, 20] on div "Bhanusree Myneedi | EID: OE040" at bounding box center [380, 18] width 761 height 36
copy p "E040"
click at [27, 21] on img at bounding box center [27, 18] width 15 height 15
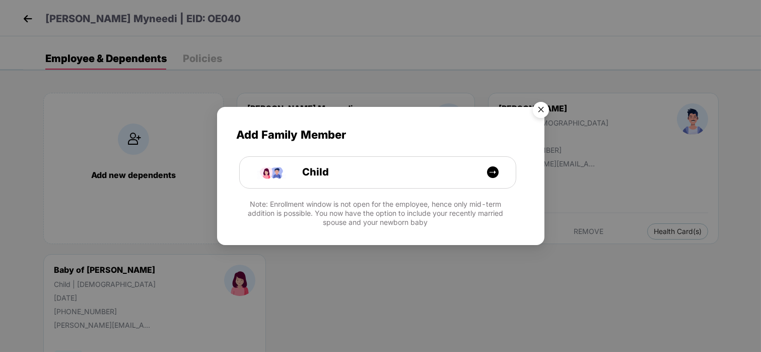
click at [540, 107] on img "Close" at bounding box center [541, 111] width 28 height 28
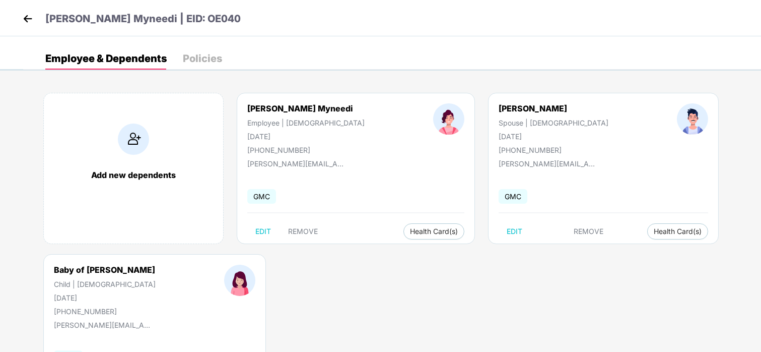
click at [23, 18] on img at bounding box center [27, 18] width 15 height 15
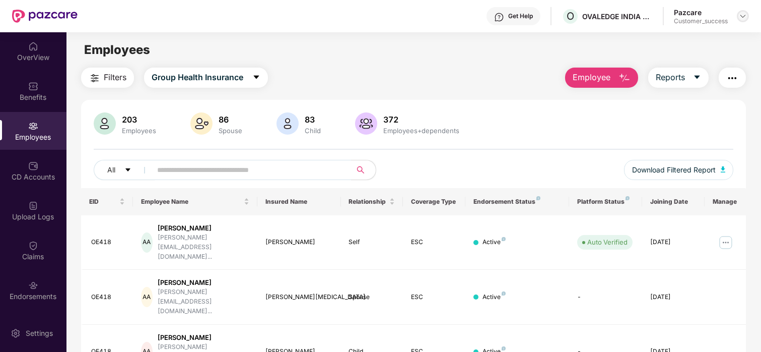
click at [740, 18] on img at bounding box center [743, 16] width 8 height 8
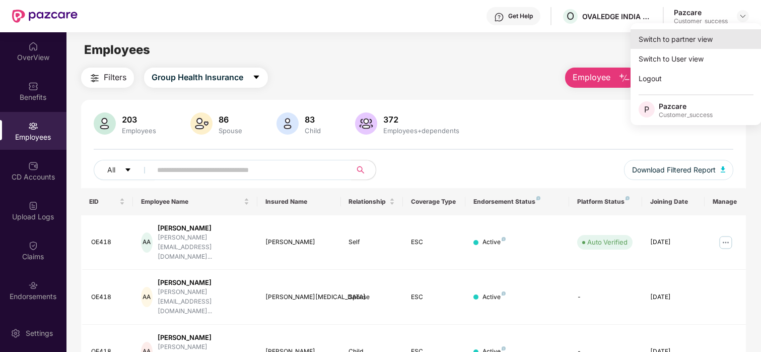
click at [692, 34] on div "Switch to partner view" at bounding box center [696, 39] width 131 height 20
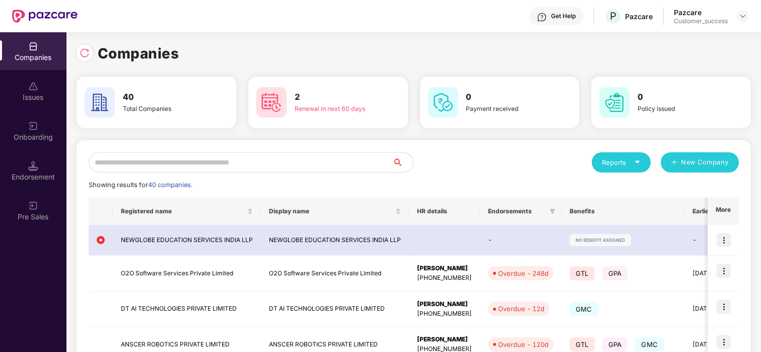
click at [270, 167] on input "text" at bounding box center [241, 162] width 304 height 20
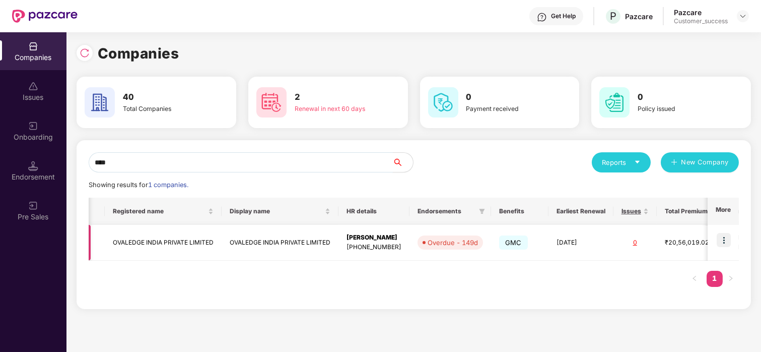
scroll to position [0, 134]
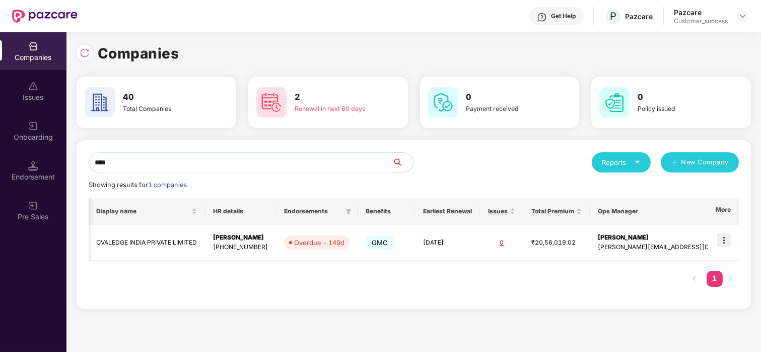
type input "****"
click at [731, 239] on img at bounding box center [724, 240] width 14 height 14
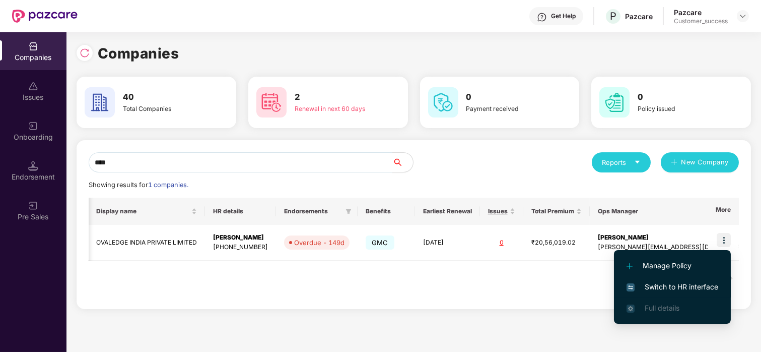
click at [668, 280] on li "Switch to HR interface" at bounding box center [672, 286] width 117 height 21
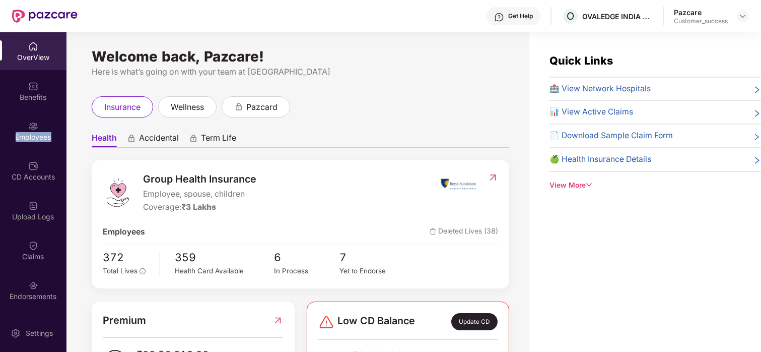
click at [38, 134] on div "Employees" at bounding box center [33, 137] width 67 height 10
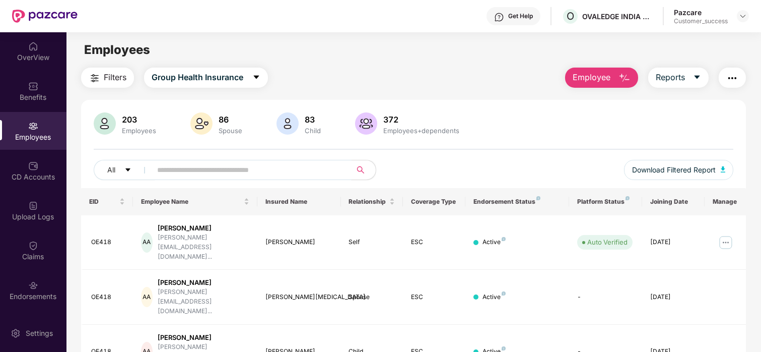
click at [253, 168] on input "text" at bounding box center [247, 169] width 181 height 15
paste input "****"
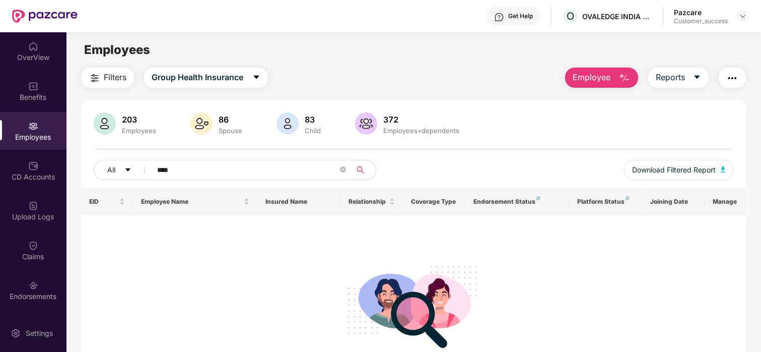
click at [446, 227] on div "No data found" at bounding box center [414, 299] width 650 height 152
click at [255, 171] on input "****" at bounding box center [247, 169] width 181 height 15
type input "*"
paste input "*********"
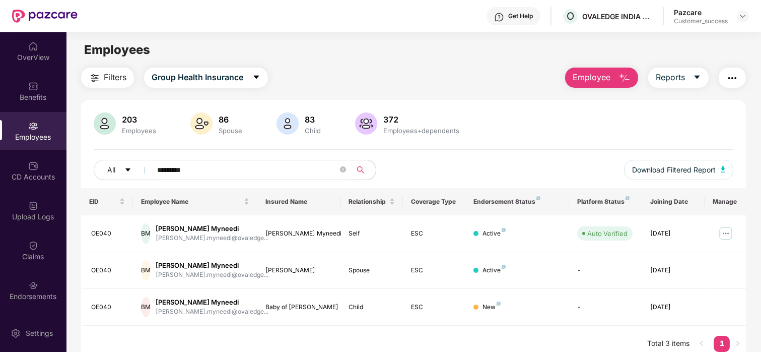
scroll to position [13, 0]
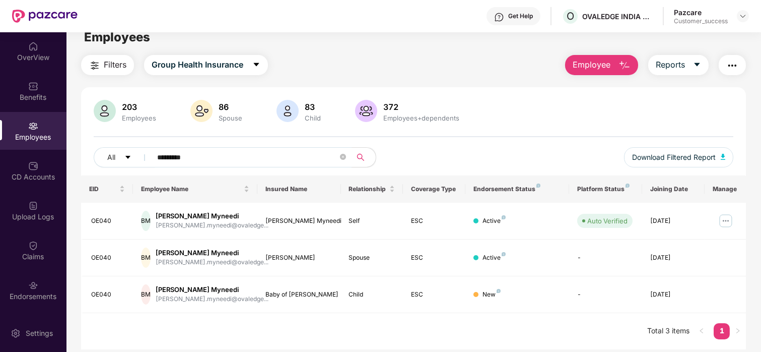
type input "*********"
click at [345, 156] on icon "close-circle" at bounding box center [343, 157] width 6 height 6
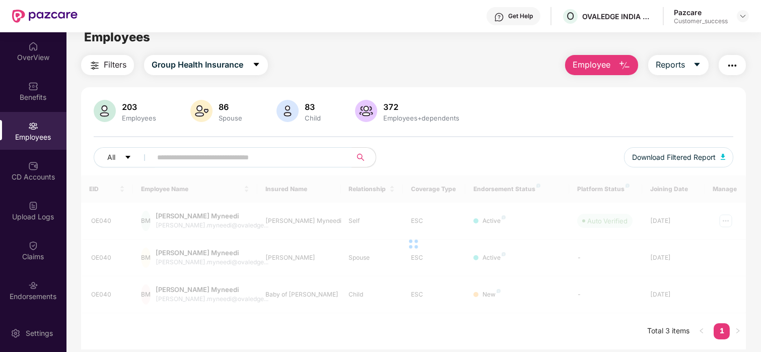
paste input "*********"
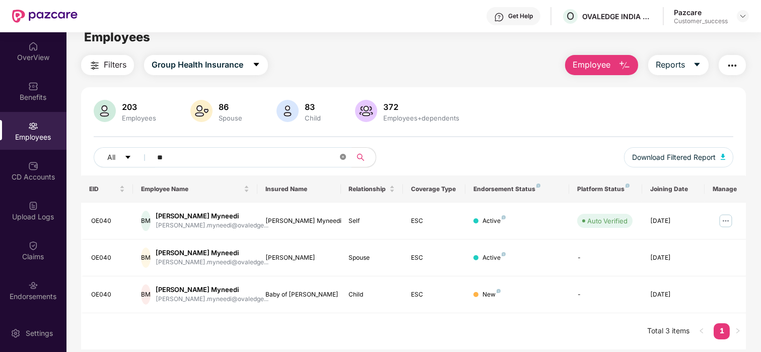
type input "*"
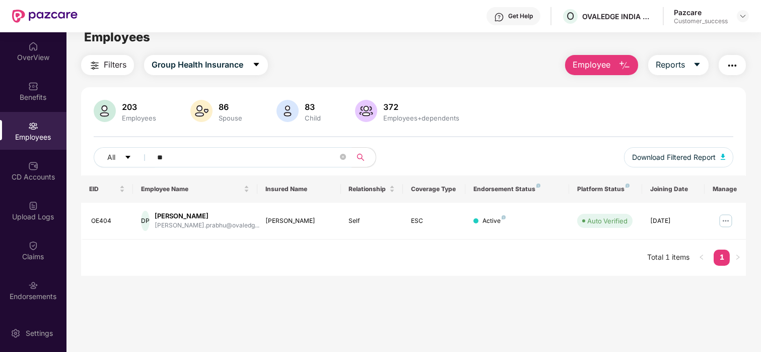
type input "*"
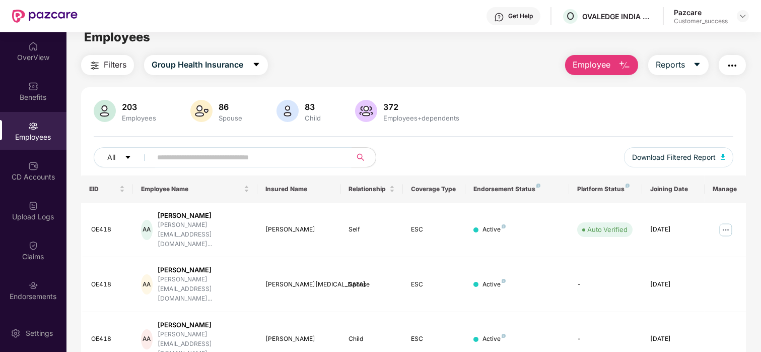
paste input "*********"
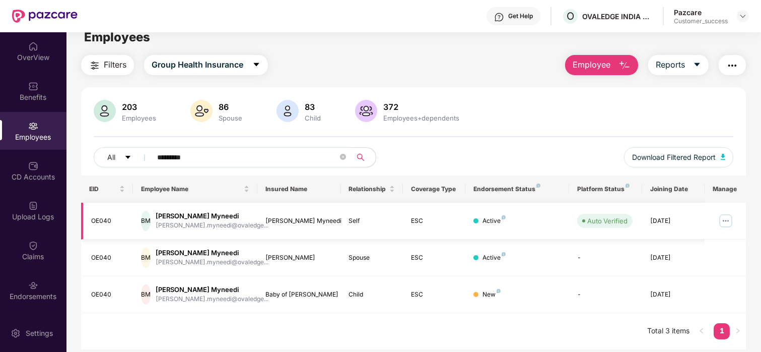
type input "*********"
click at [725, 220] on img at bounding box center [726, 221] width 16 height 16
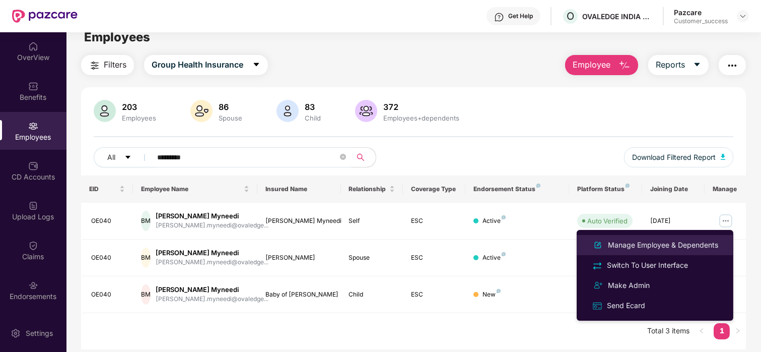
click at [684, 243] on div "Manage Employee & Dependents" at bounding box center [663, 244] width 114 height 11
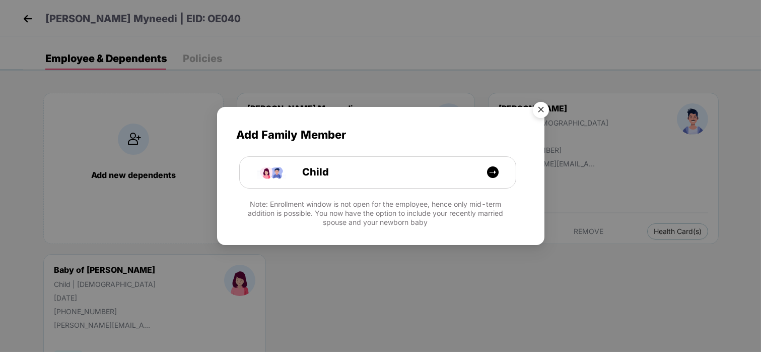
click at [534, 109] on img "Close" at bounding box center [541, 111] width 28 height 28
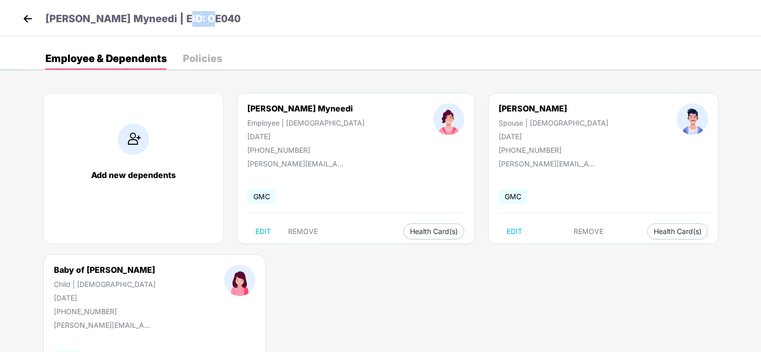
drag, startPoint x: 211, startPoint y: 28, endPoint x: 175, endPoint y: 25, distance: 35.9
click at [175, 25] on div "Bhanusree Myneedi | EID: OE040" at bounding box center [380, 18] width 761 height 36
copy p "OE040"
click at [28, 21] on img at bounding box center [27, 18] width 15 height 15
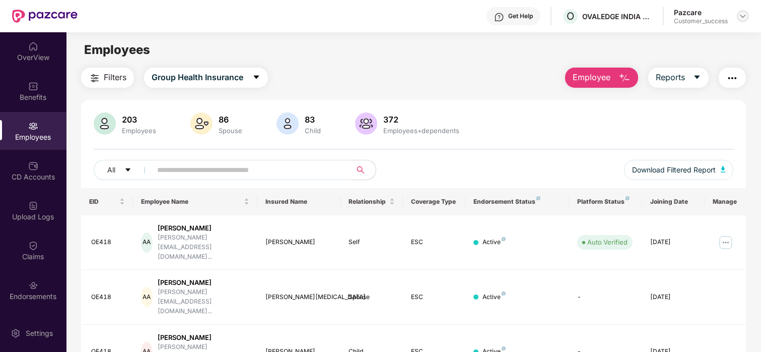
click at [743, 16] on img at bounding box center [743, 16] width 8 height 8
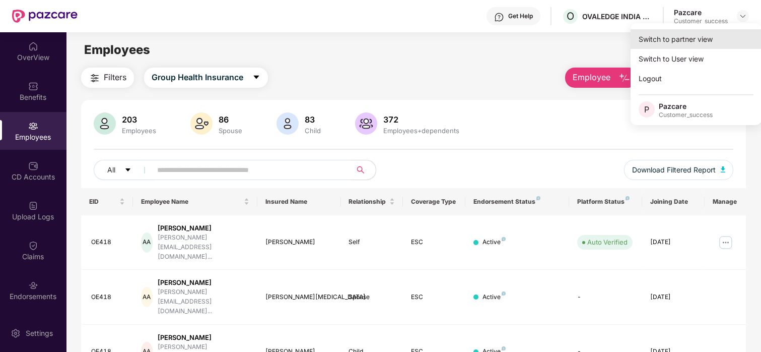
click at [711, 33] on div "Switch to partner view" at bounding box center [696, 39] width 131 height 20
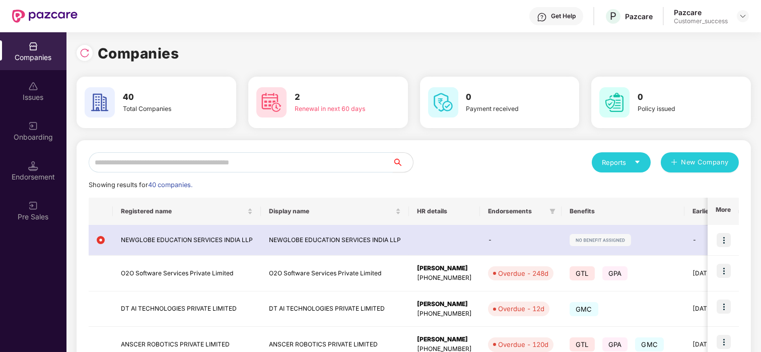
click at [271, 156] on input "text" at bounding box center [241, 162] width 304 height 20
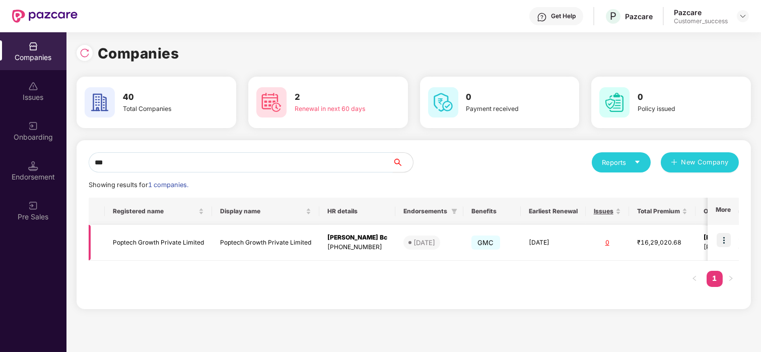
type input "***"
click at [723, 245] on img at bounding box center [724, 240] width 14 height 14
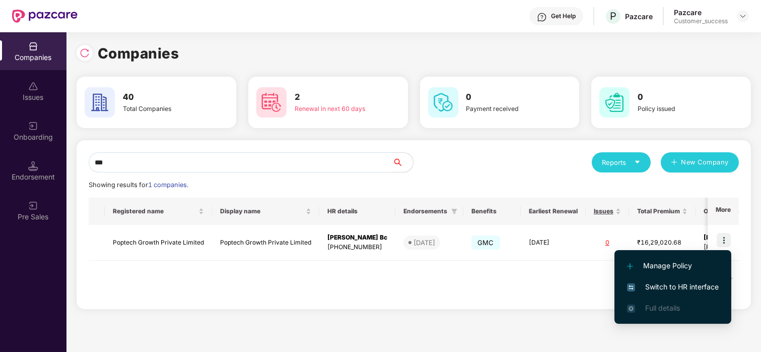
click at [665, 285] on span "Switch to HR interface" at bounding box center [673, 286] width 92 height 11
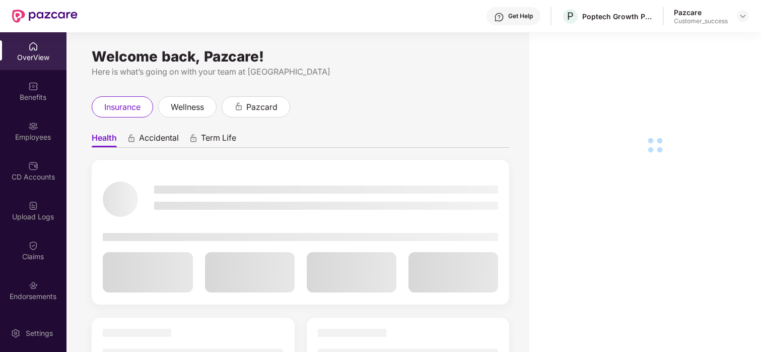
click at [49, 133] on div "Employees" at bounding box center [33, 137] width 67 height 10
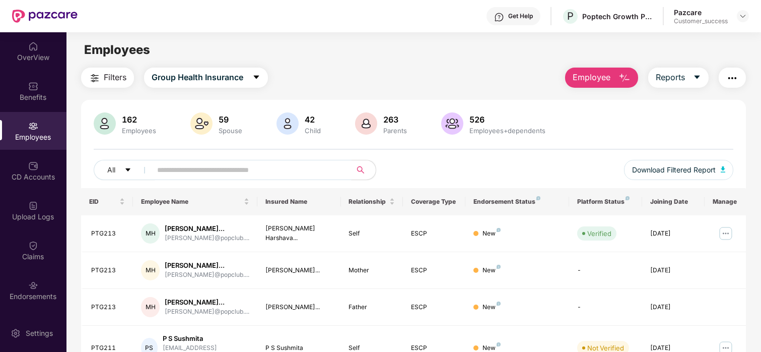
click at [184, 171] on input "text" at bounding box center [247, 169] width 181 height 15
paste input "******"
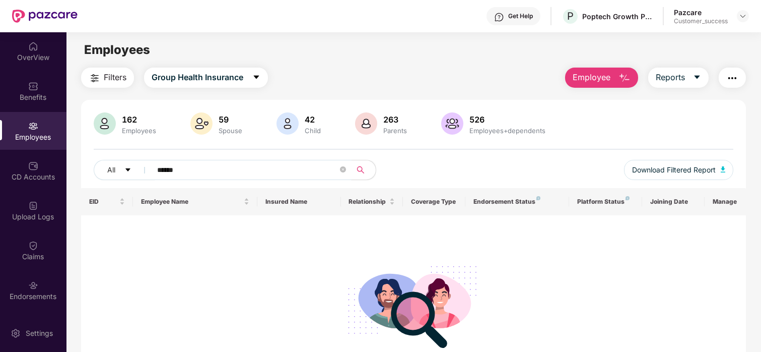
type input "******"
click at [741, 11] on div at bounding box center [743, 16] width 12 height 12
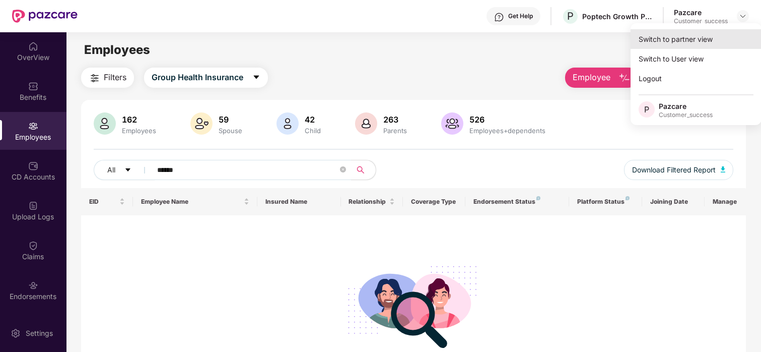
click at [688, 33] on div "Switch to partner view" at bounding box center [696, 39] width 131 height 20
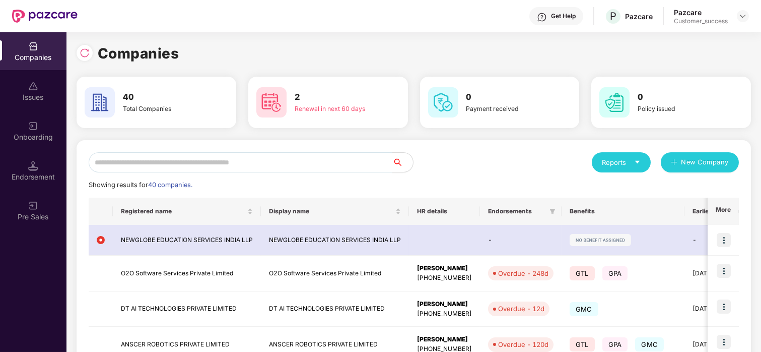
click at [149, 157] on input "text" at bounding box center [241, 162] width 304 height 20
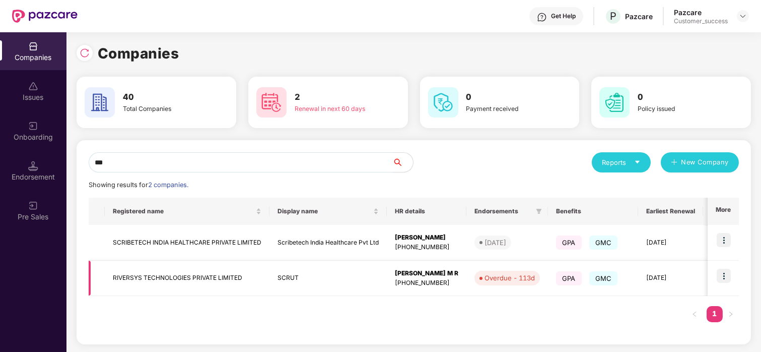
type input "***"
click at [723, 269] on img at bounding box center [724, 276] width 14 height 14
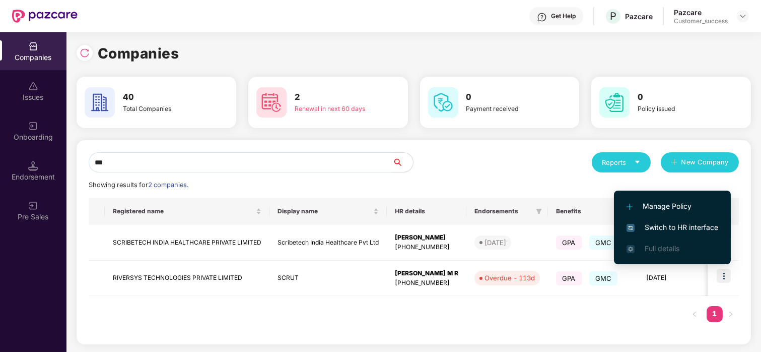
click at [677, 224] on span "Switch to HR interface" at bounding box center [673, 227] width 92 height 11
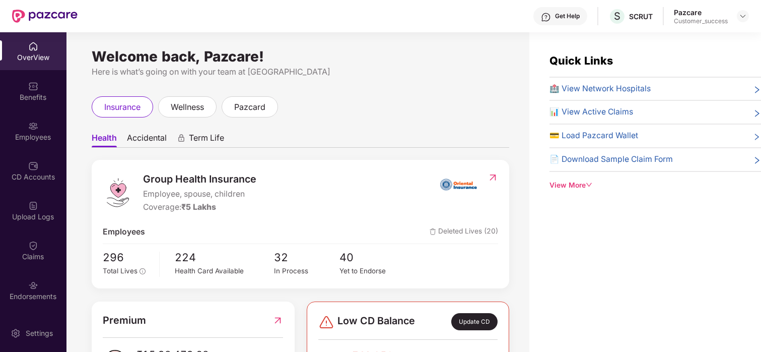
click at [35, 249] on img at bounding box center [33, 245] width 10 height 10
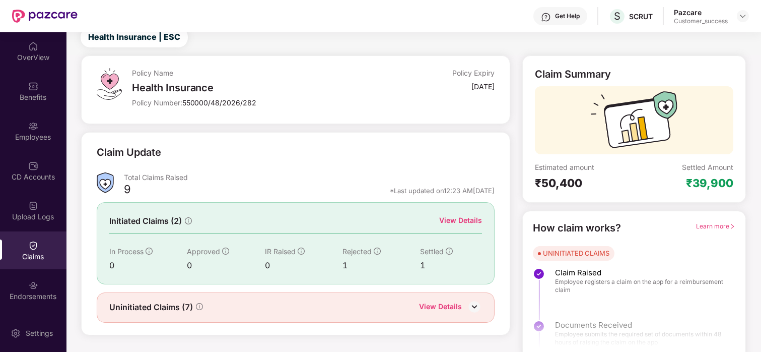
scroll to position [34, 0]
click at [463, 216] on div "View Details" at bounding box center [460, 219] width 43 height 11
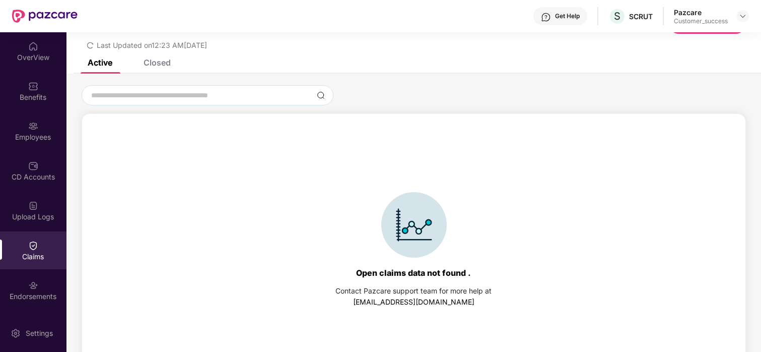
click at [357, 173] on div "Open claims data not found . Contact Pazcare support team for more help at supp…" at bounding box center [414, 249] width 654 height 251
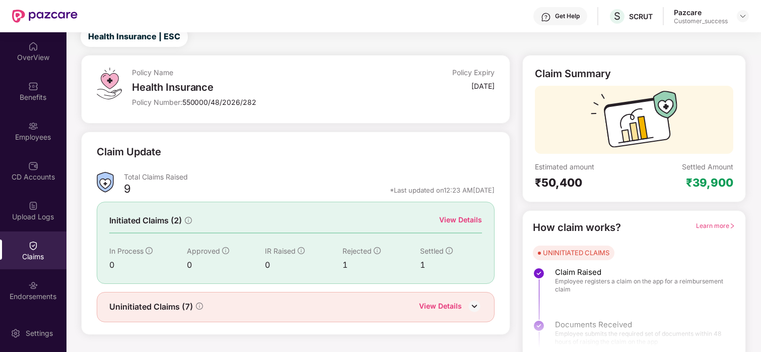
scroll to position [43, 0]
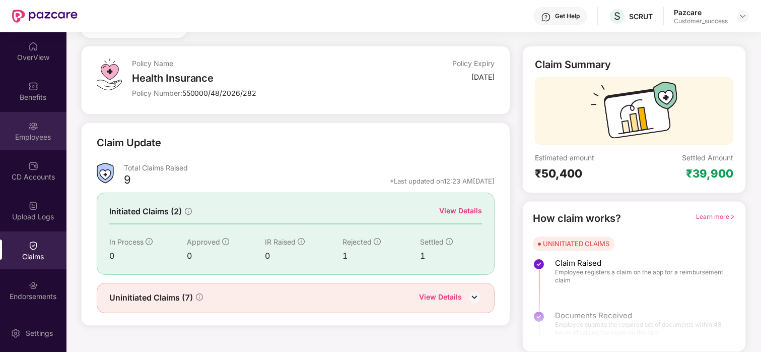
click at [33, 129] on img at bounding box center [33, 126] width 10 height 10
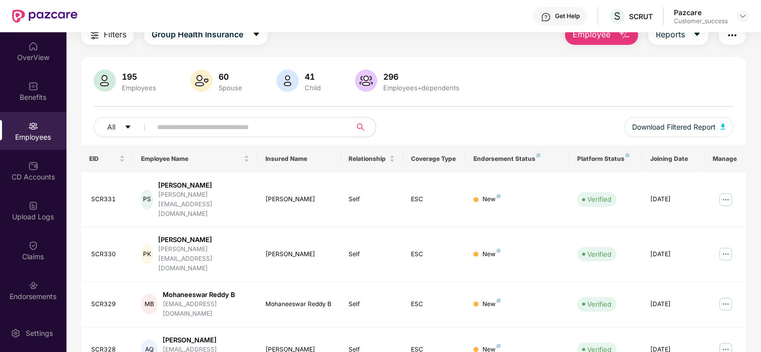
click at [205, 129] on input "text" at bounding box center [247, 126] width 181 height 15
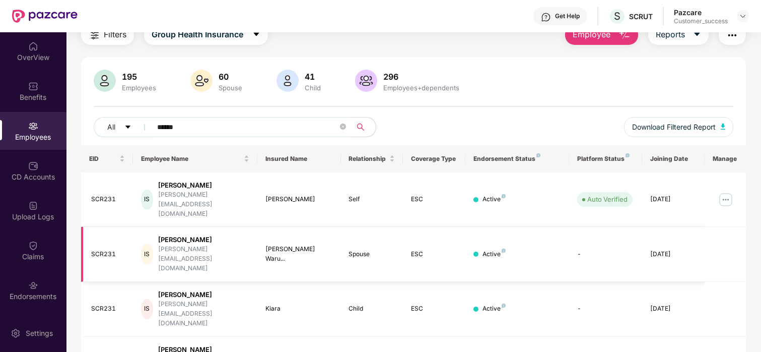
scroll to position [46, 0]
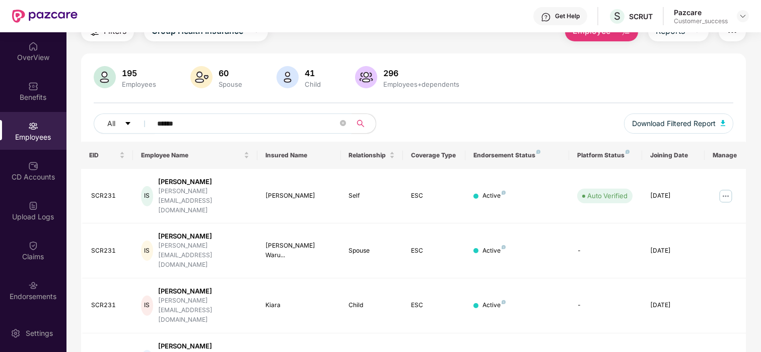
type input "******"
drag, startPoint x: 188, startPoint y: 120, endPoint x: 155, endPoint y: 124, distance: 33.0
click at [155, 124] on span "******" at bounding box center [248, 123] width 207 height 20
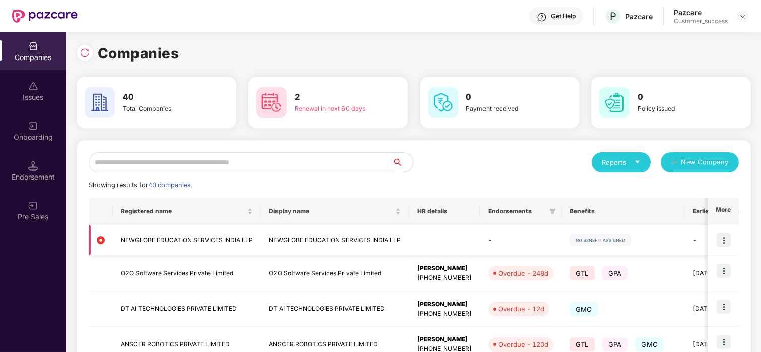
click at [138, 238] on td "NEWGLOBE EDUCATION SERVICES INDIA LLP" at bounding box center [187, 240] width 148 height 31
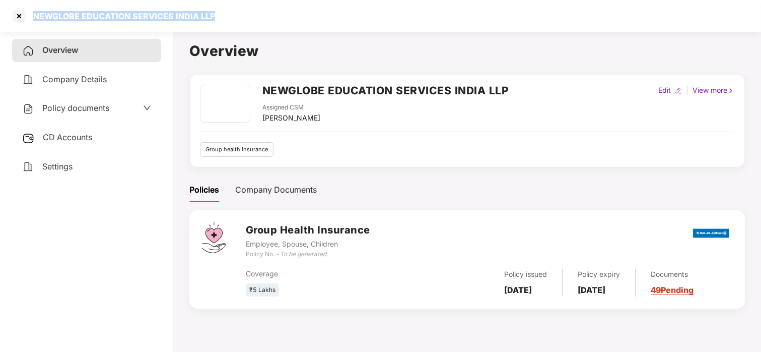
drag, startPoint x: 34, startPoint y: 15, endPoint x: 225, endPoint y: 12, distance: 191.0
click at [225, 12] on div "NEWGLOBE EDUCATION SERVICES INDIA LLP" at bounding box center [380, 16] width 761 height 32
copy div "NEWGLOBE EDUCATION SERVICES INDIA LLP"
click at [17, 10] on div at bounding box center [19, 16] width 16 height 16
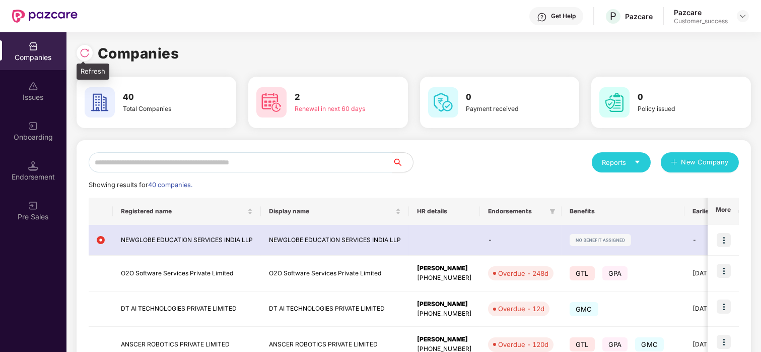
click at [88, 56] on img at bounding box center [85, 53] width 10 height 10
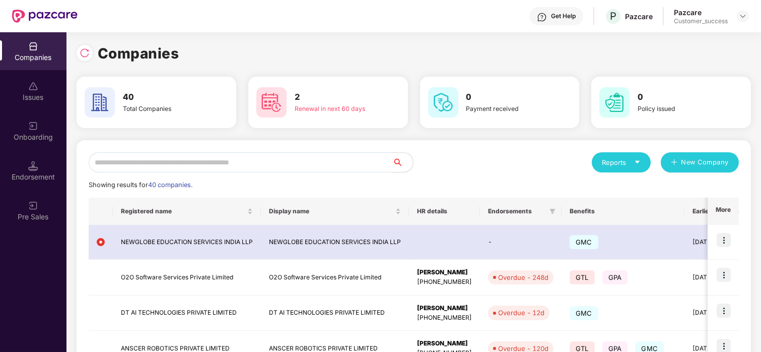
click at [29, 121] on img at bounding box center [33, 126] width 10 height 10
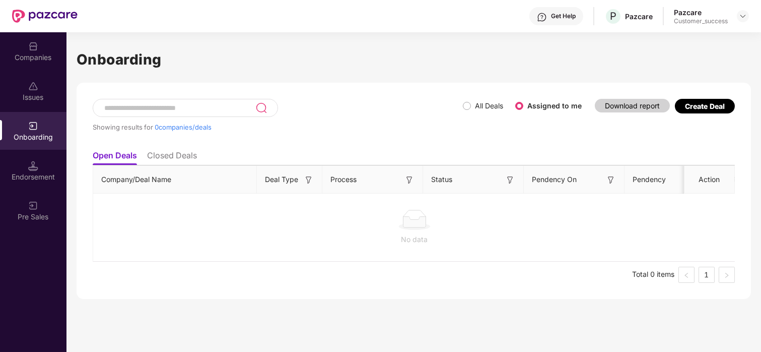
click at [170, 148] on ul "Open Deals Closed Deals" at bounding box center [414, 155] width 642 height 20
click at [43, 50] on div "Companies" at bounding box center [33, 51] width 67 height 38
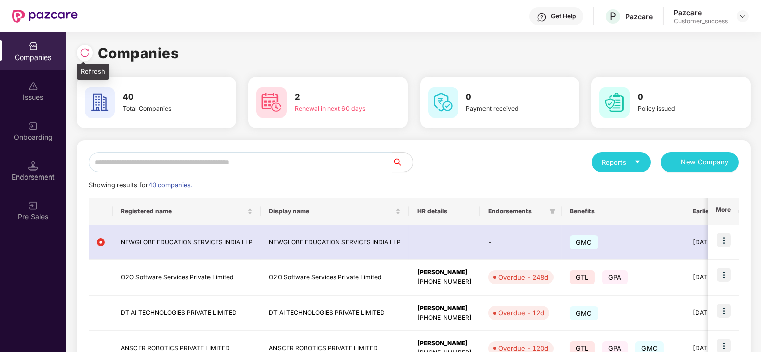
click at [85, 43] on div at bounding box center [87, 51] width 21 height 19
click at [85, 49] on img at bounding box center [85, 53] width 10 height 10
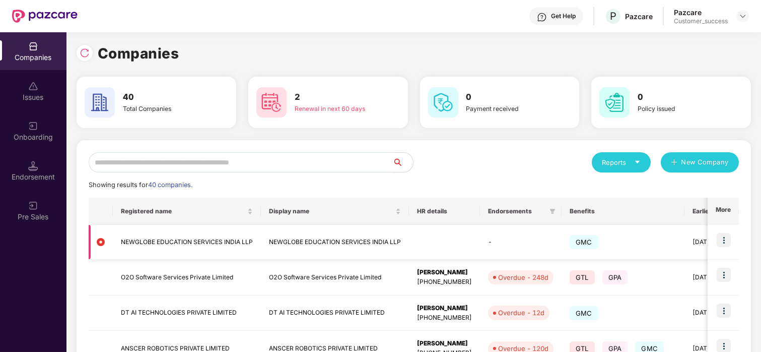
click at [718, 239] on img at bounding box center [724, 240] width 14 height 14
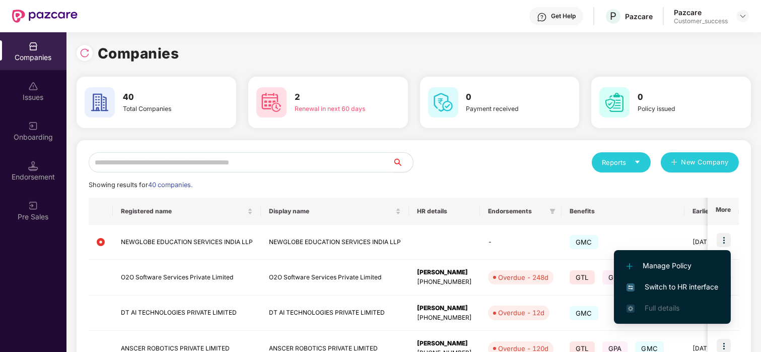
click at [658, 289] on span "Switch to HR interface" at bounding box center [673, 286] width 92 height 11
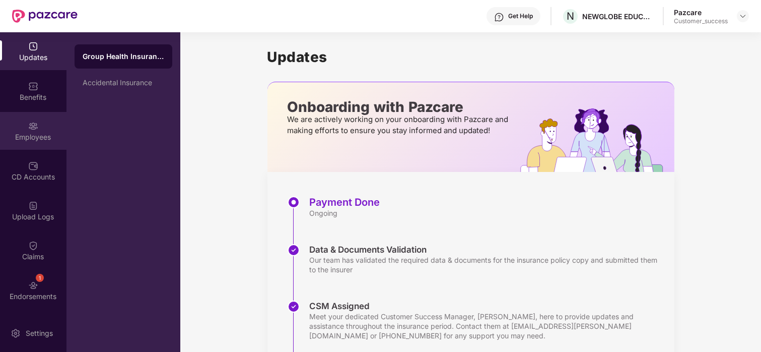
click at [20, 121] on div "Employees" at bounding box center [33, 131] width 67 height 38
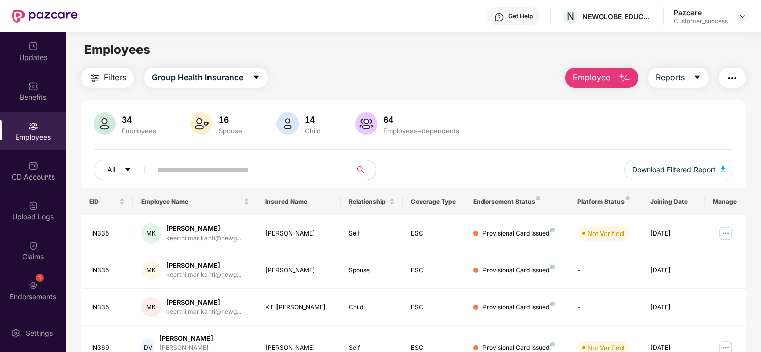
click at [307, 173] on input "text" at bounding box center [247, 169] width 181 height 15
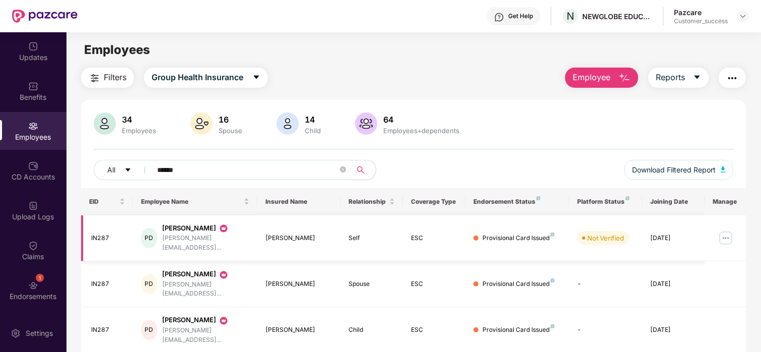
type input "******"
click at [730, 235] on img at bounding box center [726, 238] width 16 height 16
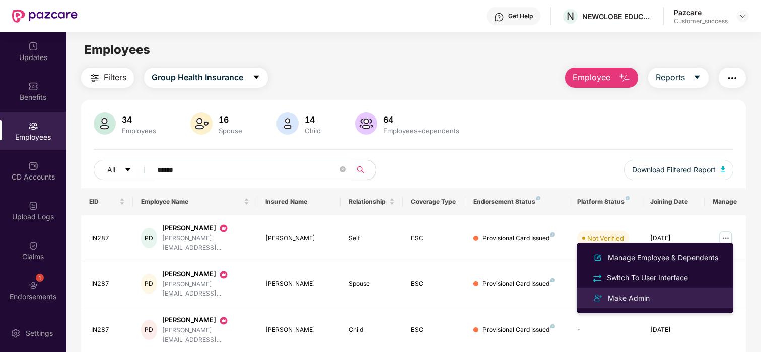
click at [662, 298] on div "Make Admin" at bounding box center [655, 298] width 131 height 12
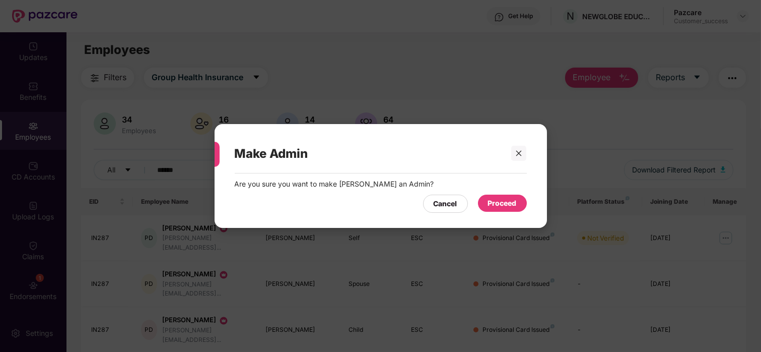
click at [500, 203] on div "Proceed" at bounding box center [502, 203] width 29 height 11
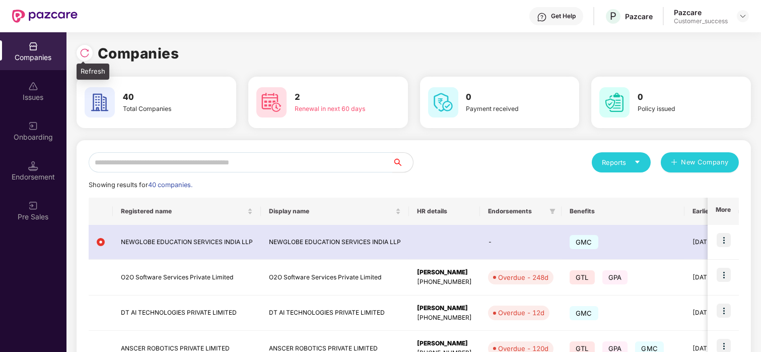
click at [81, 50] on img at bounding box center [85, 53] width 10 height 10
click at [147, 166] on input "text" at bounding box center [241, 162] width 304 height 20
click at [149, 157] on input "text" at bounding box center [241, 162] width 304 height 20
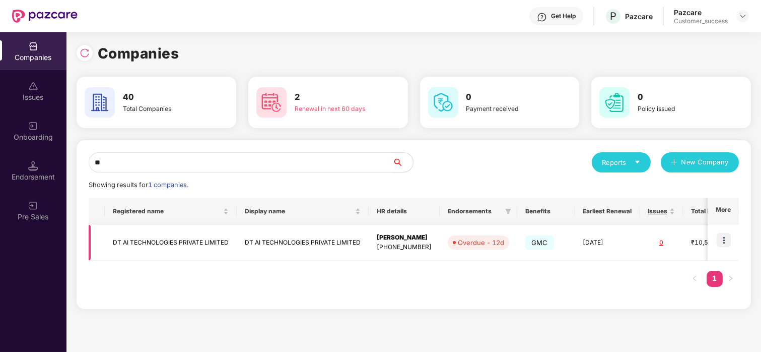
type input "**"
click at [726, 240] on img at bounding box center [724, 240] width 14 height 14
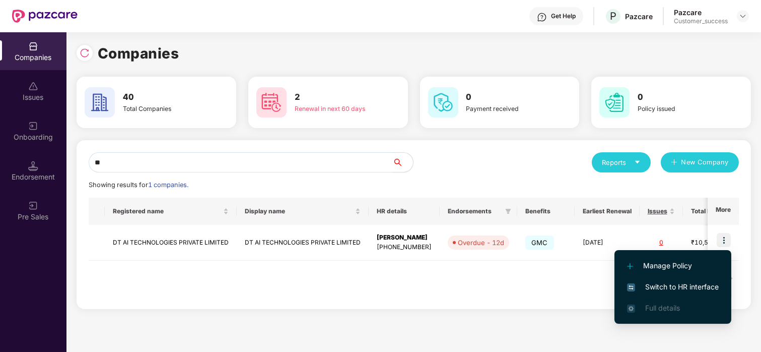
click at [660, 284] on span "Switch to HR interface" at bounding box center [673, 286] width 92 height 11
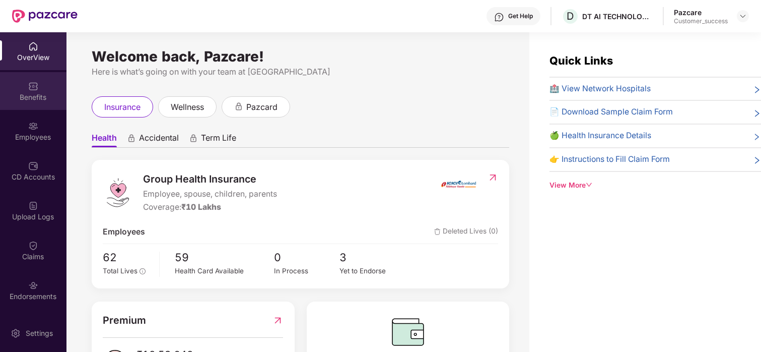
click at [35, 90] on img at bounding box center [33, 86] width 10 height 10
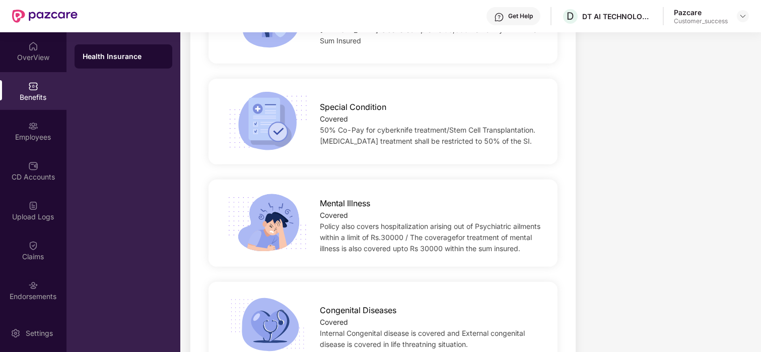
scroll to position [1494, 0]
